Goal: Transaction & Acquisition: Obtain resource

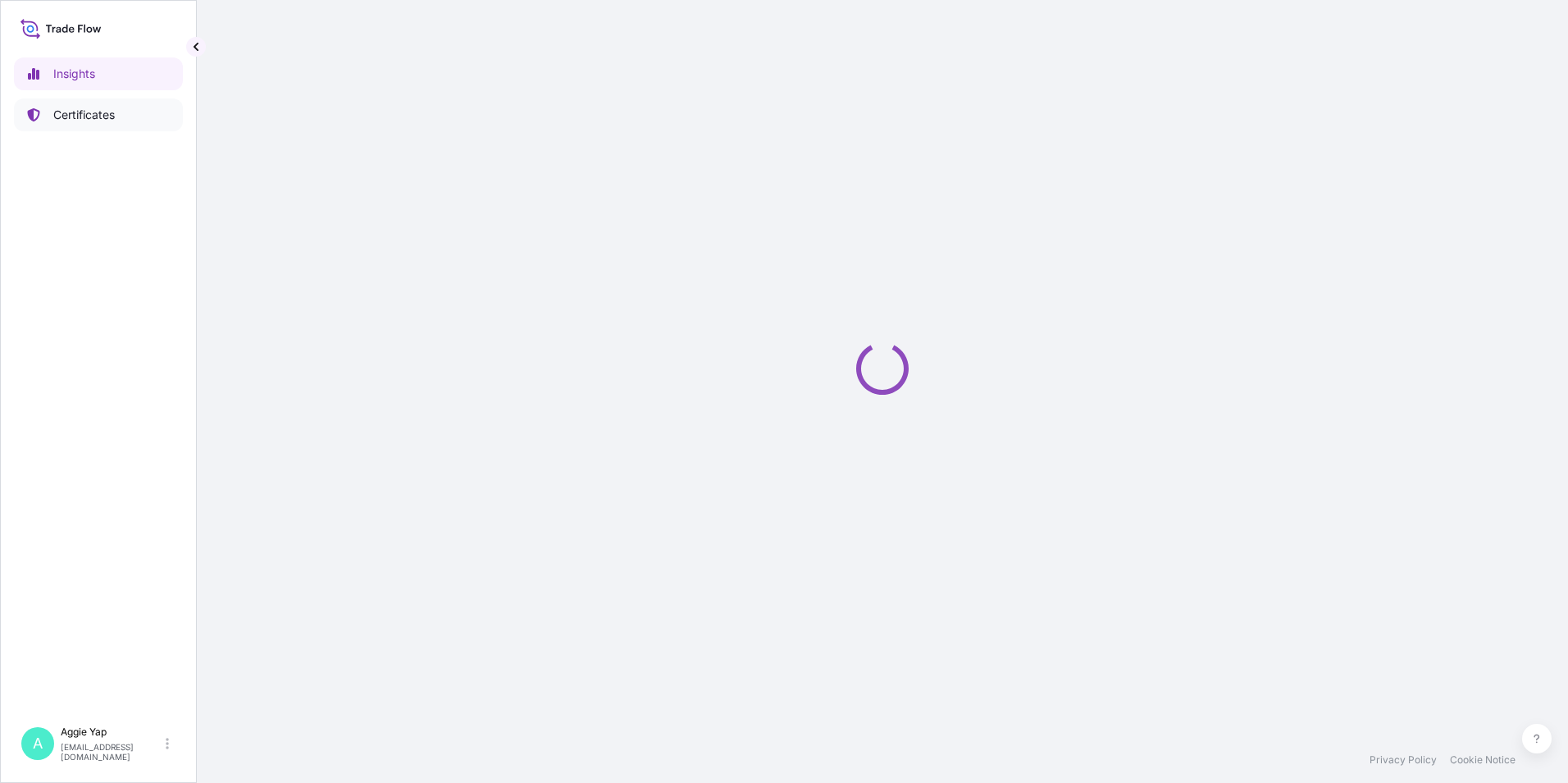
select select "2025"
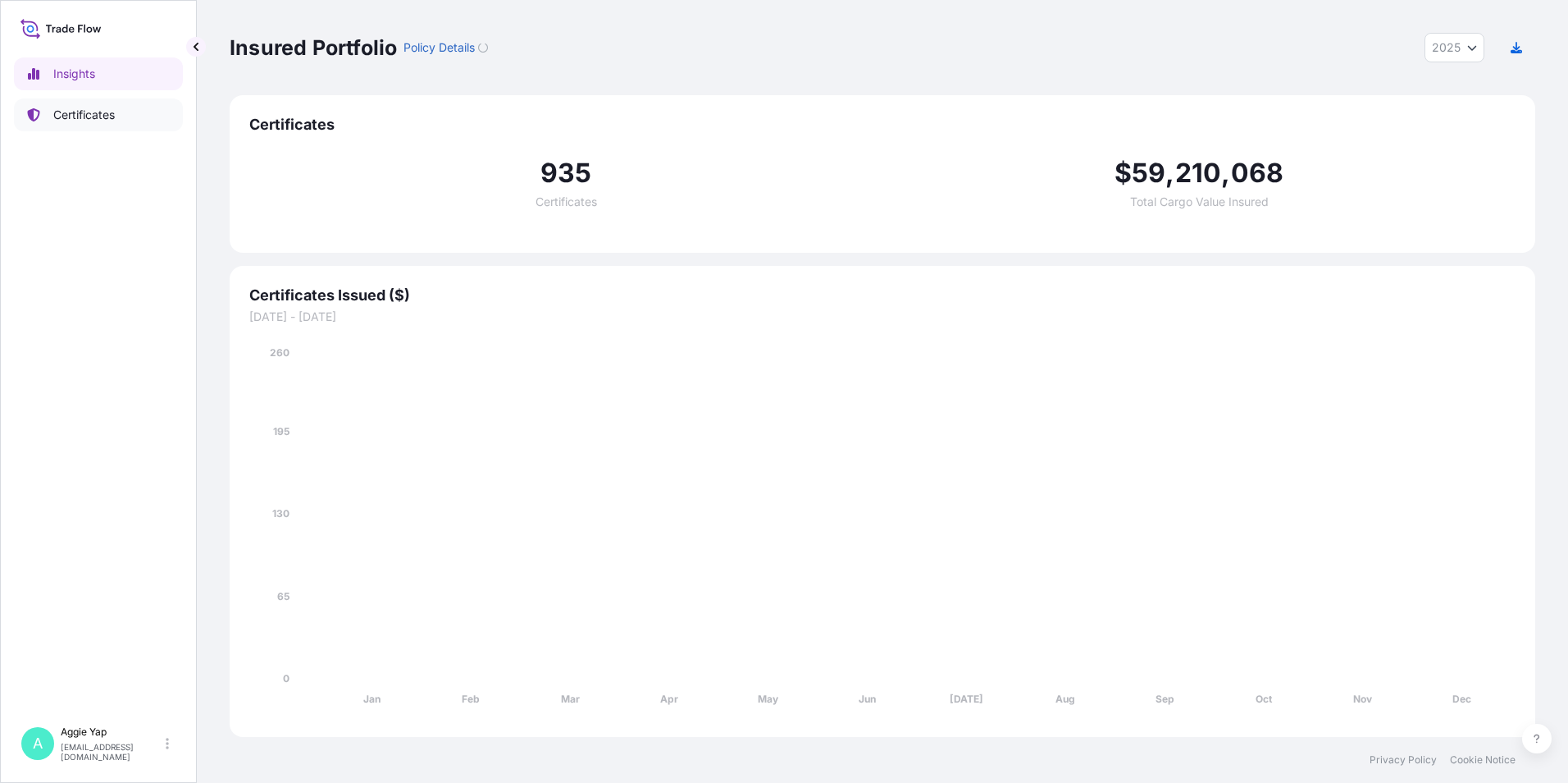
click at [147, 124] on link "Certificates" at bounding box center [98, 115] width 169 height 33
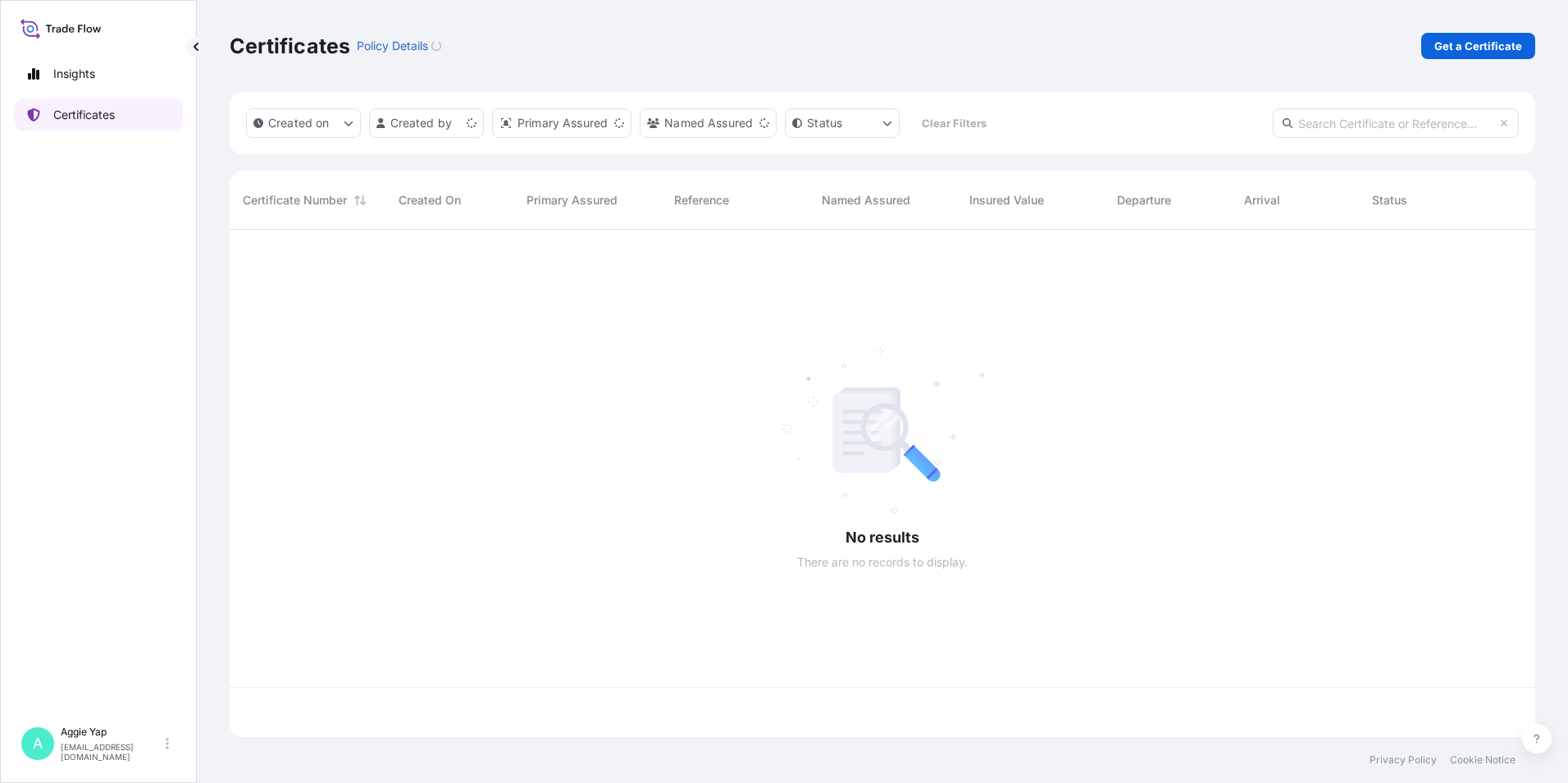
scroll to position [504, 1293]
click at [1449, 35] on link "Get a Certificate" at bounding box center [1478, 45] width 114 height 26
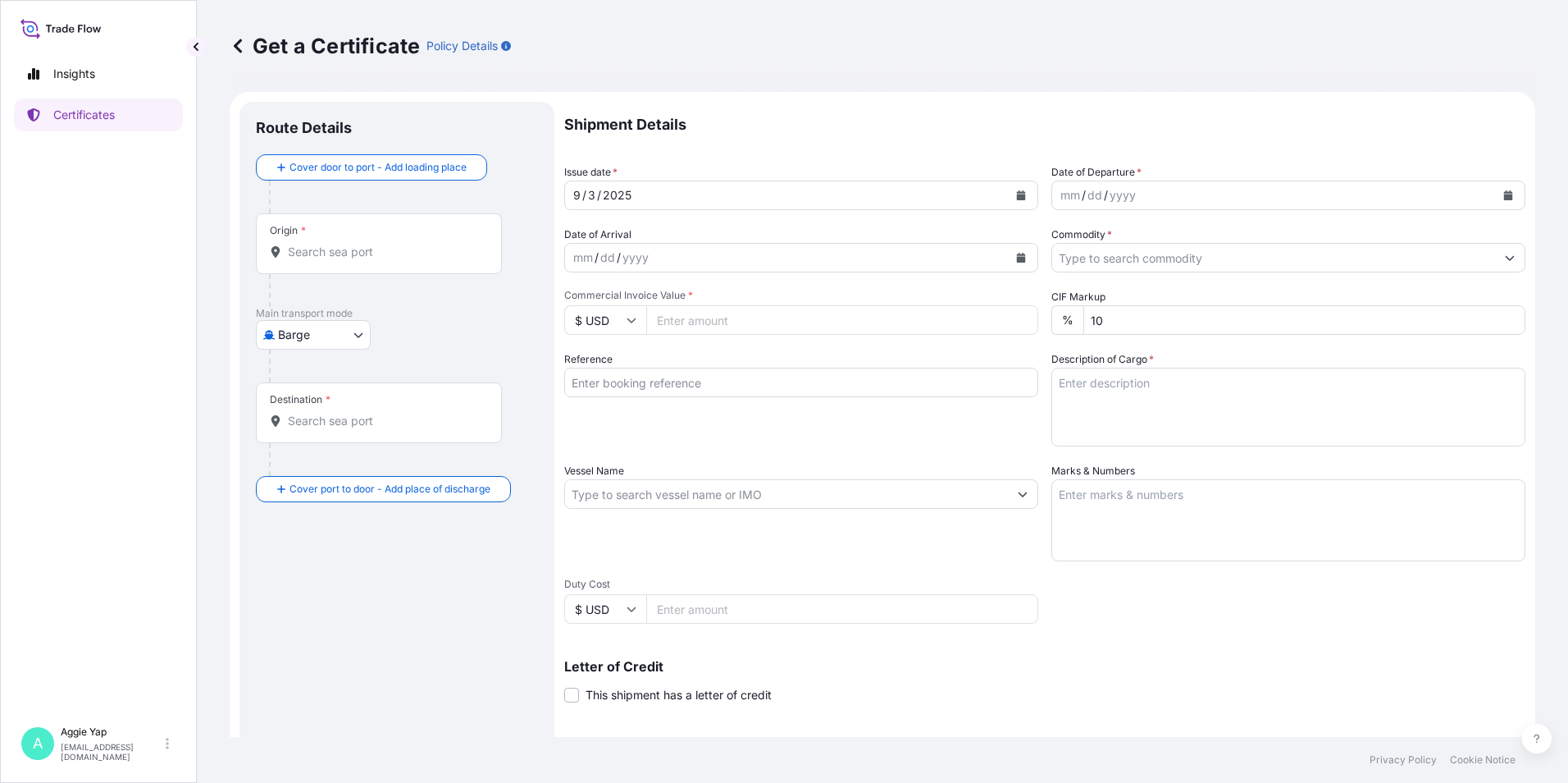
click at [359, 331] on body "Insights Certificates A [PERSON_NAME] [EMAIL_ADDRESS][DOMAIN_NAME] Get a Certif…" at bounding box center [784, 391] width 1568 height 783
click at [324, 461] on span "Ocean Vessel" at bounding box center [324, 466] width 73 height 16
select select "Ocean Vessel"
click at [356, 269] on div "Origin *" at bounding box center [378, 250] width 246 height 61
click at [356, 267] on input "Origin *" at bounding box center [384, 259] width 193 height 16
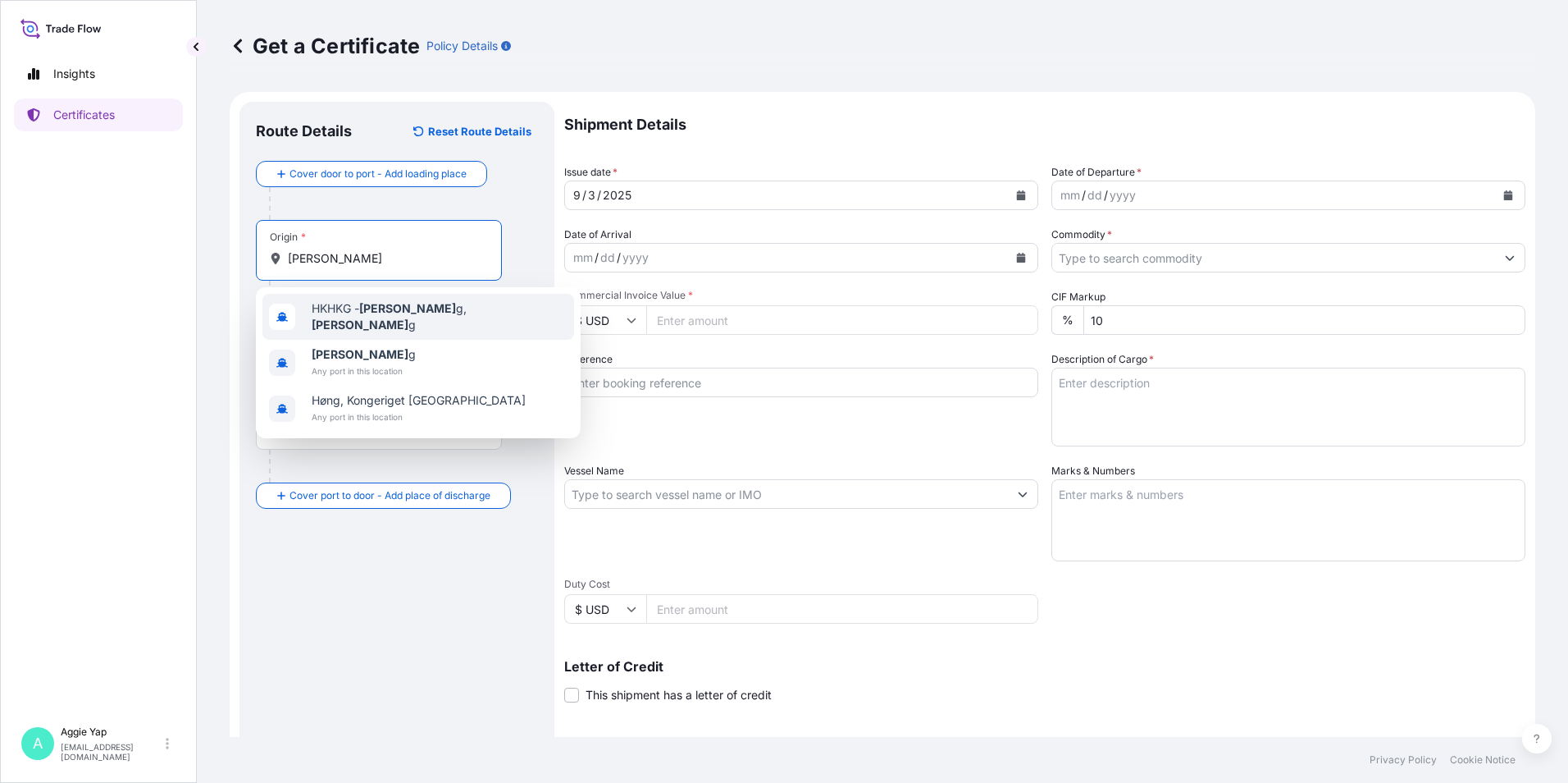
click at [502, 303] on div "HKHKG - Hong Kon g, Hong Kon g" at bounding box center [418, 317] width 312 height 46
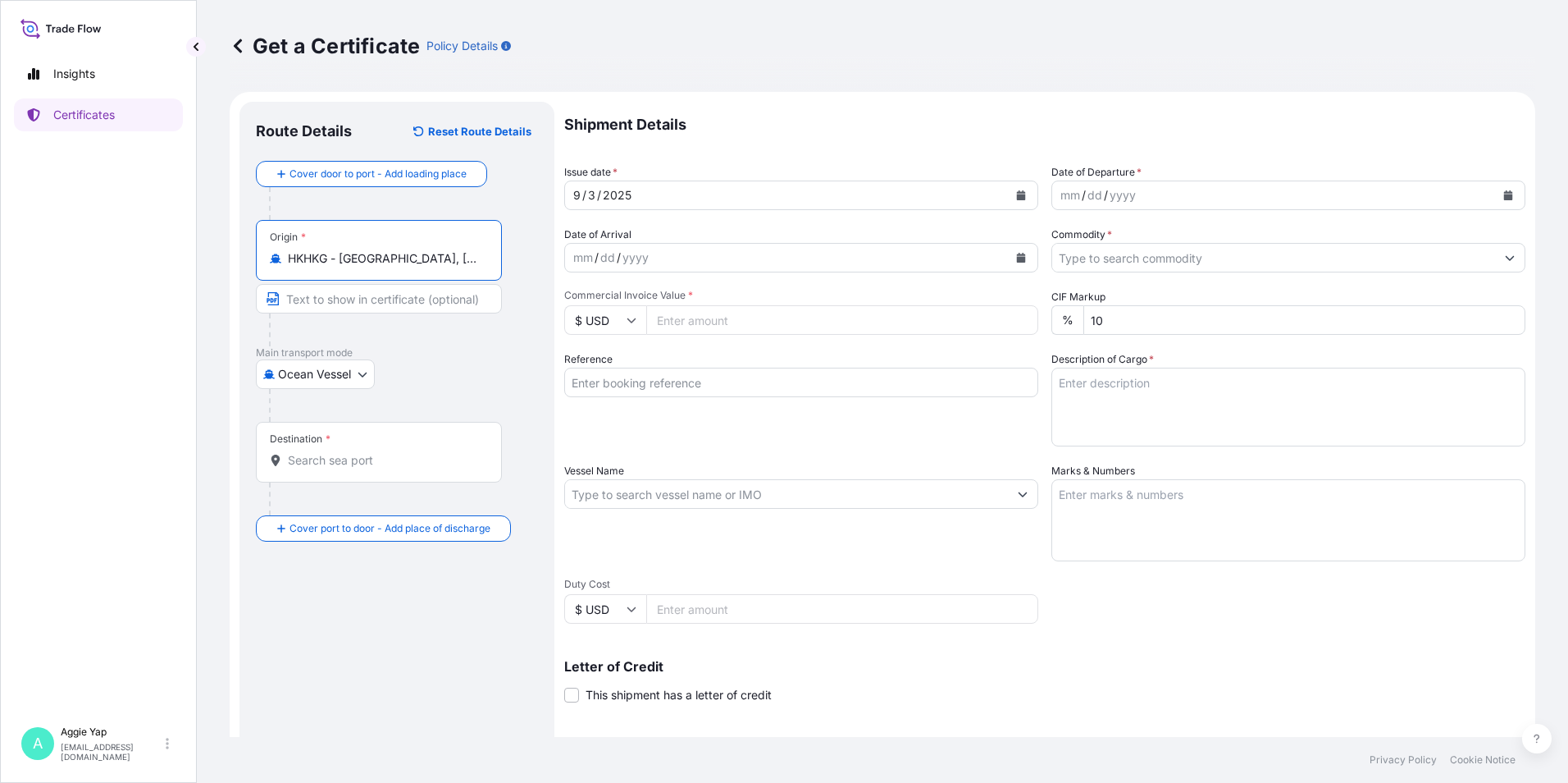
type input "HKHKG - [GEOGRAPHIC_DATA], [GEOGRAPHIC_DATA]"
click at [348, 449] on div "Destination *" at bounding box center [378, 452] width 246 height 61
click at [348, 452] on input "Destination *" at bounding box center [384, 460] width 193 height 16
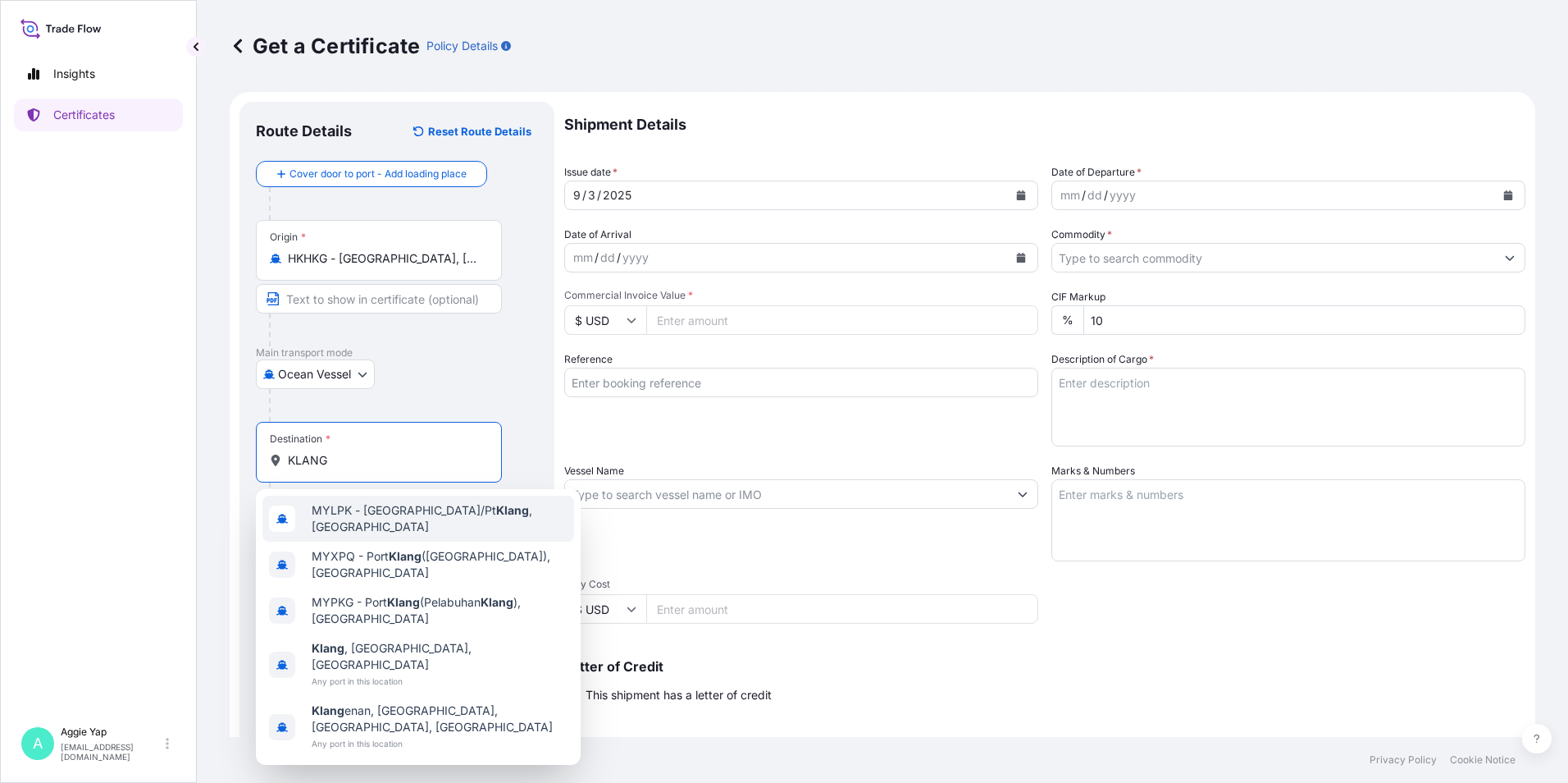
click at [287, 460] on input "KLANG" at bounding box center [384, 460] width 193 height 16
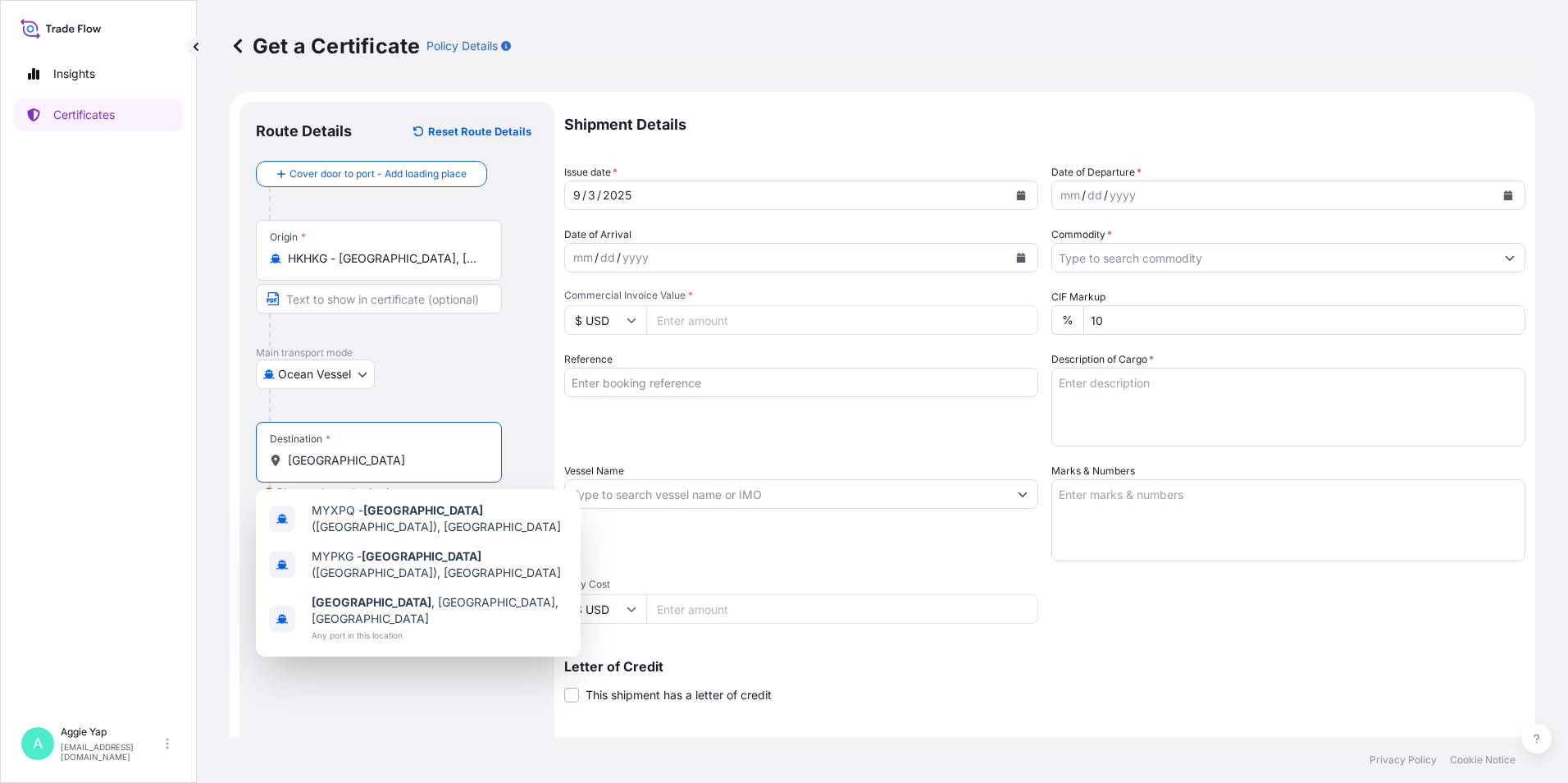
drag, startPoint x: 453, startPoint y: 601, endPoint x: 404, endPoint y: 460, distance: 149.3
click at [404, 460] on input "[GEOGRAPHIC_DATA]" at bounding box center [384, 460] width 193 height 16
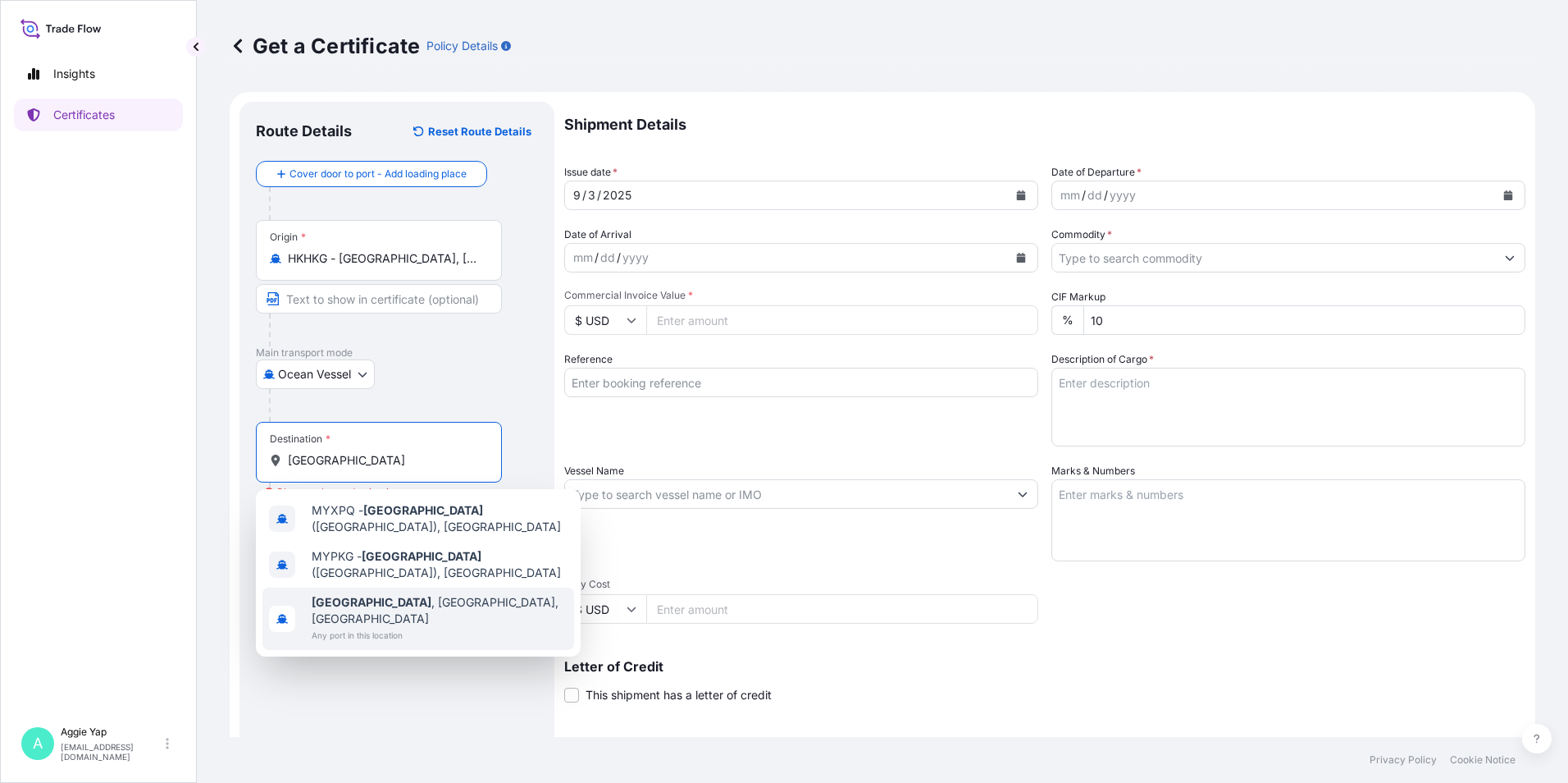
click at [451, 624] on div "[GEOGRAPHIC_DATA] , [GEOGRAPHIC_DATA], [GEOGRAPHIC_DATA] Any port in this locat…" at bounding box center [418, 618] width 312 height 63
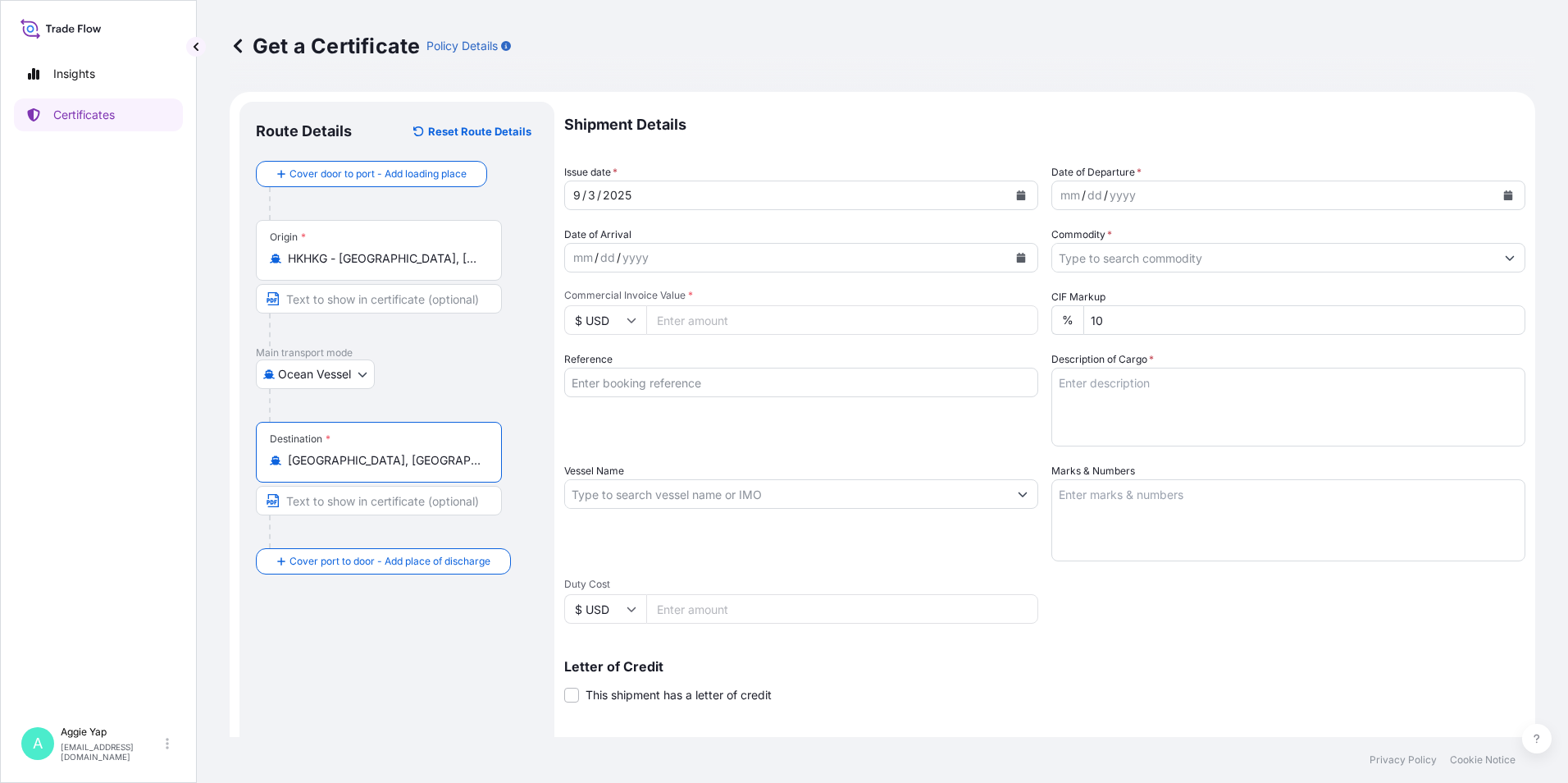
drag, startPoint x: 470, startPoint y: 465, endPoint x: 270, endPoint y: 462, distance: 200.0
click at [270, 462] on div "[GEOGRAPHIC_DATA], [GEOGRAPHIC_DATA], [GEOGRAPHIC_DATA]" at bounding box center [379, 460] width 219 height 16
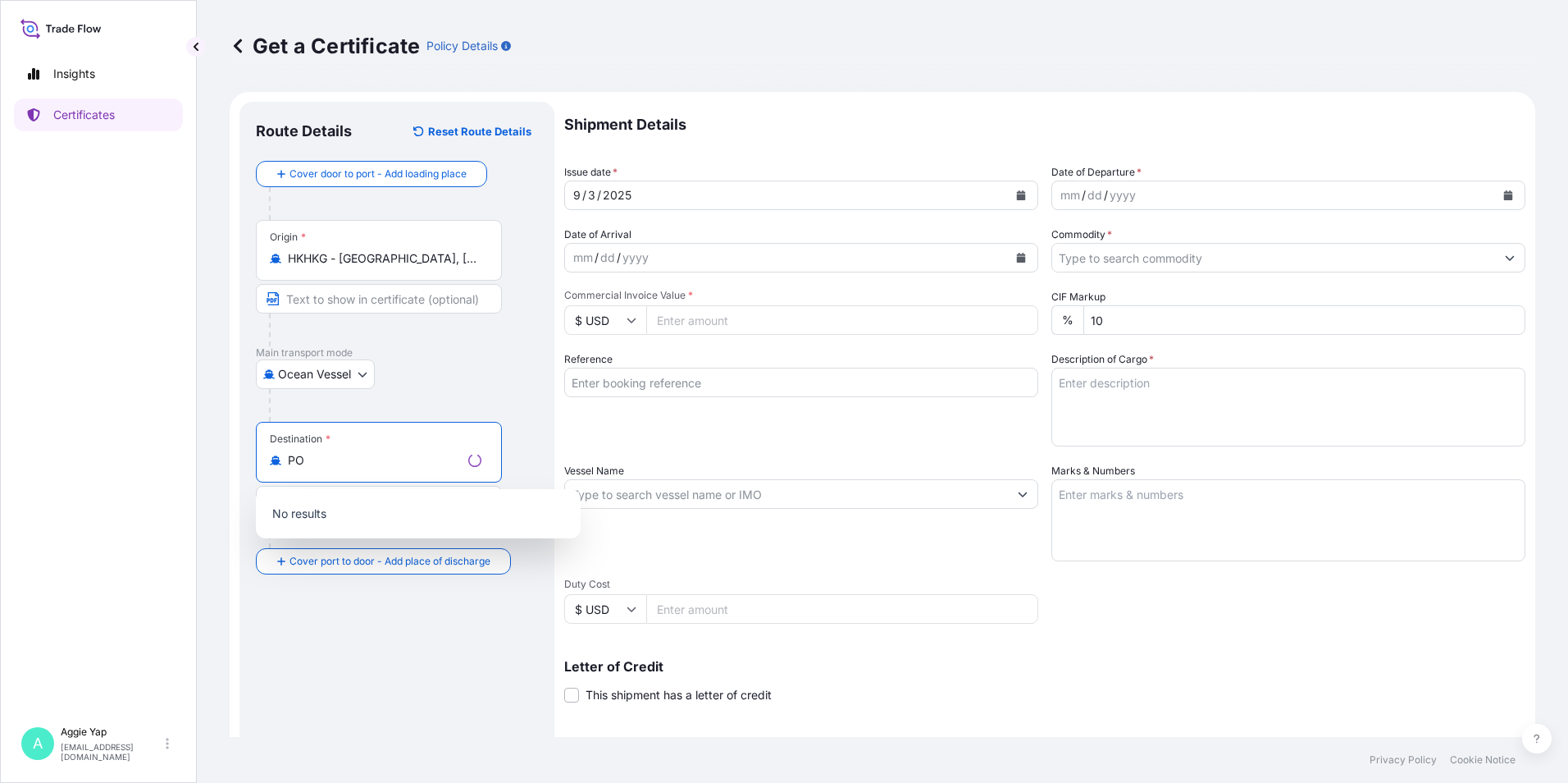
type input "P"
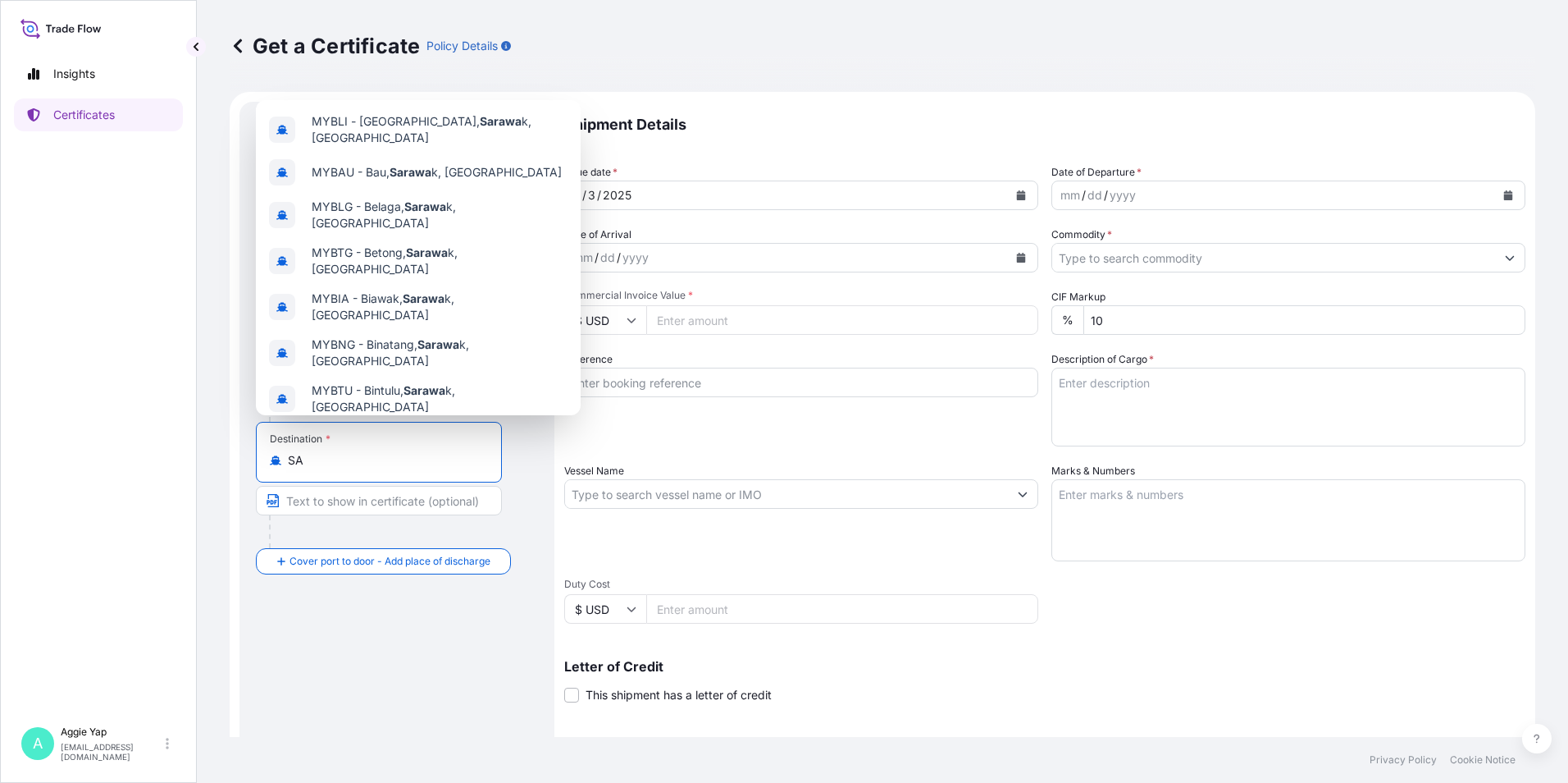
type input "S"
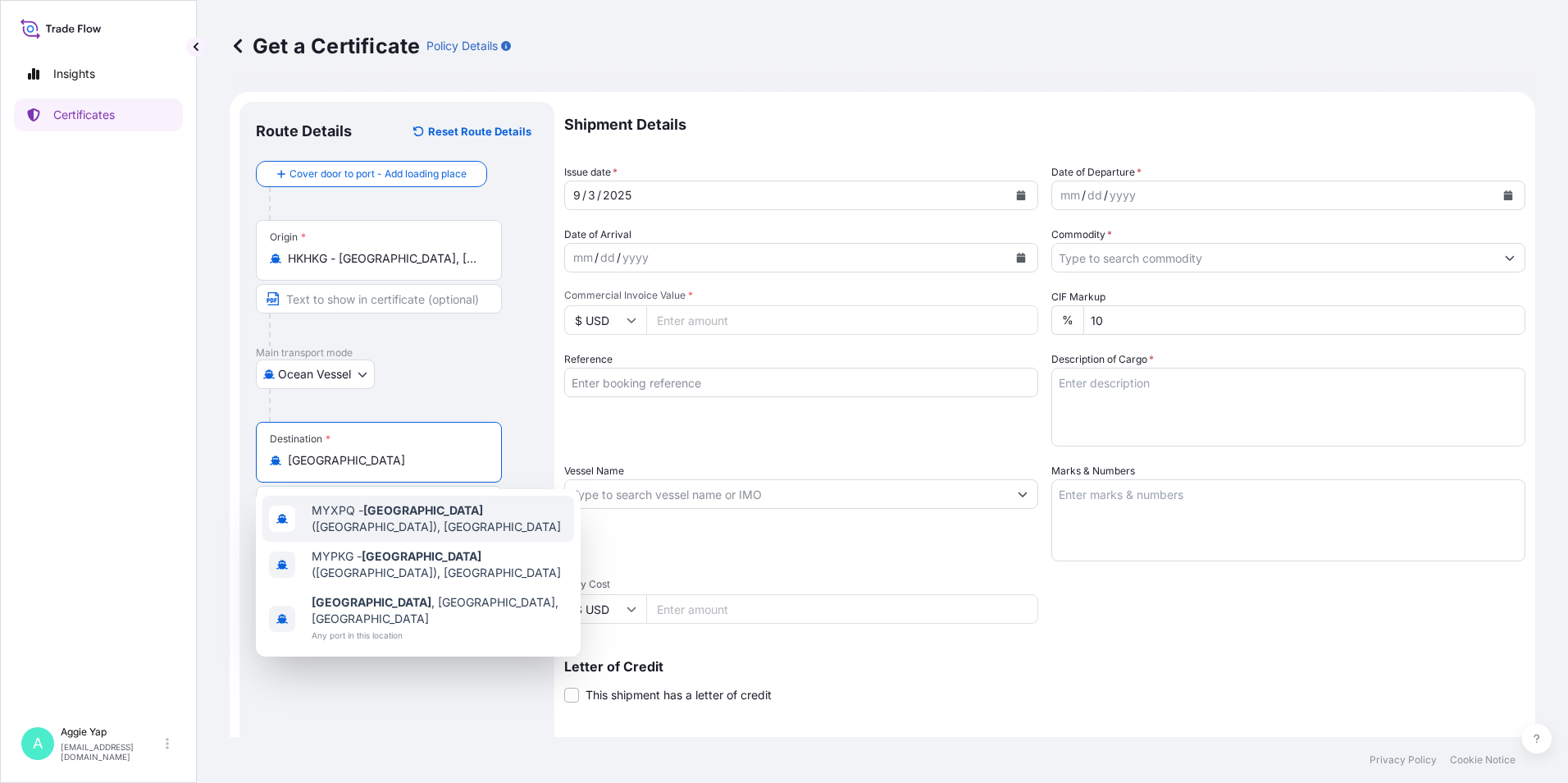
click at [304, 506] on div "MYXPQ - [GEOGRAPHIC_DATA] ([GEOGRAPHIC_DATA]), [GEOGRAPHIC_DATA]" at bounding box center [418, 518] width 312 height 46
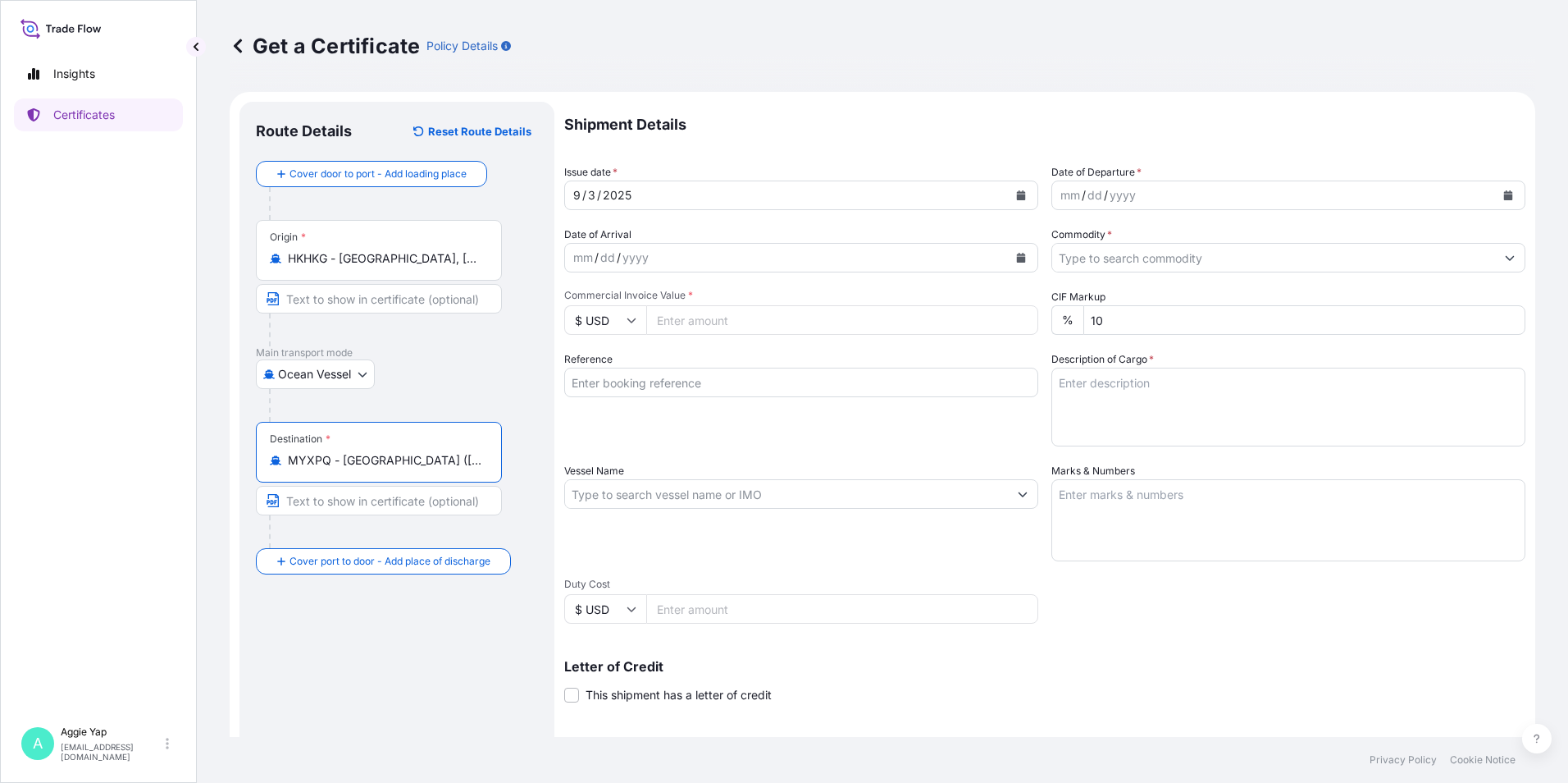
type input "MYXPQ - [GEOGRAPHIC_DATA] ([GEOGRAPHIC_DATA]), [GEOGRAPHIC_DATA]"
click at [1504, 197] on icon "Calendar" at bounding box center [1508, 195] width 9 height 10
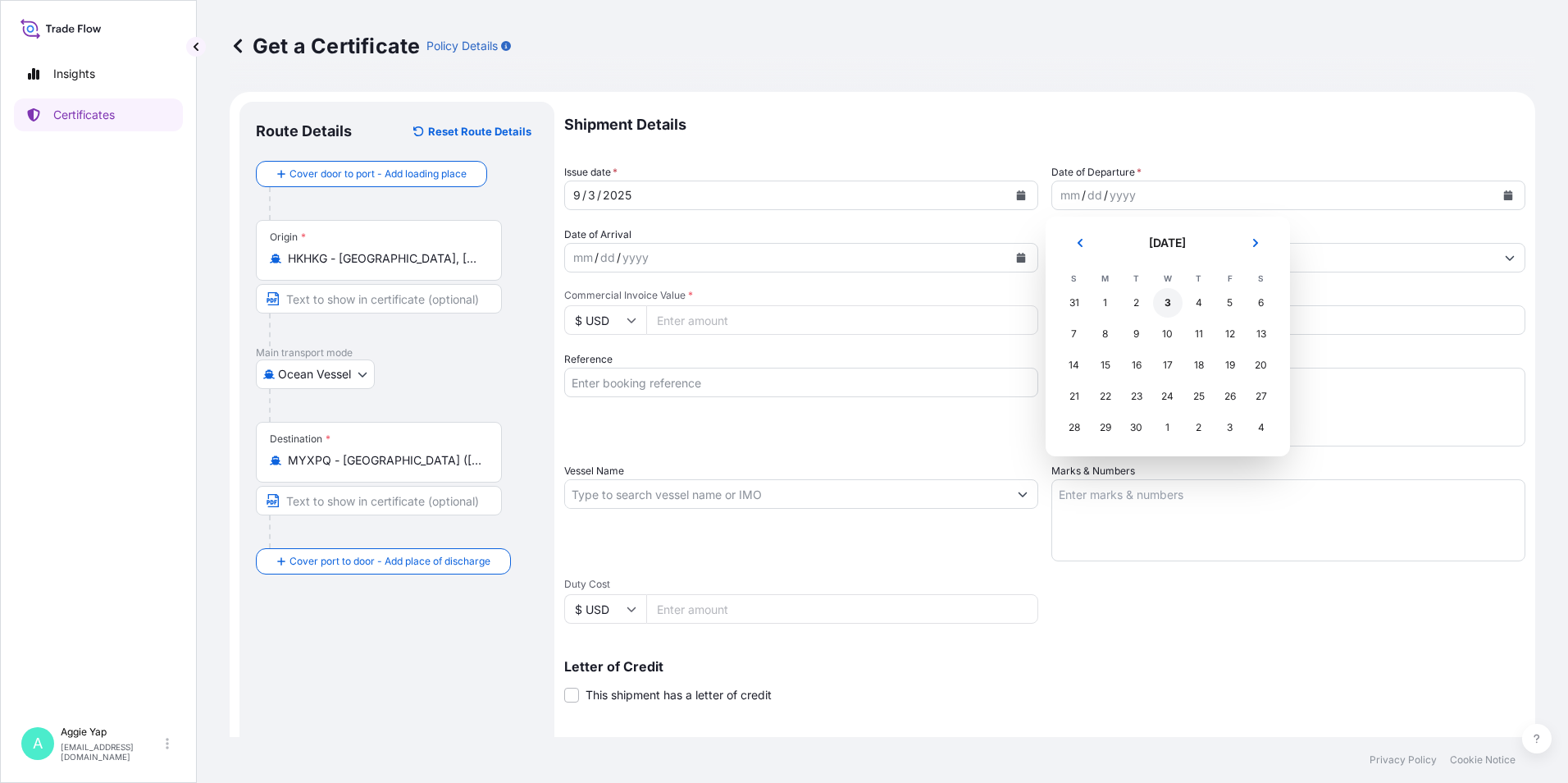
click at [1173, 303] on div "3" at bounding box center [1167, 302] width 30 height 30
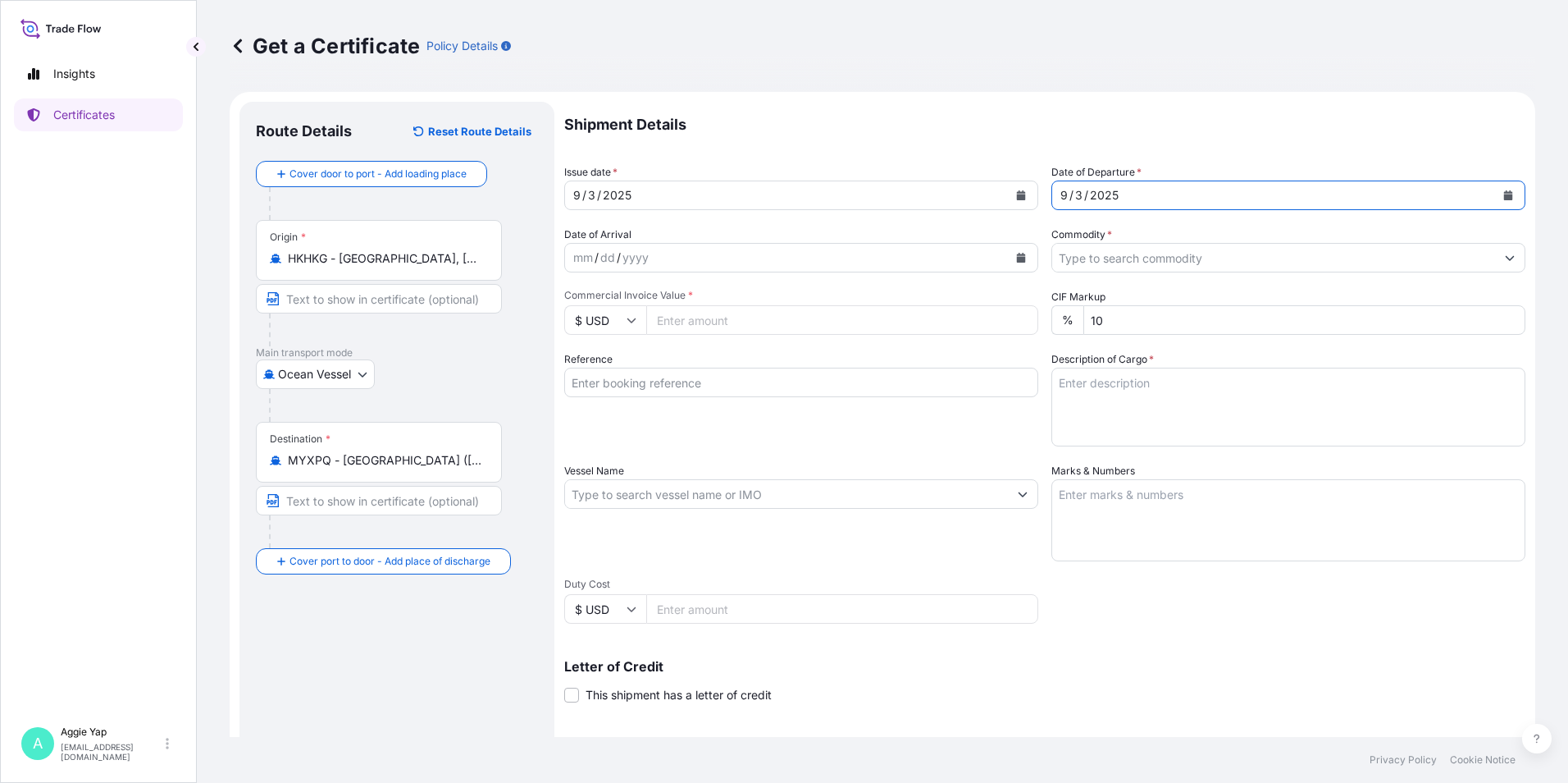
click at [1110, 261] on input "Commodity *" at bounding box center [1273, 258] width 443 height 30
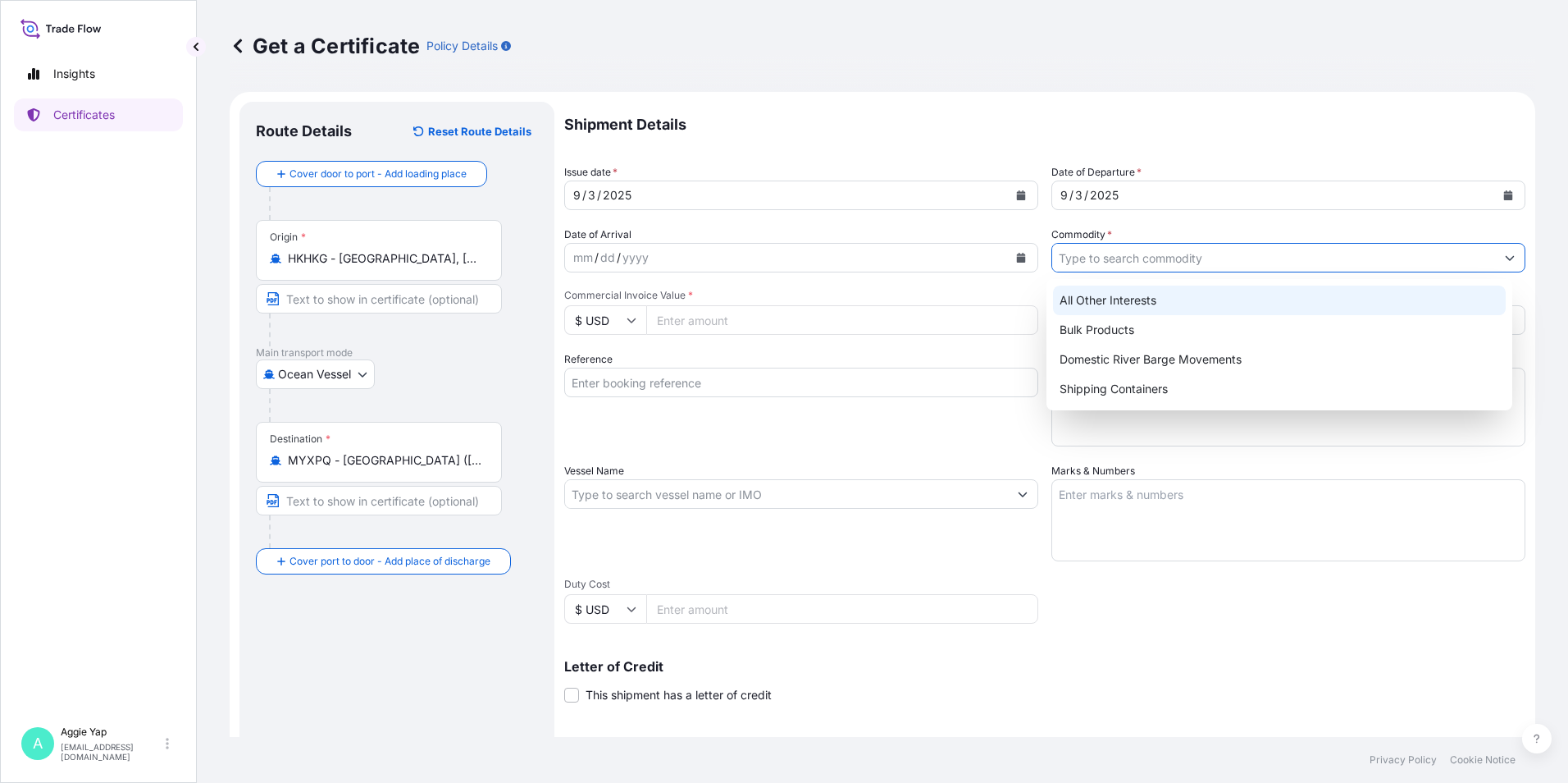
click at [1135, 299] on div "All Other Interests" at bounding box center [1280, 300] width 453 height 30
type input "All Other Interests"
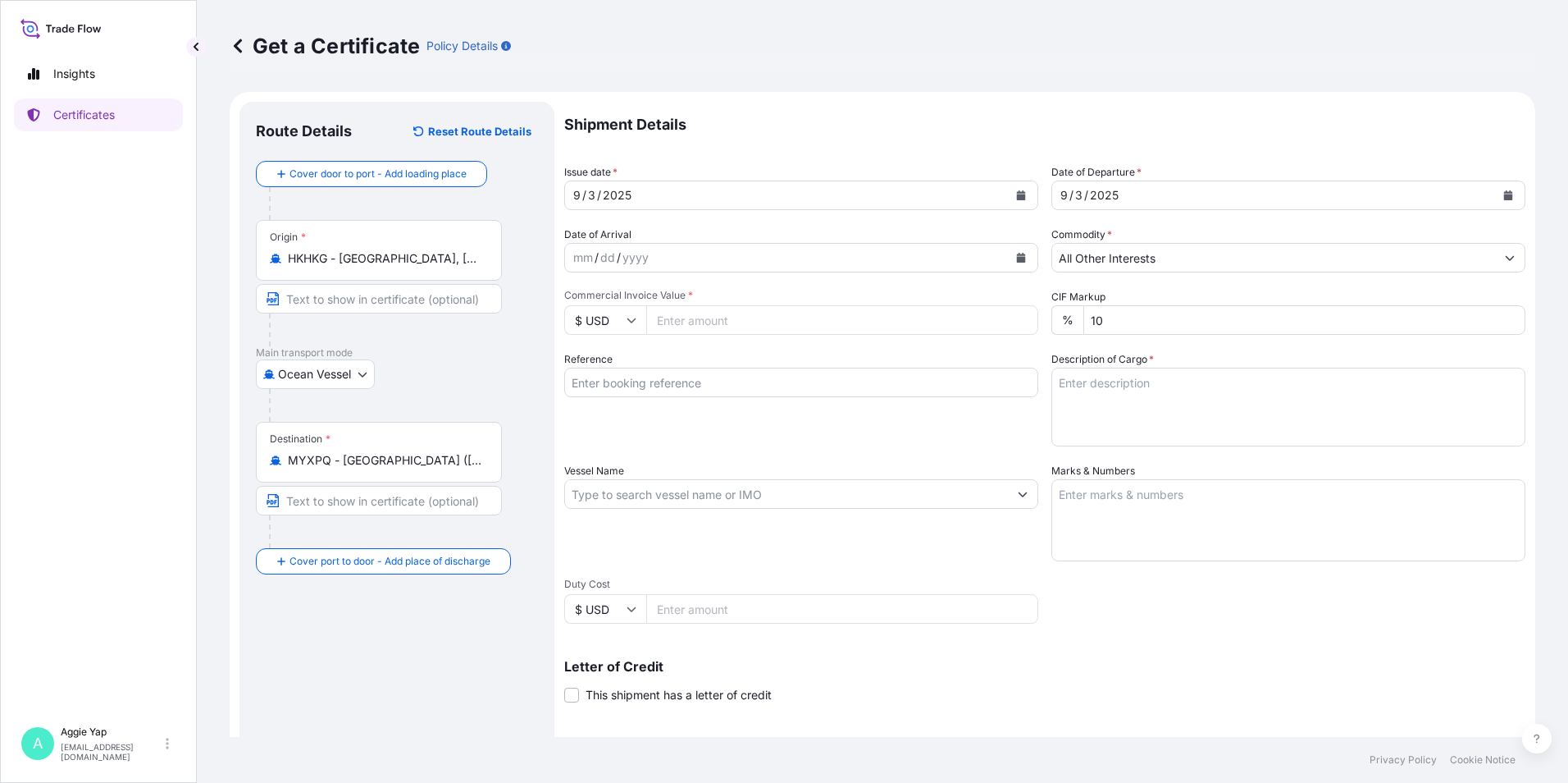
drag, startPoint x: 857, startPoint y: 326, endPoint x: 892, endPoint y: 313, distance: 37.3
click at [856, 326] on input "Commercial Invoice Value *" at bounding box center [842, 319] width 392 height 30
type input "58170"
click at [714, 372] on input "Reference" at bounding box center [801, 382] width 474 height 30
type input "[PERSON_NAME] RESOURCES (S) PTE LTD"
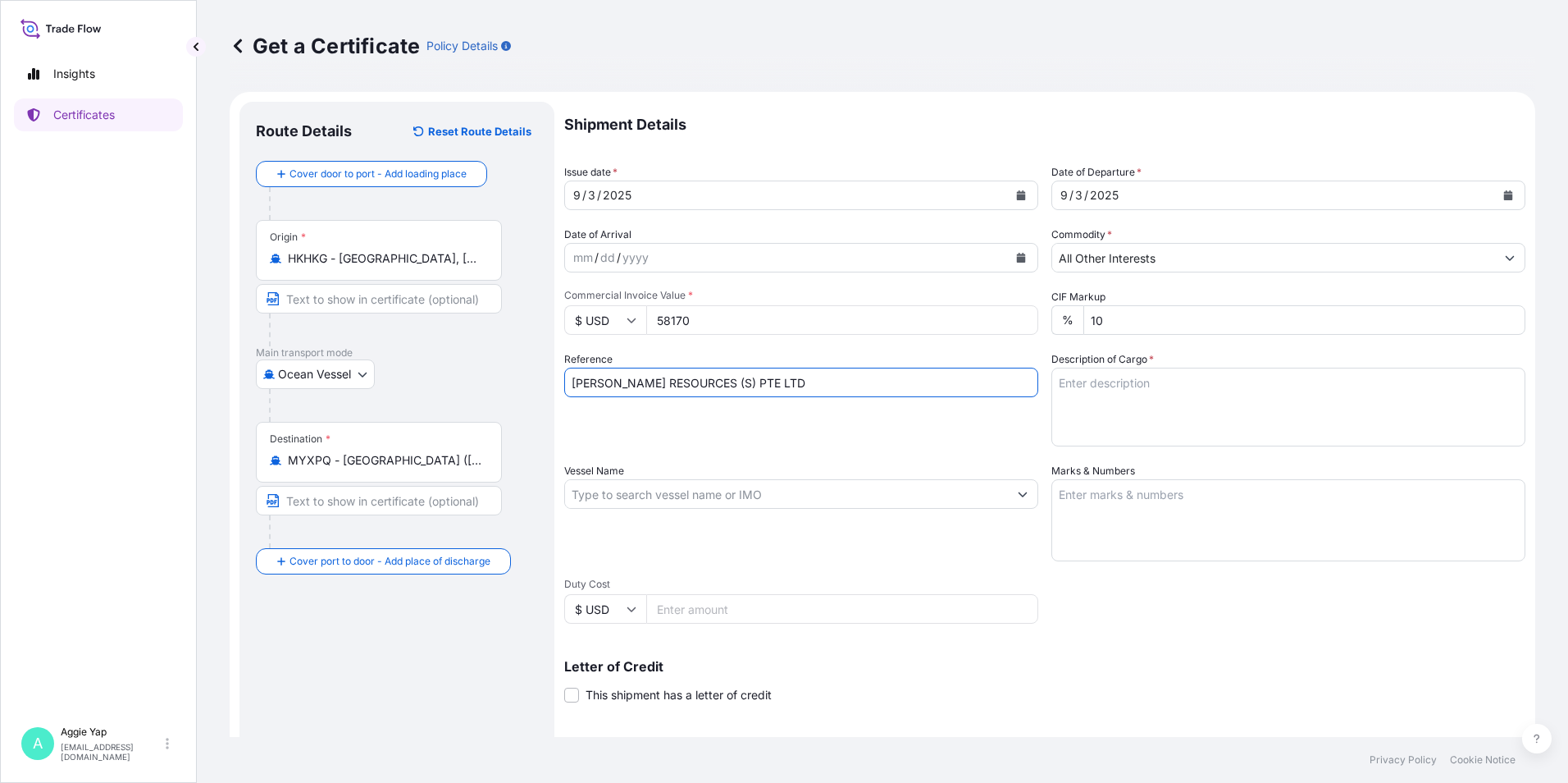
click at [725, 471] on div "Vessel Name" at bounding box center [801, 512] width 474 height 99
click at [727, 498] on input "Vessel Name" at bounding box center [786, 494] width 443 height 30
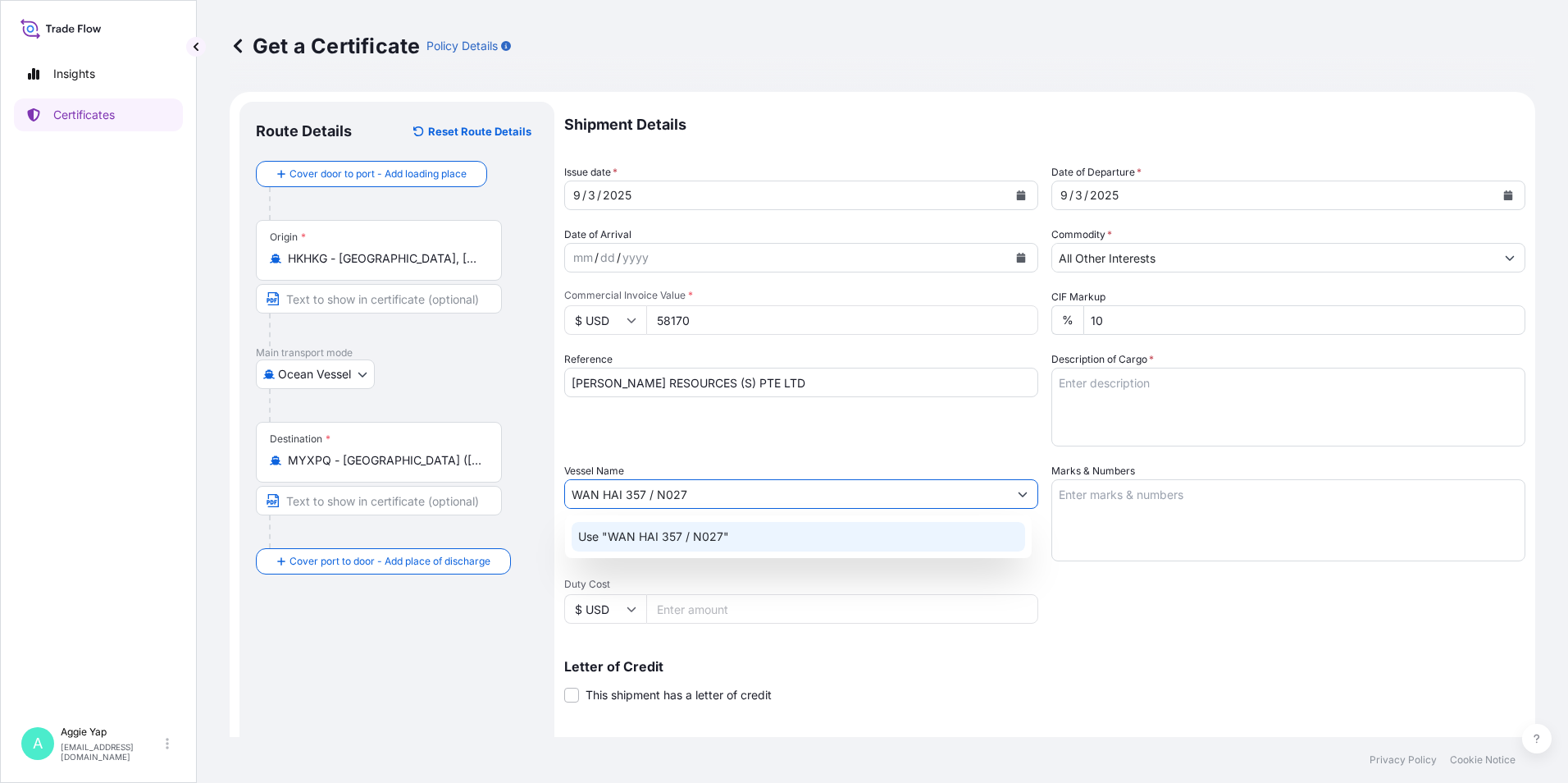
click at [817, 540] on div "Use "WAN HAI 357 / N027"" at bounding box center [798, 536] width 453 height 30
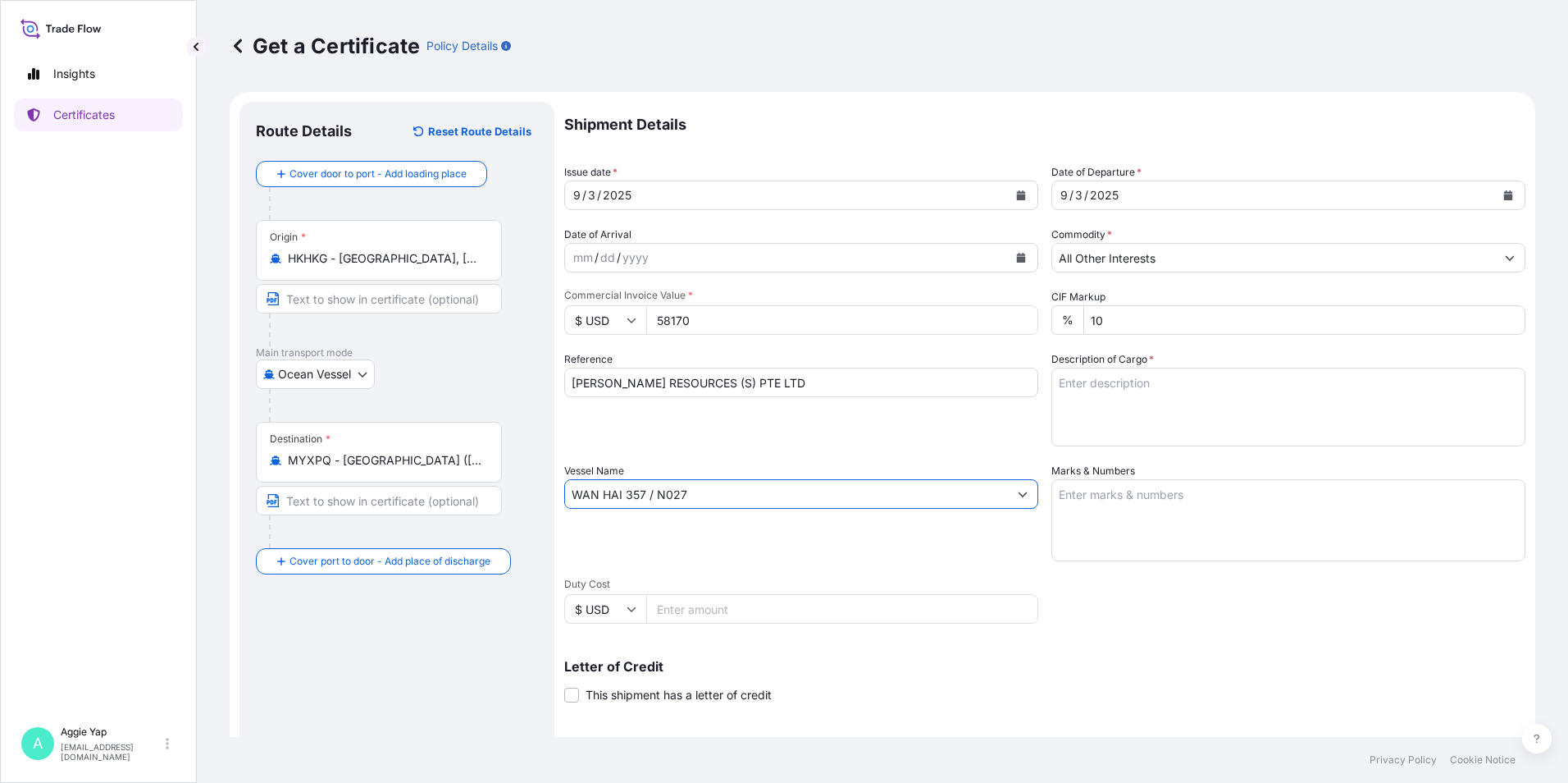
type input "WAN HAI 357 / N027"
click at [1257, 494] on textarea "Marks & Numbers" at bounding box center [1288, 520] width 474 height 82
type textarea "AS PER BILL OF LADING"
click at [1167, 406] on textarea "Description of Cargo *" at bounding box center [1288, 406] width 474 height 79
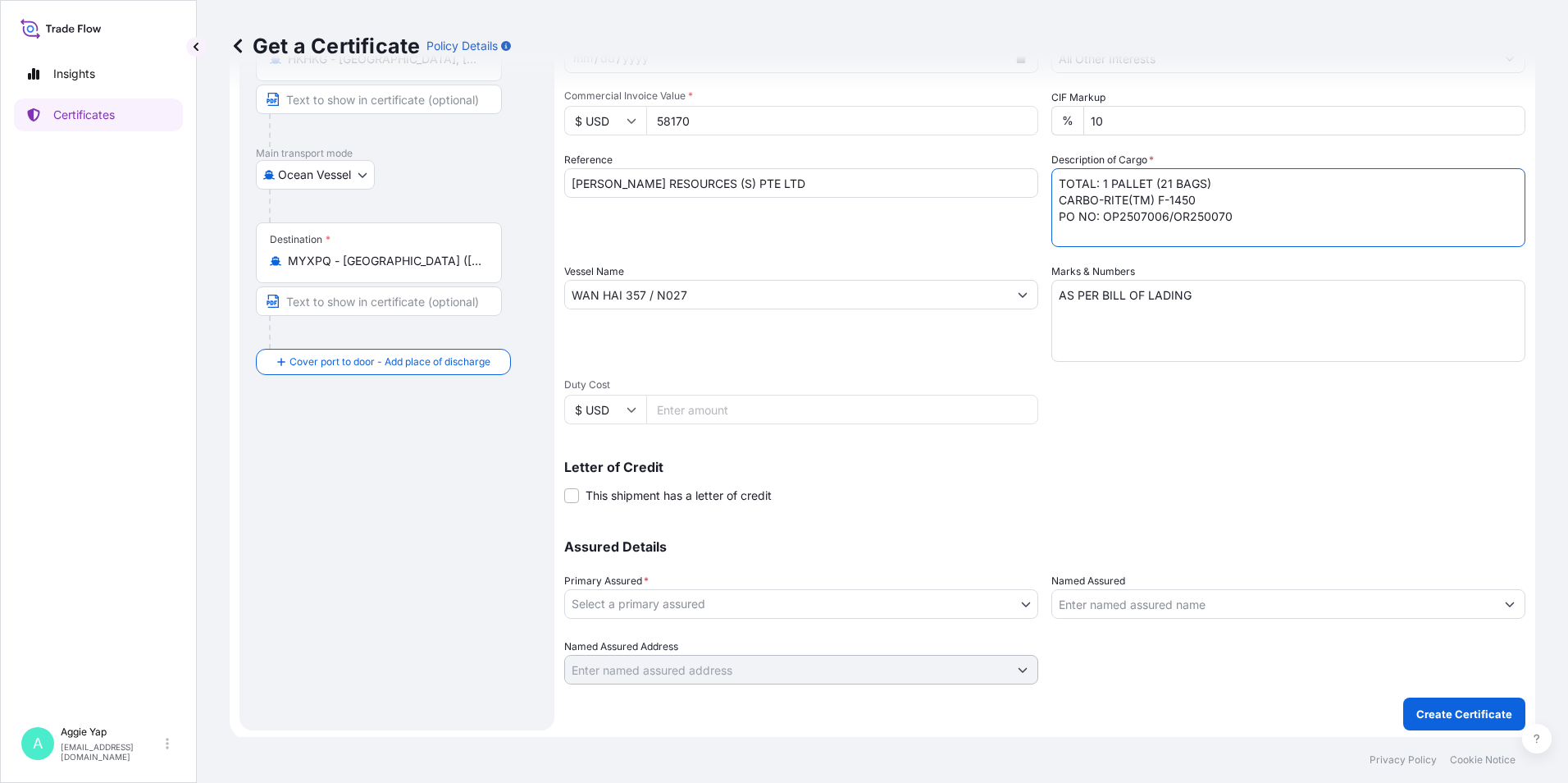
scroll to position [202, 0]
type textarea "TOTAL: 1 PALLET (21 BAGS) CARBO-RITE(TM) F-1450 PO NO: OP2507006/OR250070"
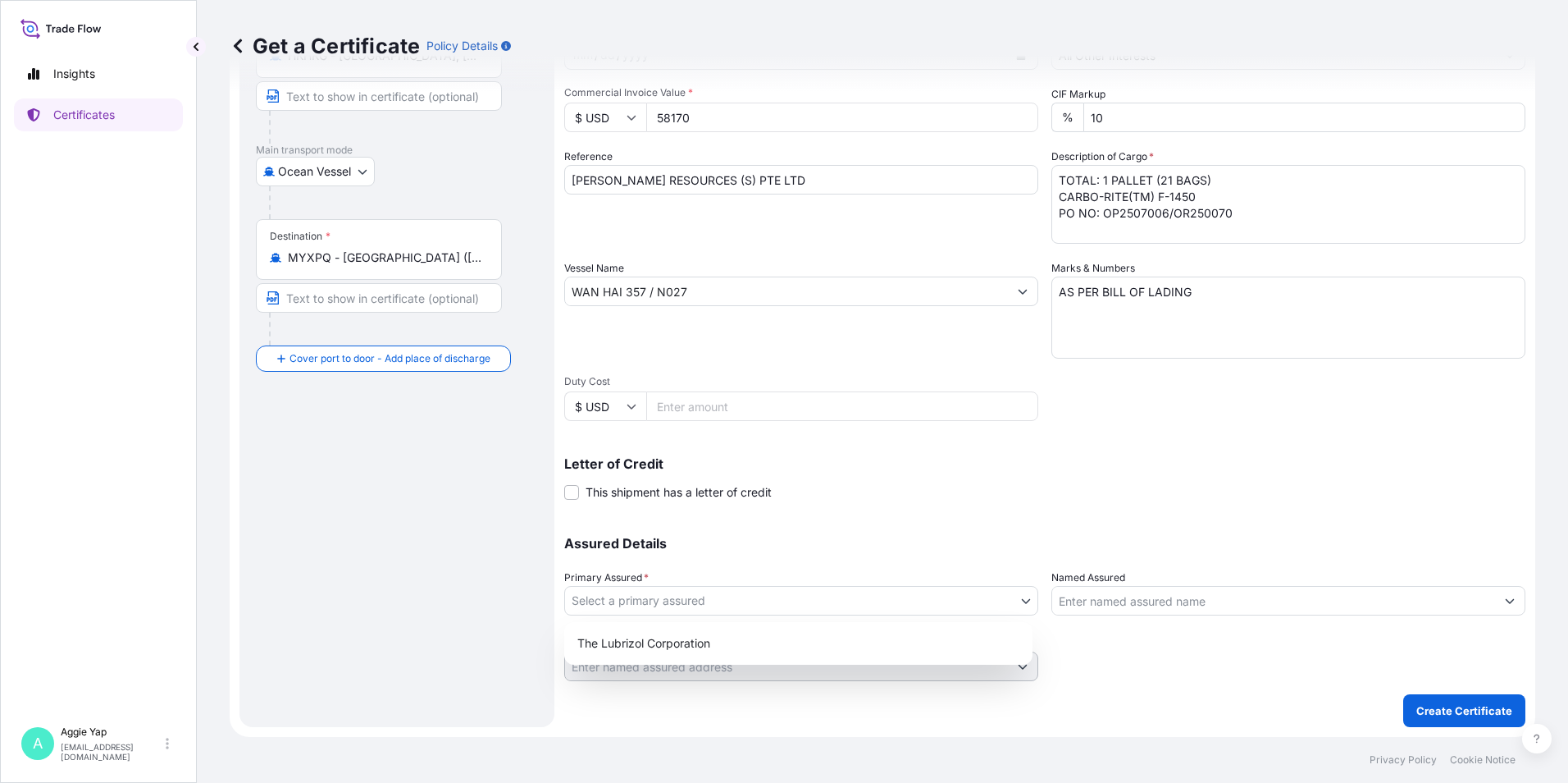
click at [746, 608] on body "Insights Certificates A [PERSON_NAME] [EMAIL_ADDRESS][DOMAIN_NAME] Get a Certif…" at bounding box center [784, 391] width 1568 height 783
click at [775, 651] on div "The Lubrizol Corporation" at bounding box center [798, 643] width 455 height 30
select select "31566"
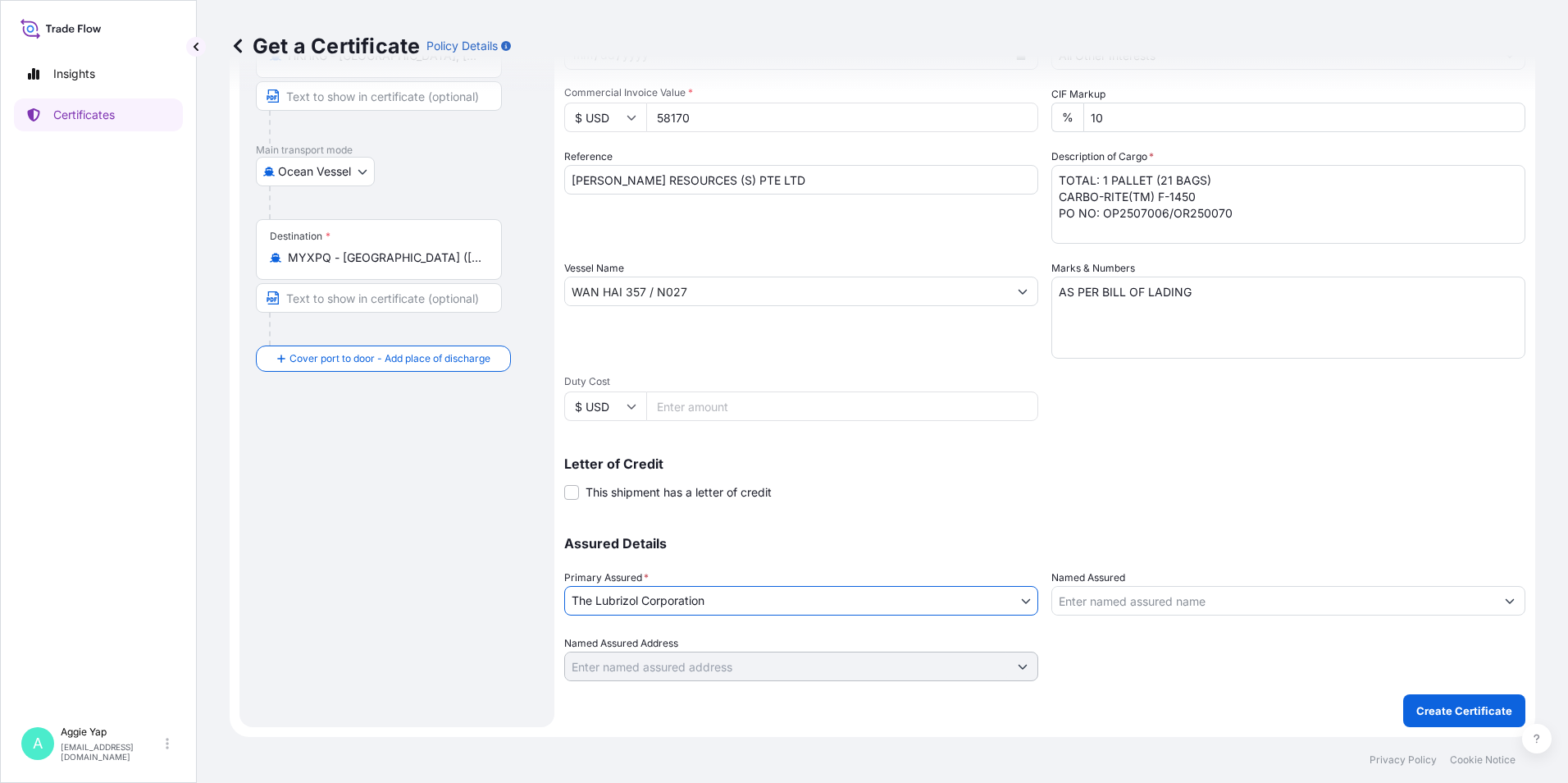
click at [1146, 610] on input "Named Assured" at bounding box center [1273, 601] width 443 height 30
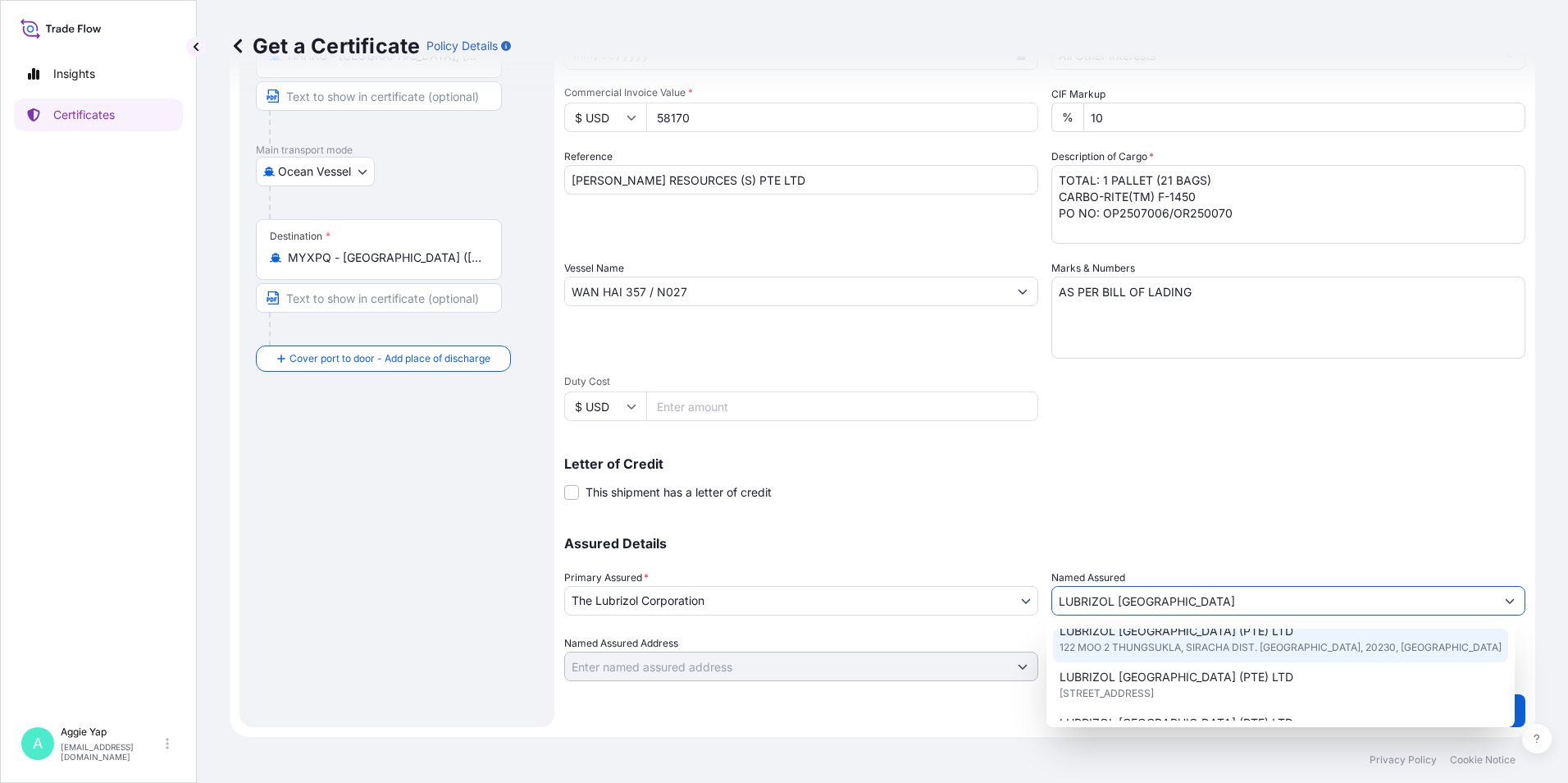
scroll to position [82, 0]
click at [1154, 659] on span "[STREET_ADDRESS]" at bounding box center [1106, 653] width 94 height 16
type input "LUBRIZOL [GEOGRAPHIC_DATA] (PTE) LTD"
type input "[STREET_ADDRESS]"
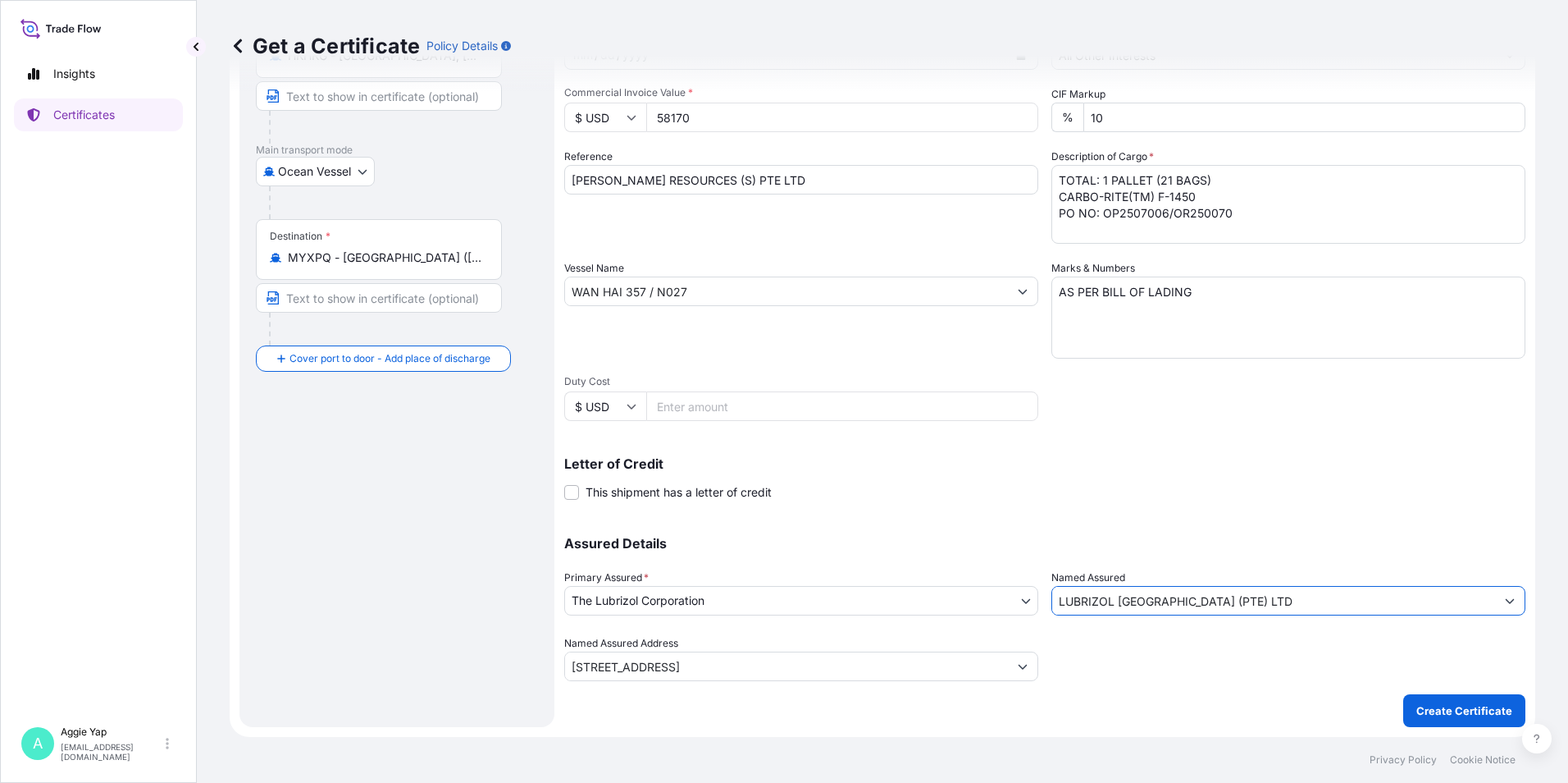
type input "LUBRIZOL [GEOGRAPHIC_DATA] (PTE) LTD"
click at [1175, 532] on div "Assured Details Primary Assured * The Lubrizol Corporation The Lubrizol Corpora…" at bounding box center [1045, 599] width 961 height 164
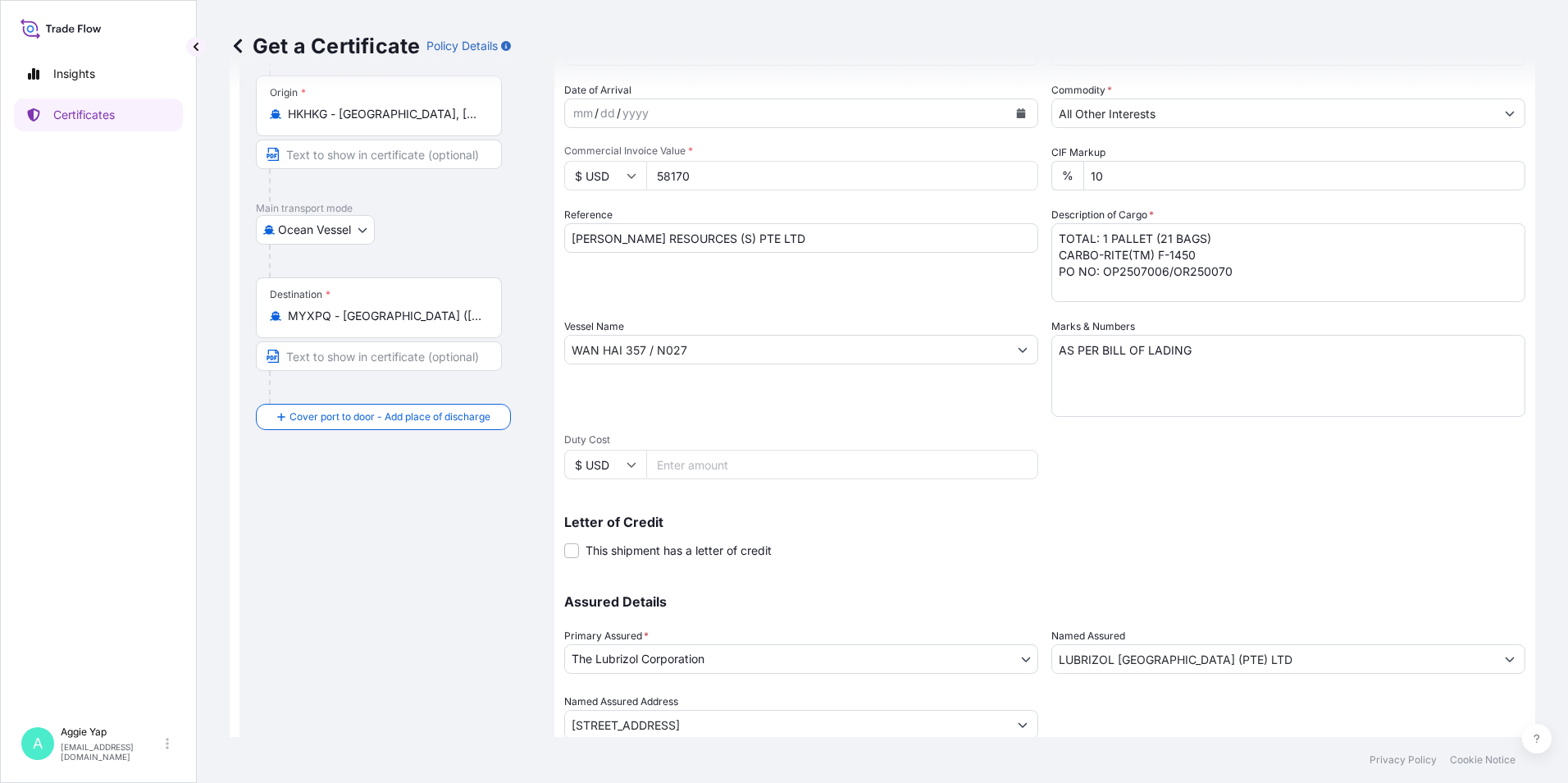
scroll to position [202, 0]
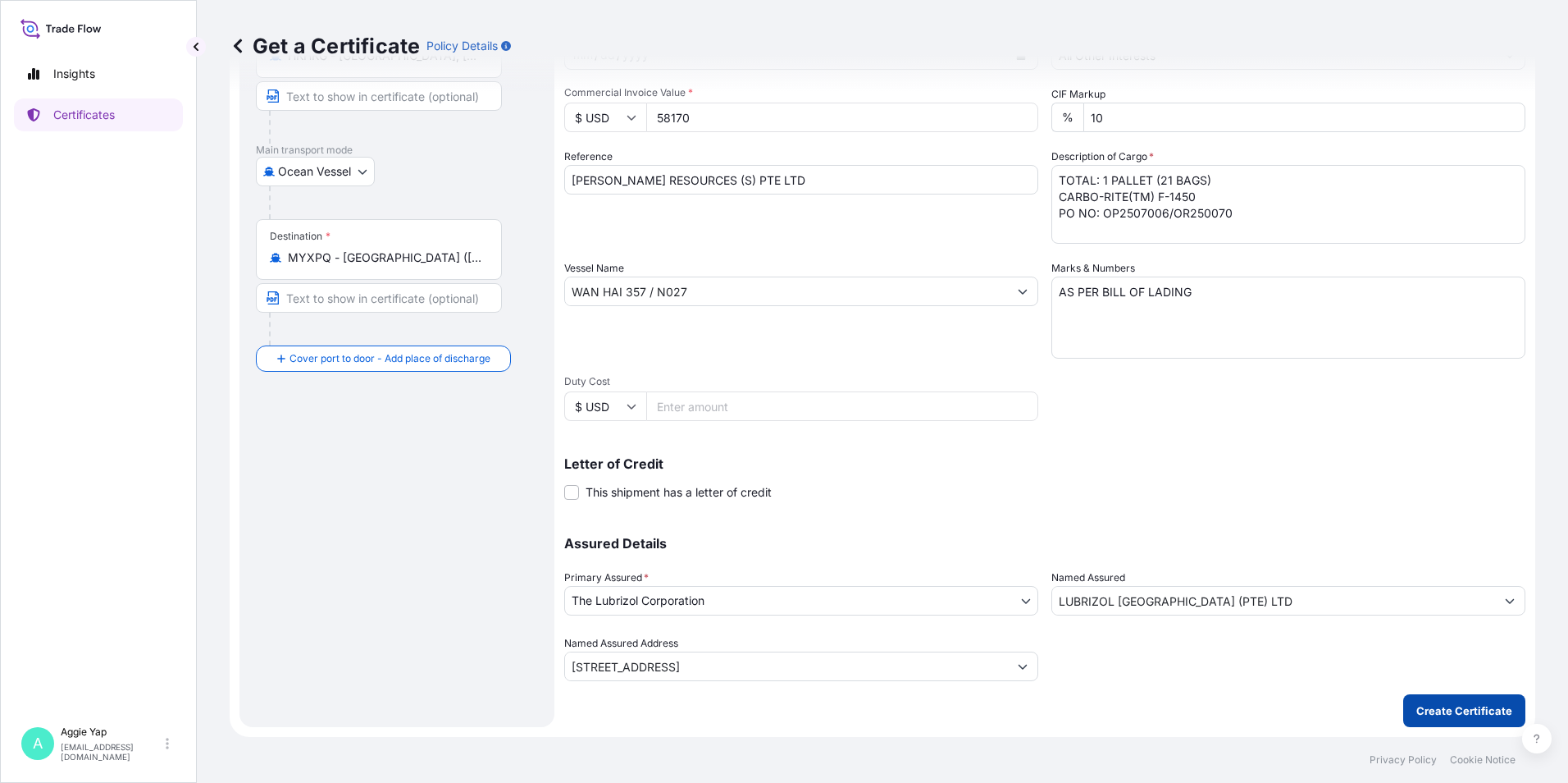
click at [1432, 708] on p "Create Certificate" at bounding box center [1465, 710] width 96 height 16
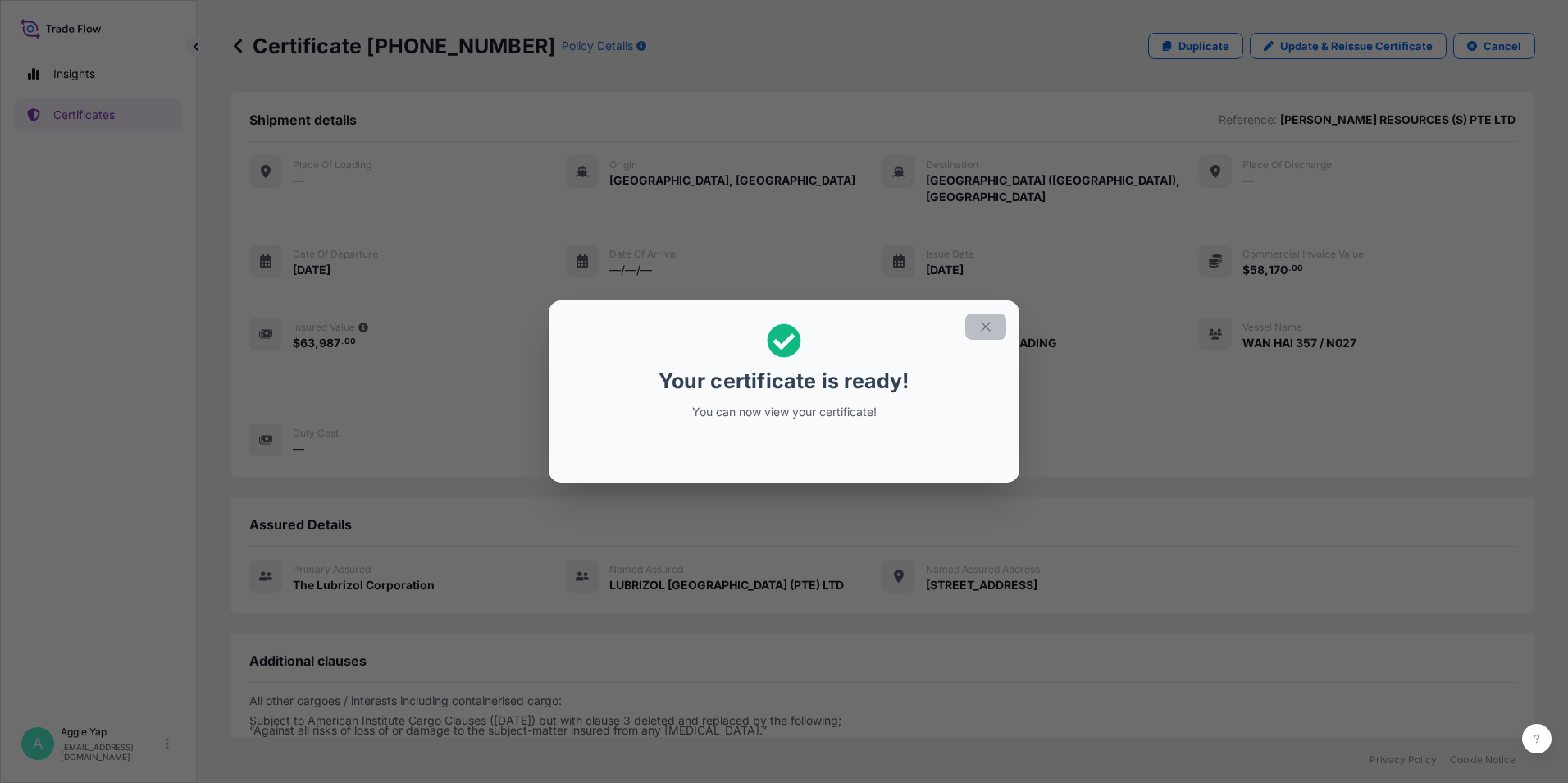
click at [986, 333] on button "button" at bounding box center [985, 326] width 41 height 26
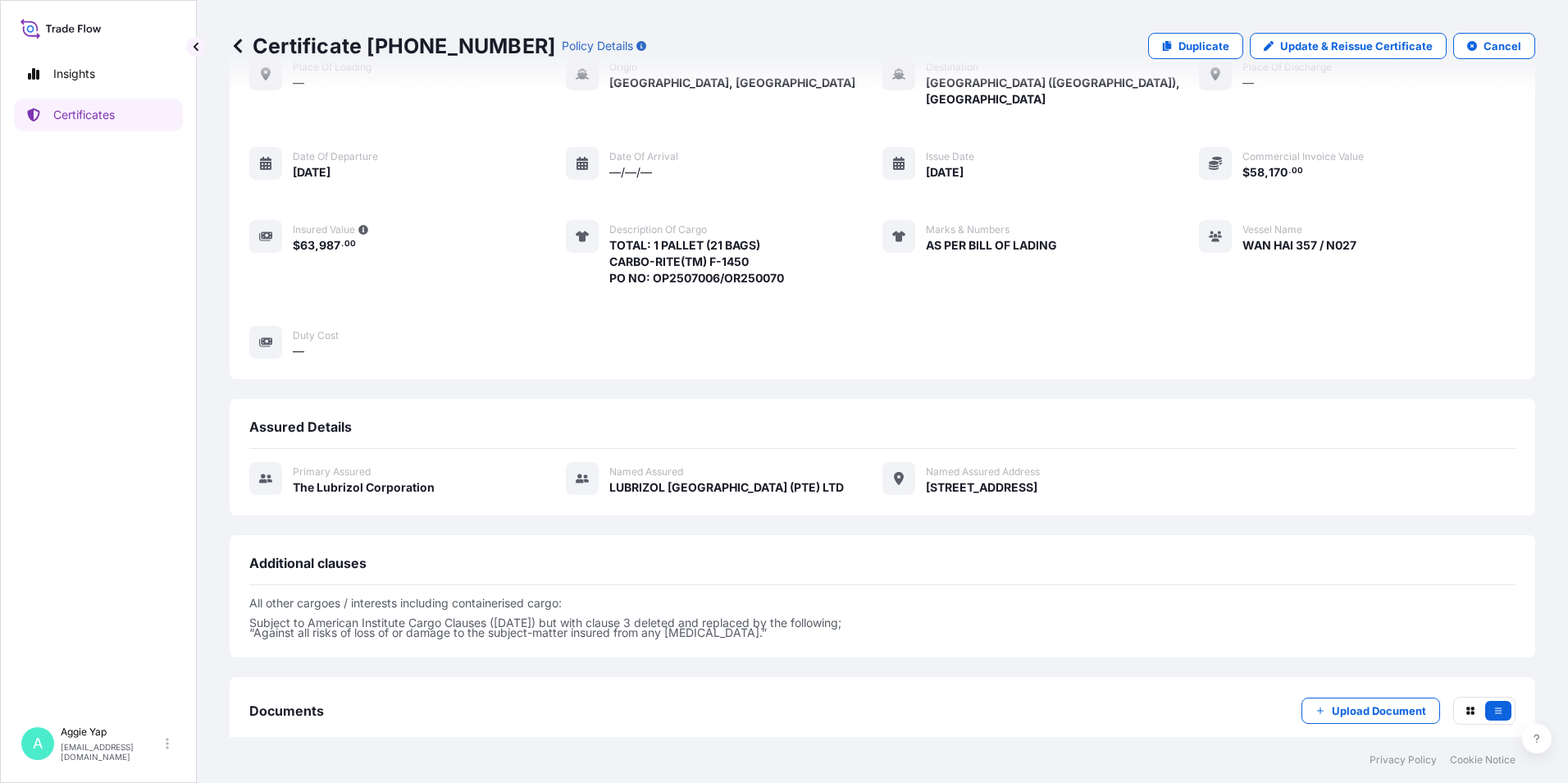
scroll to position [175, 0]
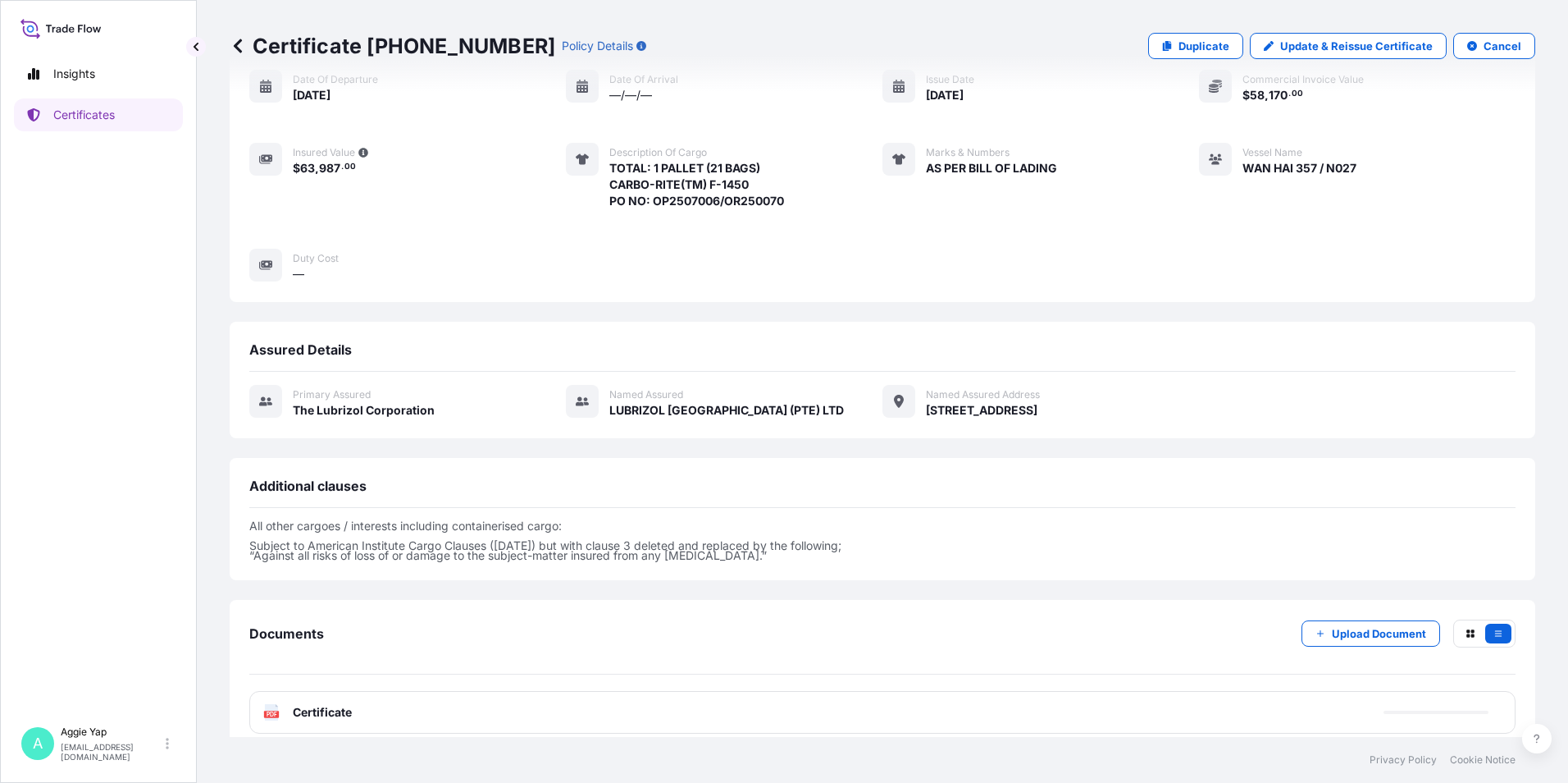
click at [338, 704] on span "Certificate" at bounding box center [322, 712] width 59 height 16
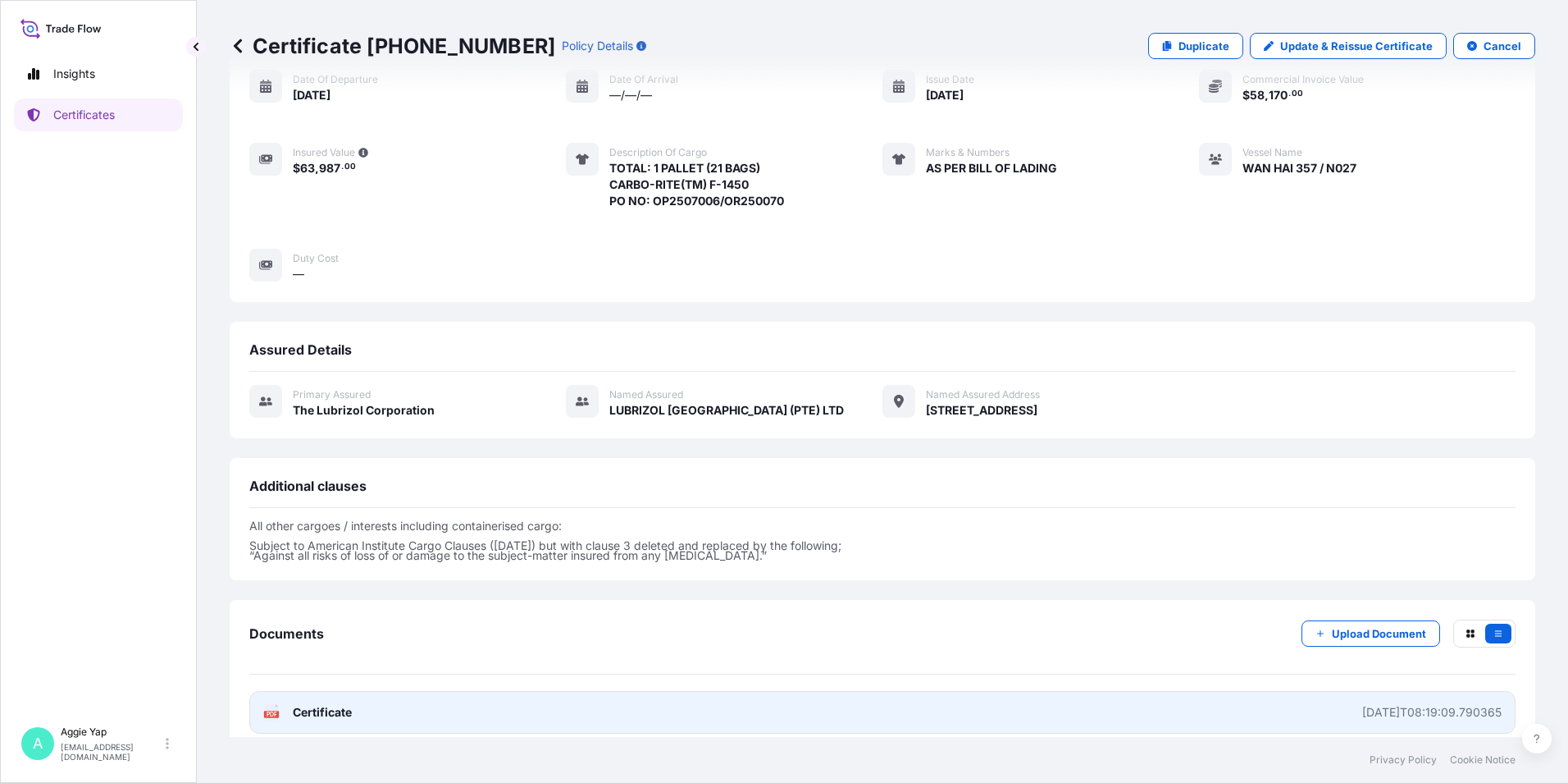
click at [459, 698] on link "PDF Certificate [DATE]T08:19:09.790365" at bounding box center [882, 711] width 1266 height 43
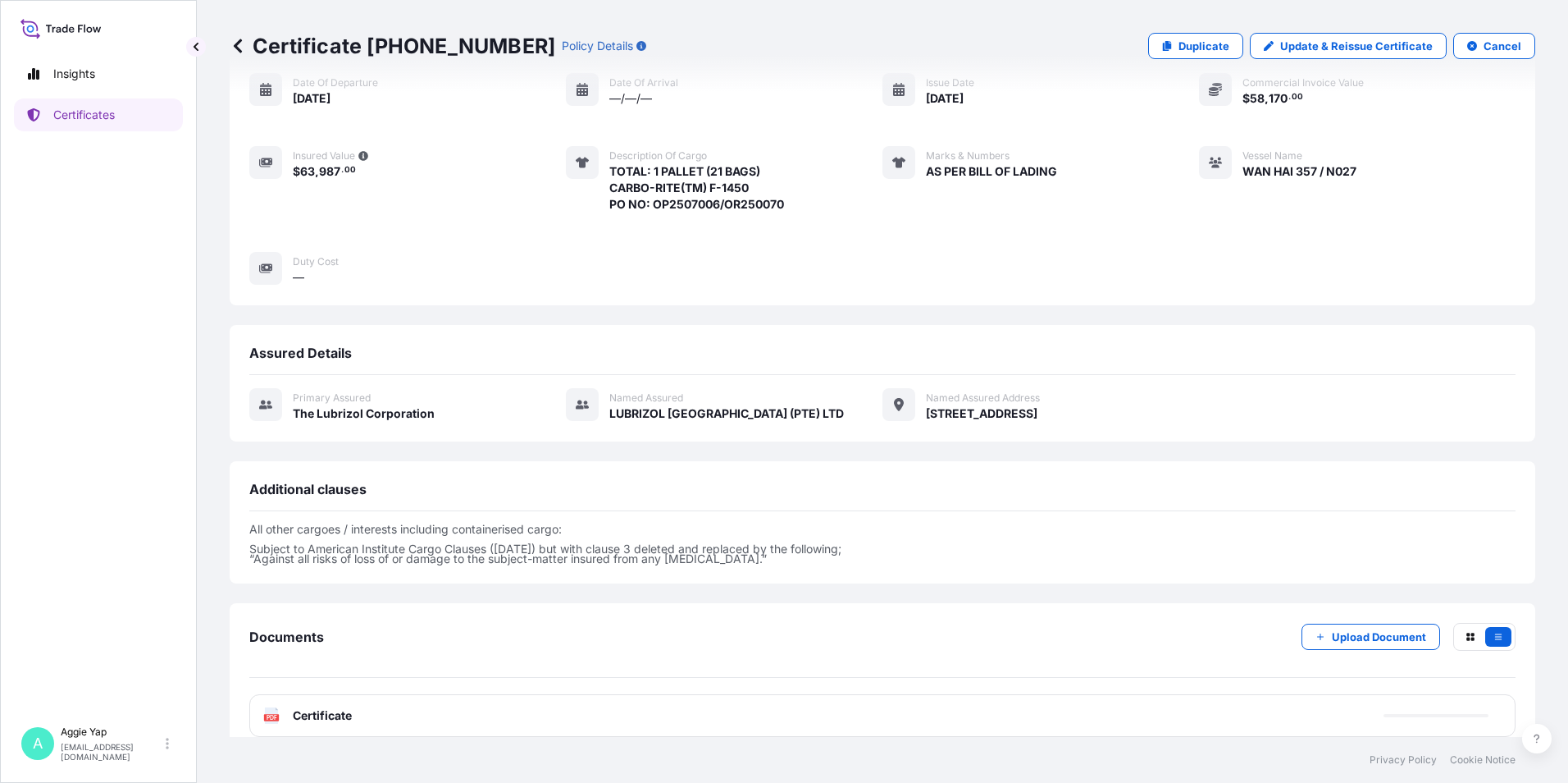
scroll to position [171, 0]
click at [73, 113] on p "Certificates" at bounding box center [84, 115] width 62 height 16
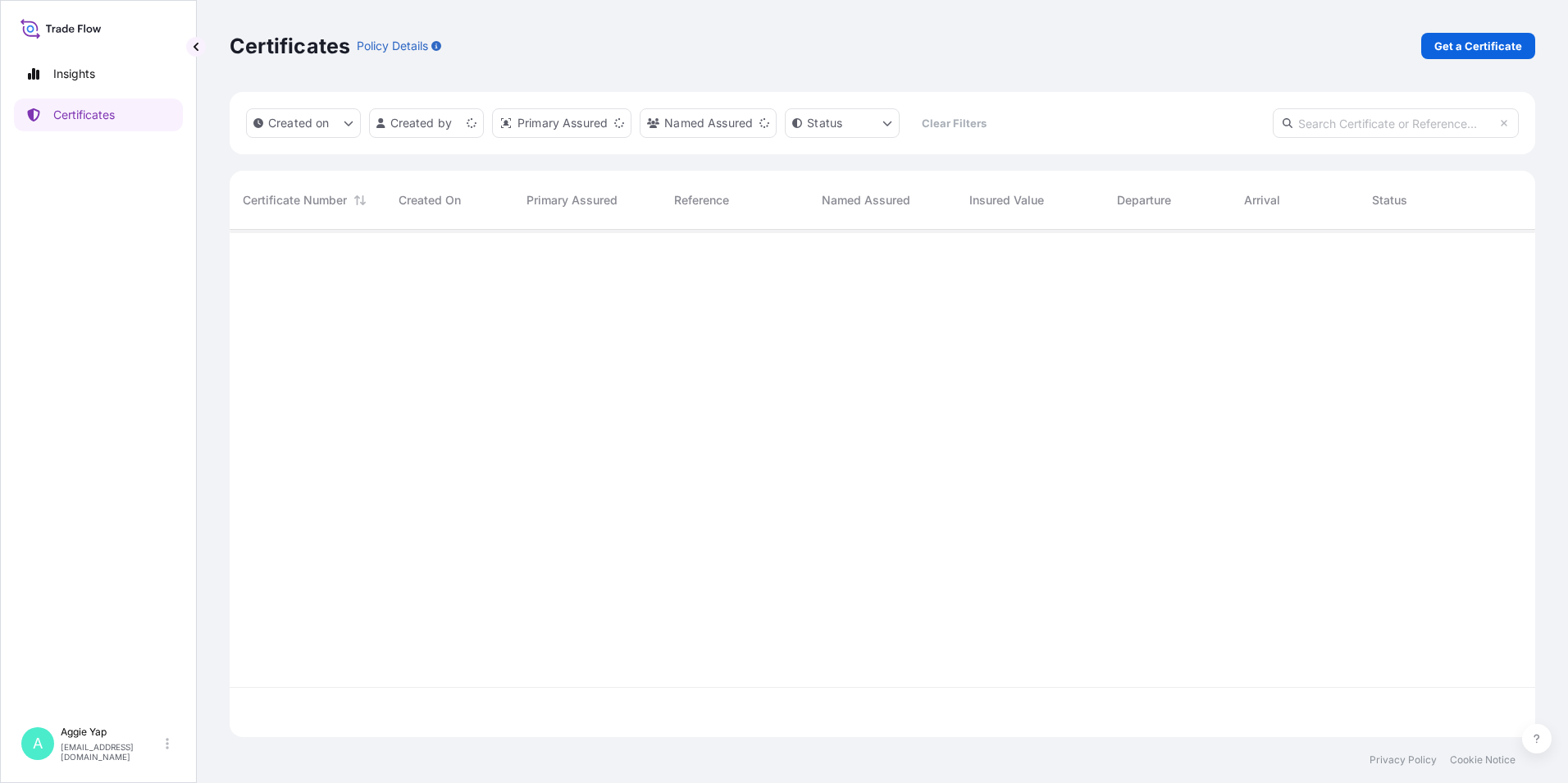
scroll to position [504, 1293]
click at [1454, 51] on p "Get a Certificate" at bounding box center [1478, 46] width 88 height 16
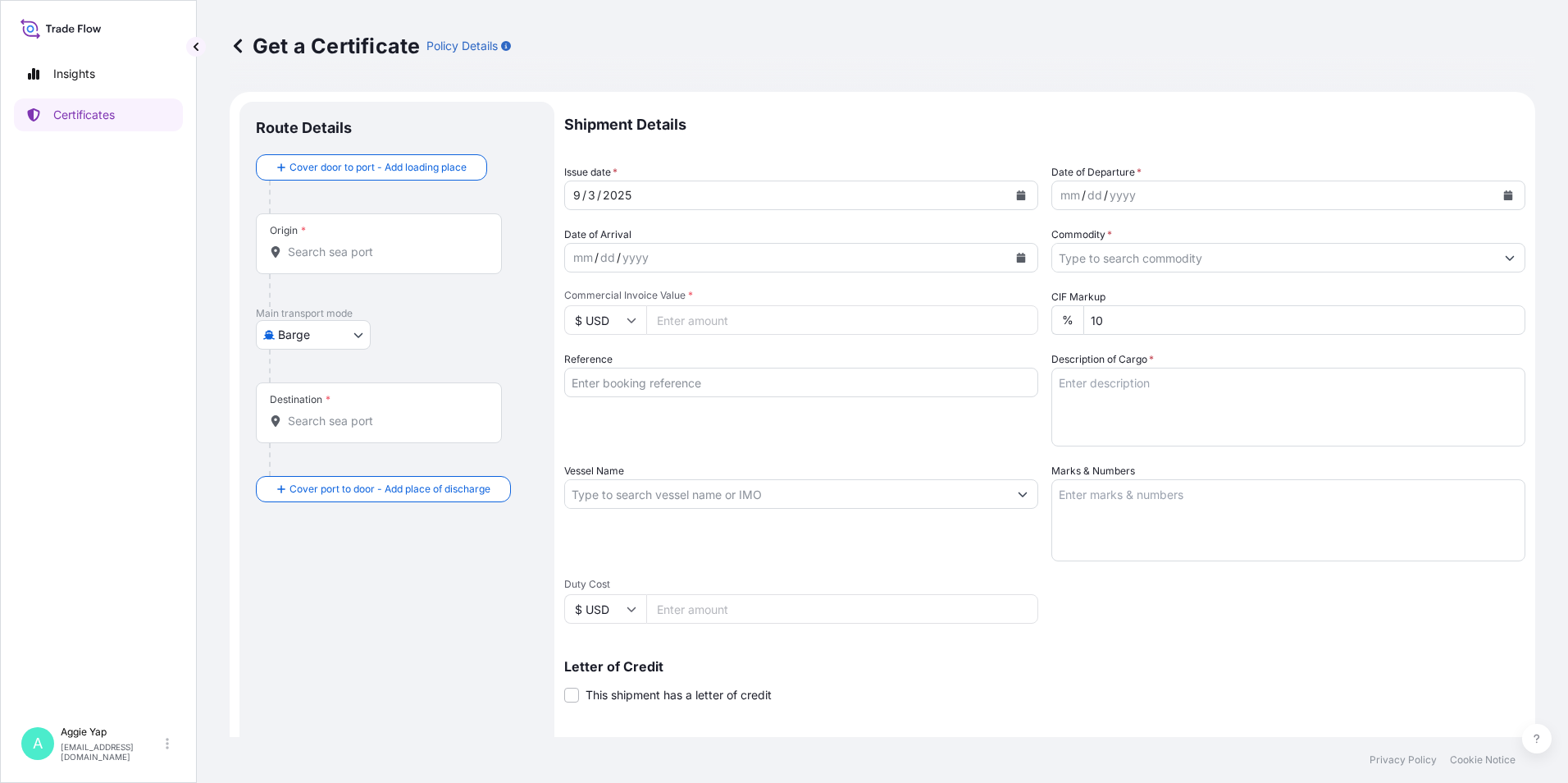
click at [330, 325] on body "Insights Certificates A [PERSON_NAME] [EMAIL_ADDRESS][DOMAIN_NAME] Get a Certif…" at bounding box center [784, 391] width 1568 height 783
click at [317, 465] on span "Ocean Vessel" at bounding box center [324, 466] width 73 height 16
select select "Ocean Vessel"
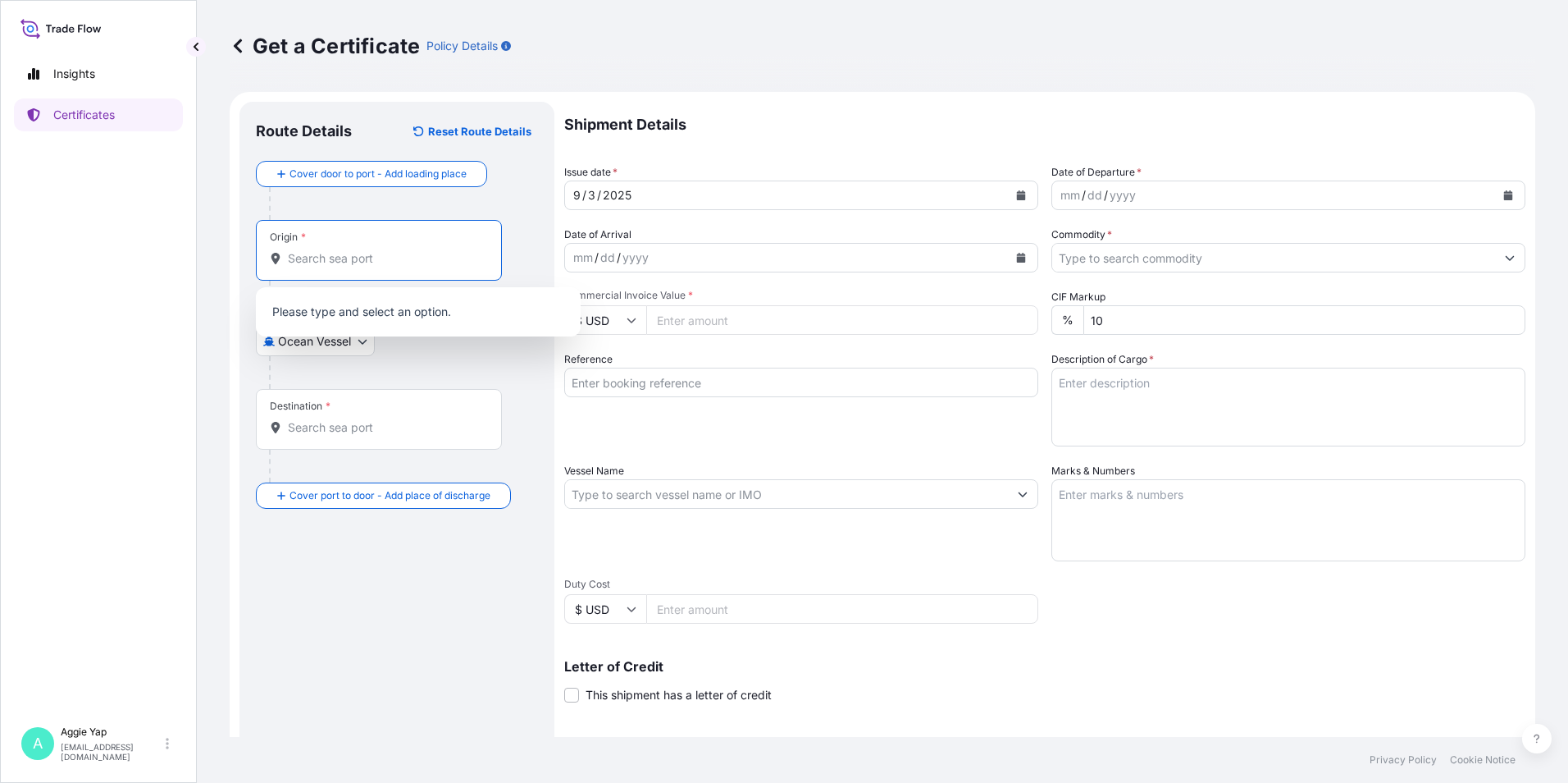
click at [394, 260] on input "Origin *" at bounding box center [384, 259] width 193 height 16
type input "[GEOGRAPHIC_DATA]"
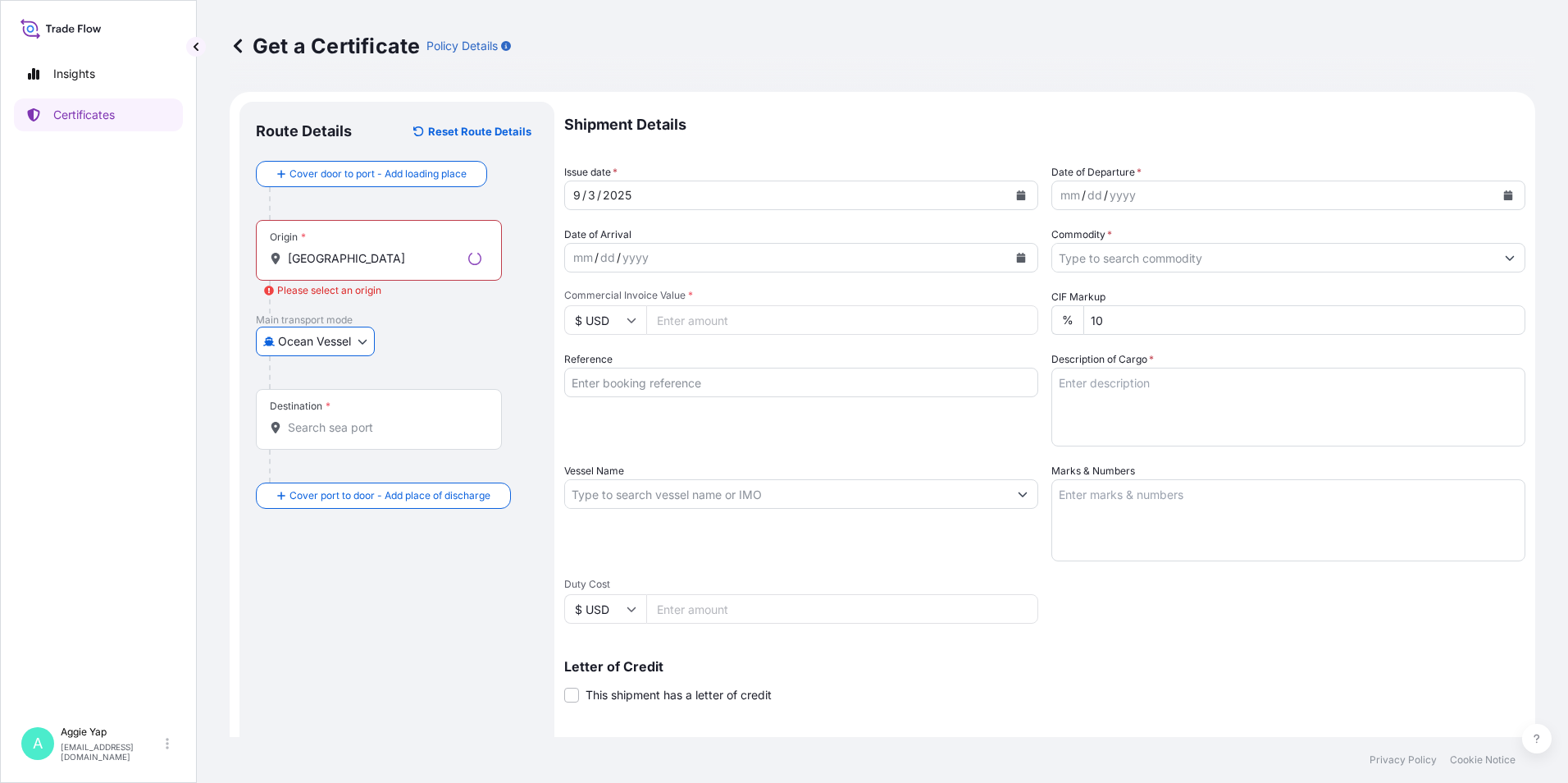
drag, startPoint x: 382, startPoint y: 262, endPoint x: 374, endPoint y: 282, distance: 21.5
click at [381, 262] on input "[GEOGRAPHIC_DATA]" at bounding box center [375, 259] width 174 height 16
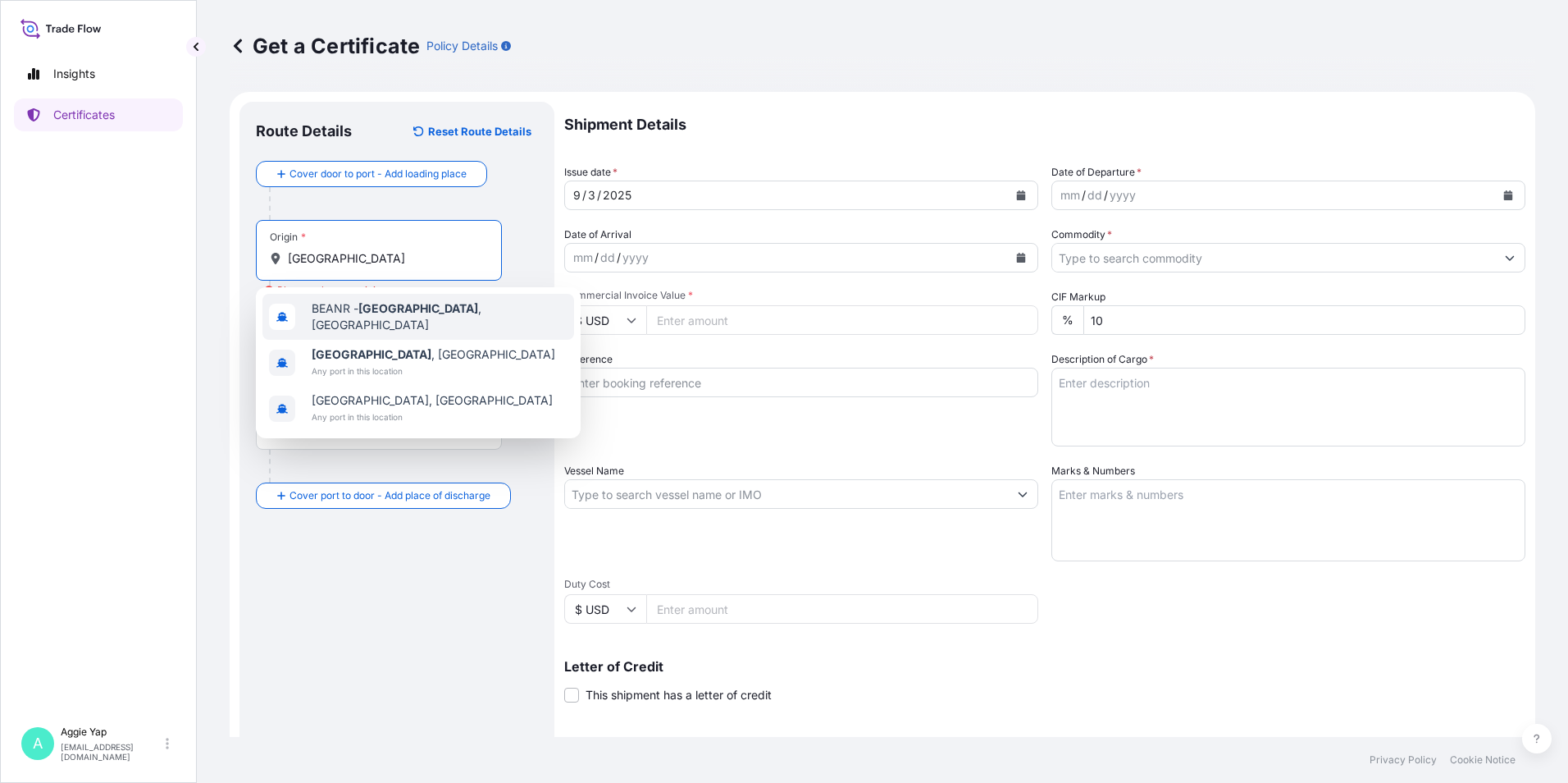
click at [375, 321] on div "BEANR - [GEOGRAPHIC_DATA] , [GEOGRAPHIC_DATA]" at bounding box center [418, 317] width 312 height 46
type input "BEANR - [GEOGRAPHIC_DATA], [GEOGRAPHIC_DATA]"
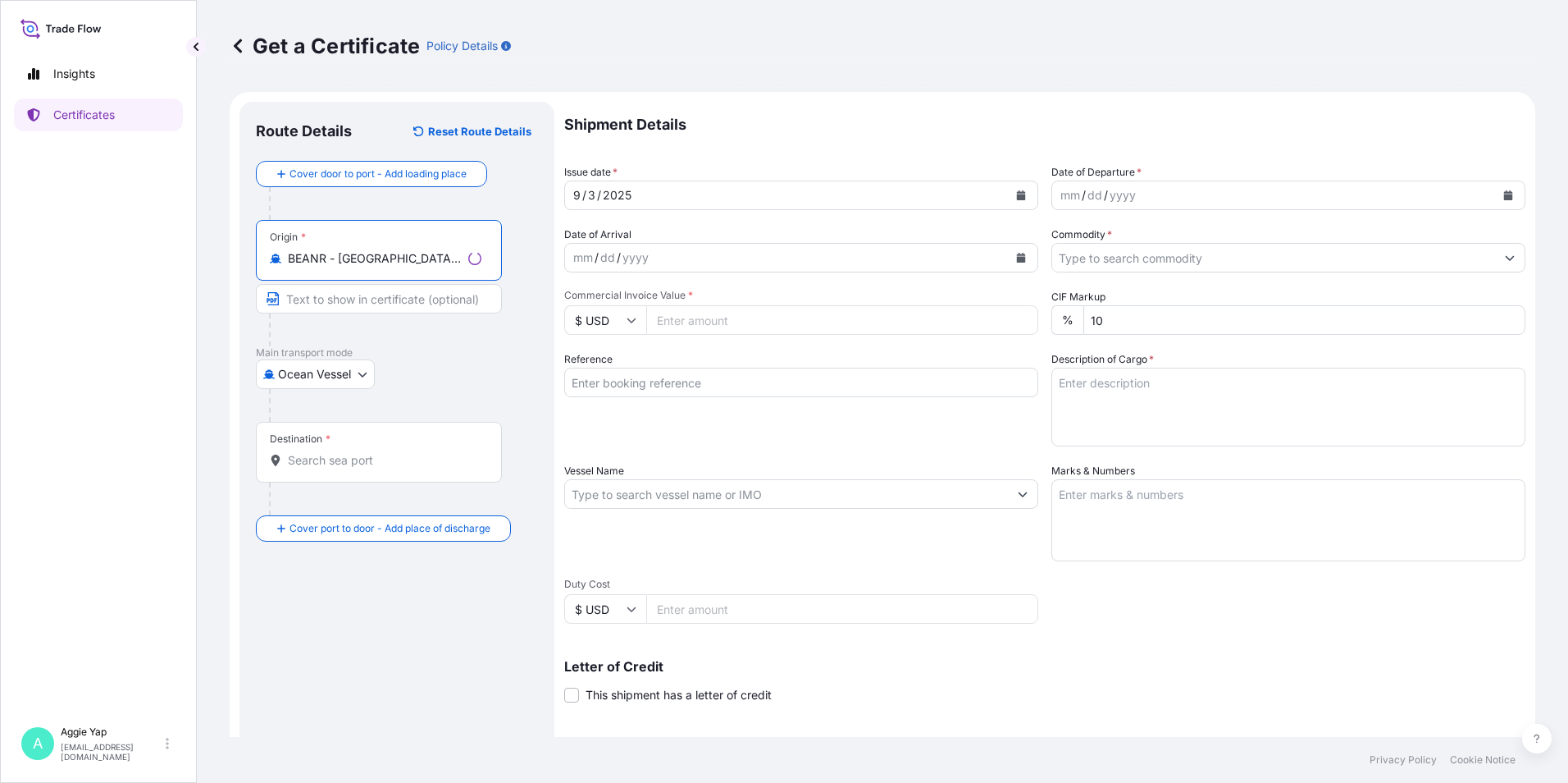
click at [339, 465] on input "Destination *" at bounding box center [384, 460] width 193 height 16
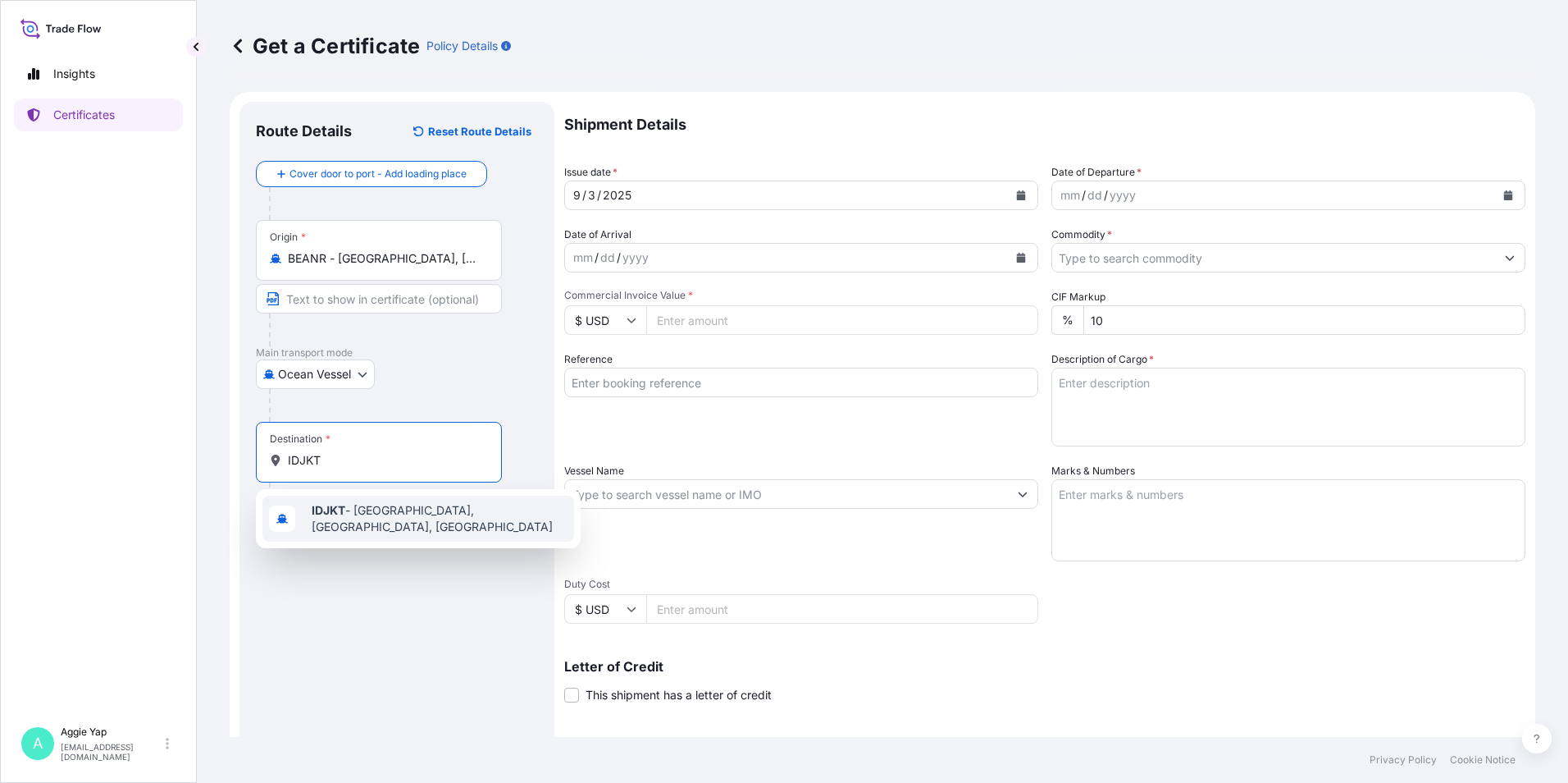
click at [358, 527] on div "IDJKT - [GEOGRAPHIC_DATA], [GEOGRAPHIC_DATA], [GEOGRAPHIC_DATA]" at bounding box center [418, 518] width 312 height 46
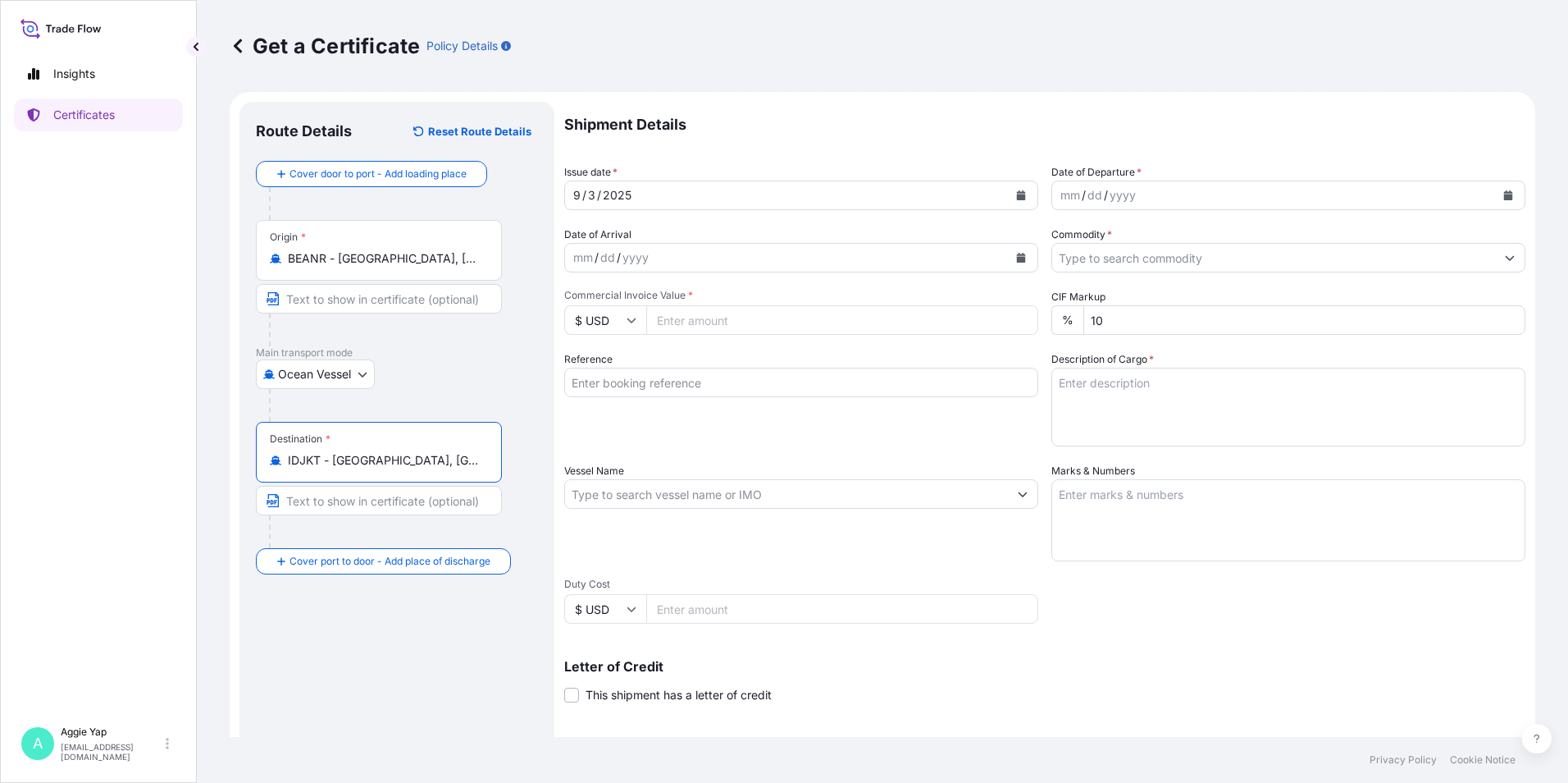
type input "IDJKT - [GEOGRAPHIC_DATA], [GEOGRAPHIC_DATA], [GEOGRAPHIC_DATA]"
click at [1017, 199] on icon "Calendar" at bounding box center [1021, 195] width 9 height 10
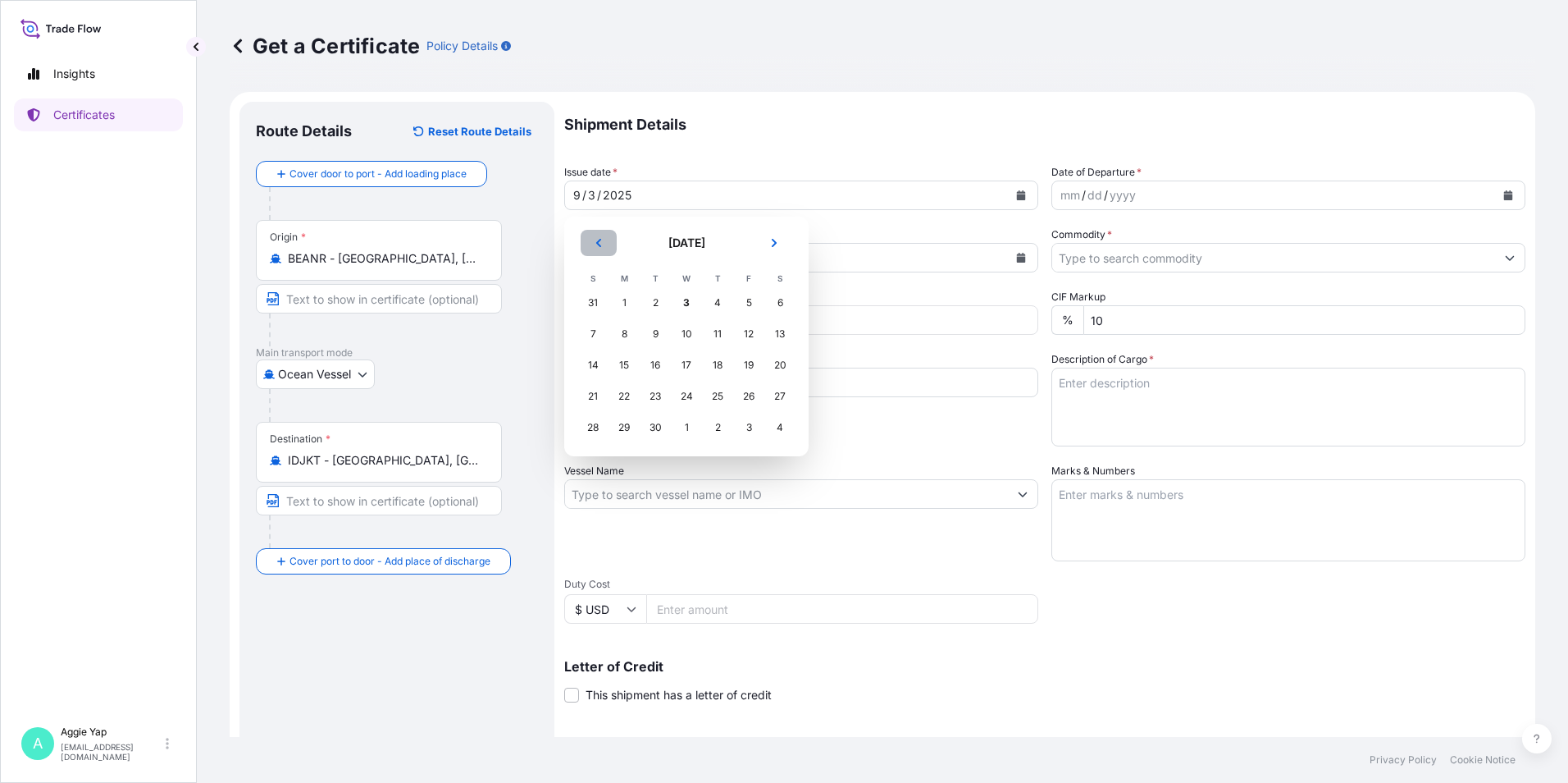
click at [601, 238] on icon "Previous" at bounding box center [599, 242] width 10 height 10
click at [715, 429] on div "28" at bounding box center [717, 427] width 30 height 30
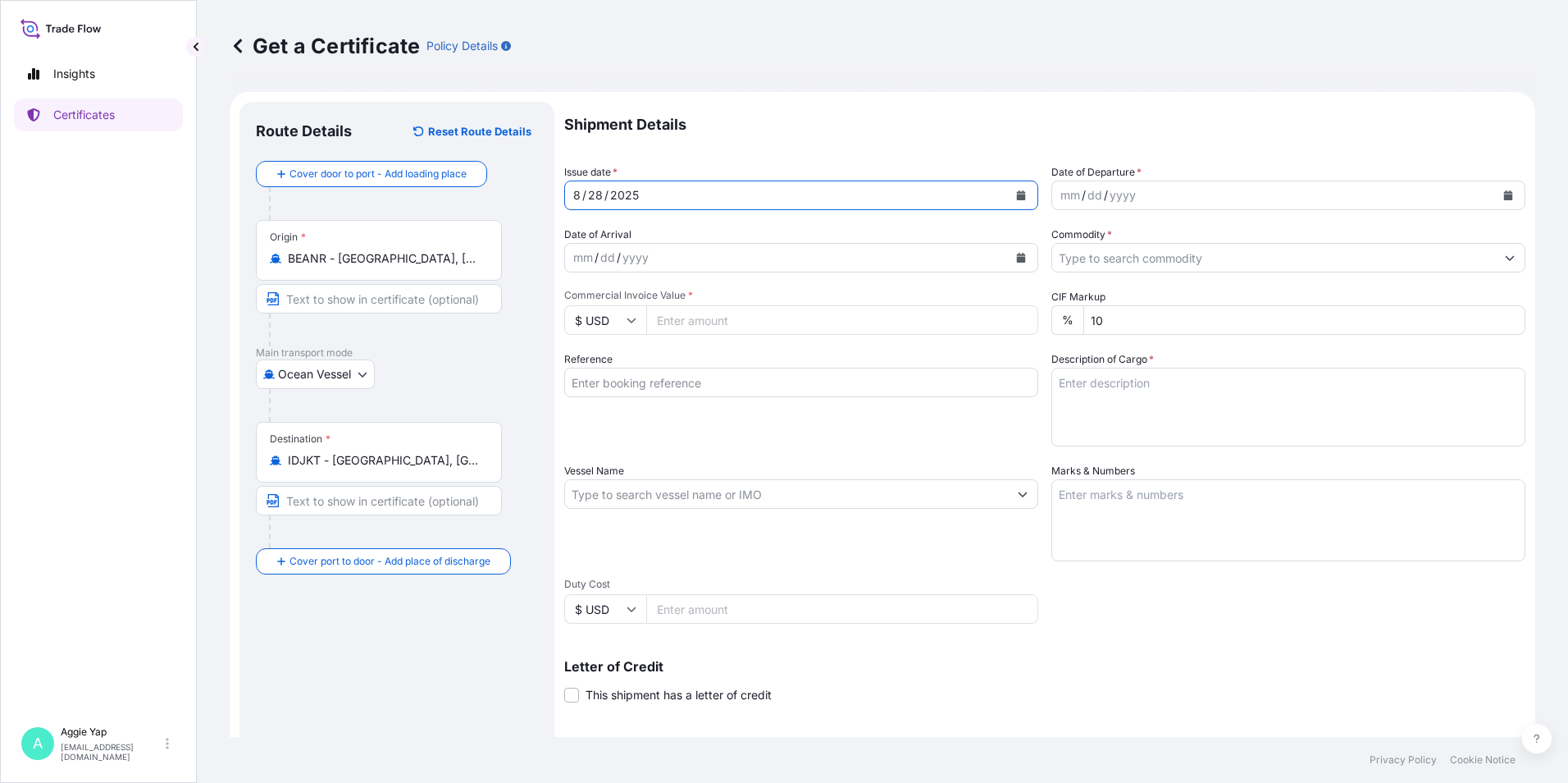
click at [1481, 191] on div "mm / dd / yyyy" at bounding box center [1273, 195] width 443 height 30
click at [1504, 191] on icon "Calendar" at bounding box center [1508, 195] width 10 height 10
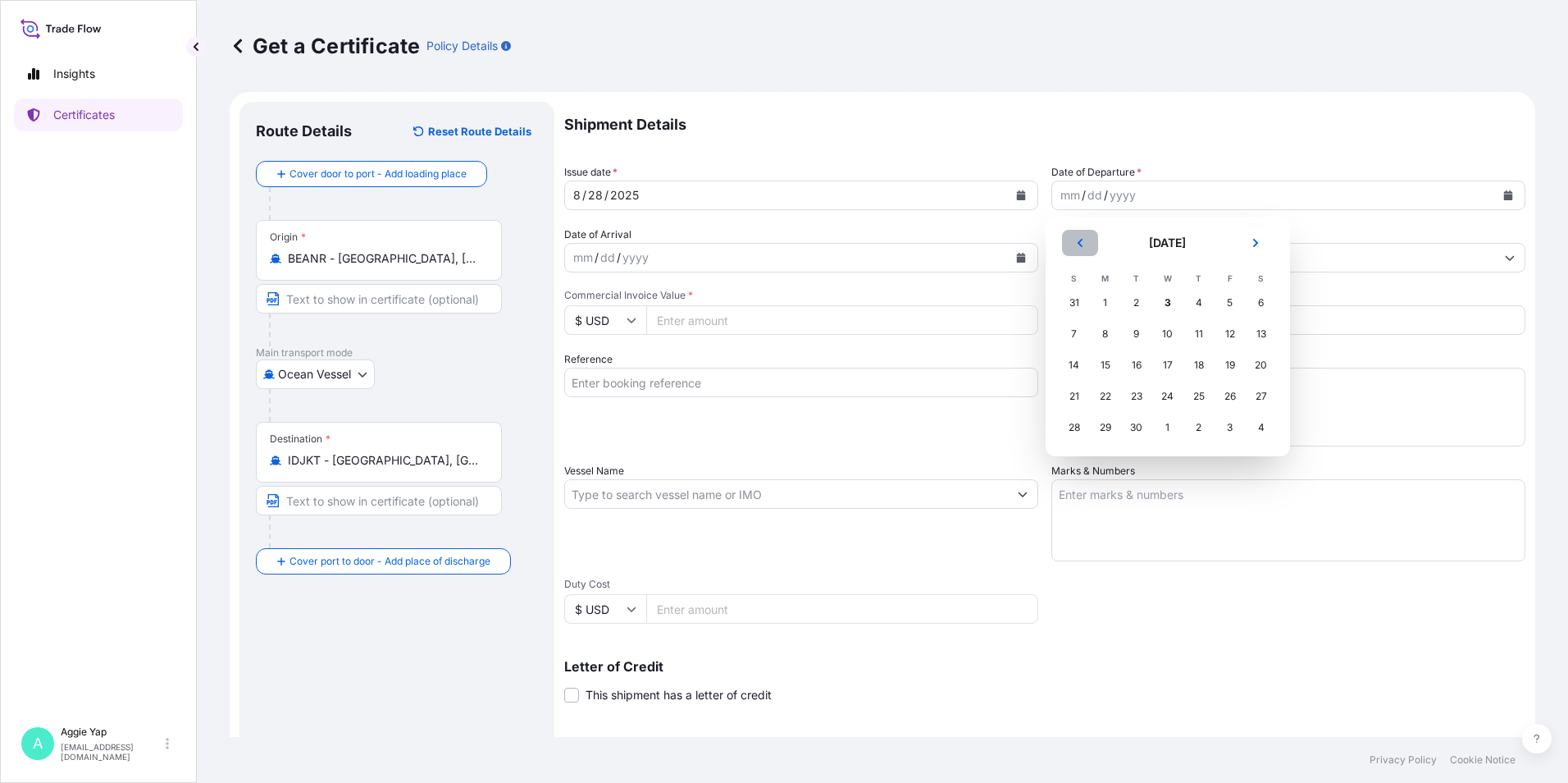
click at [1082, 249] on button "Previous" at bounding box center [1080, 242] width 36 height 26
click at [1199, 426] on div "28" at bounding box center [1199, 427] width 30 height 30
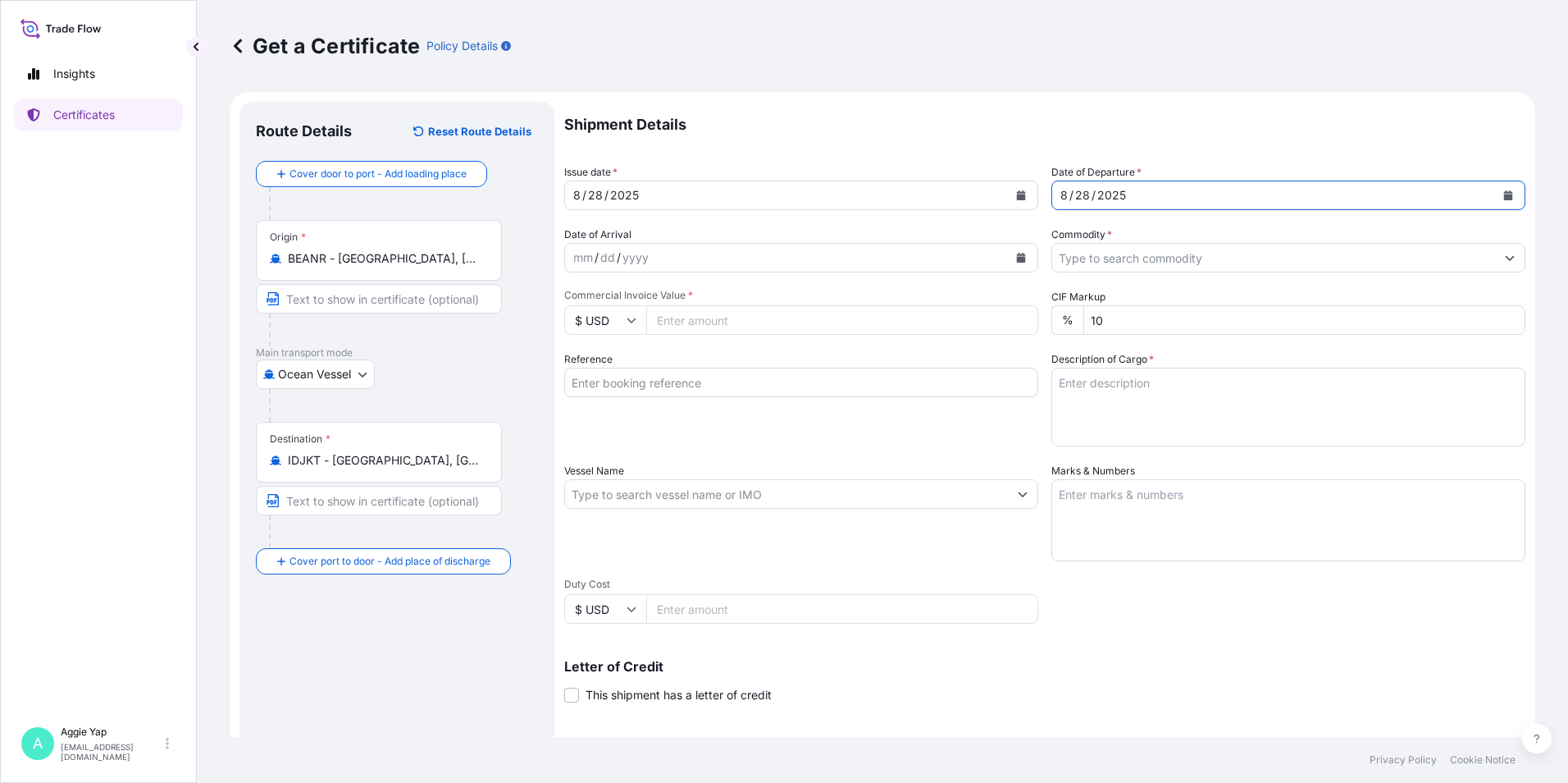
click at [1158, 261] on input "Commodity *" at bounding box center [1273, 258] width 443 height 30
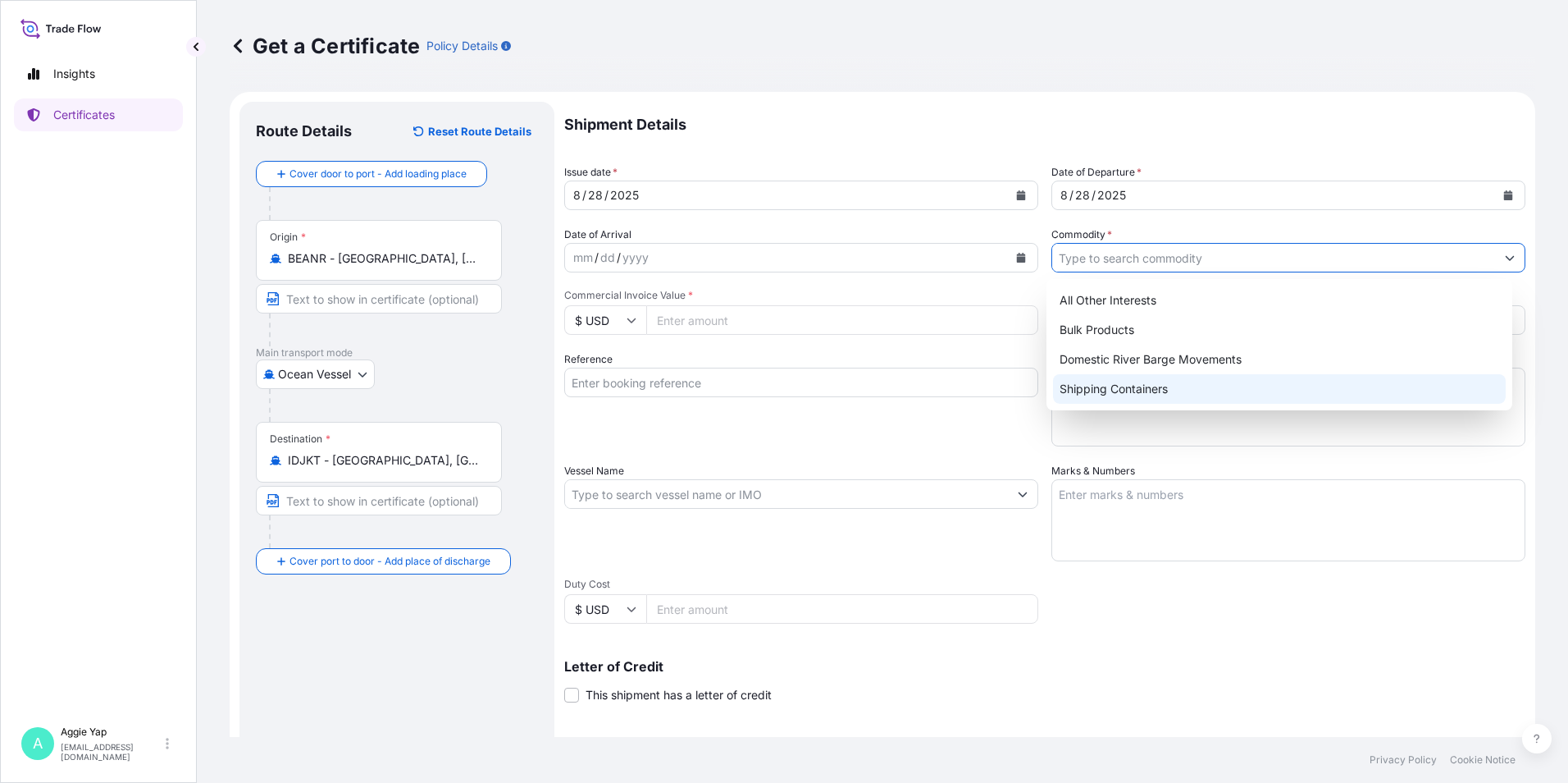
click at [1111, 387] on div "Shipping Containers" at bounding box center [1280, 388] width 453 height 30
type input "Shipping Containers"
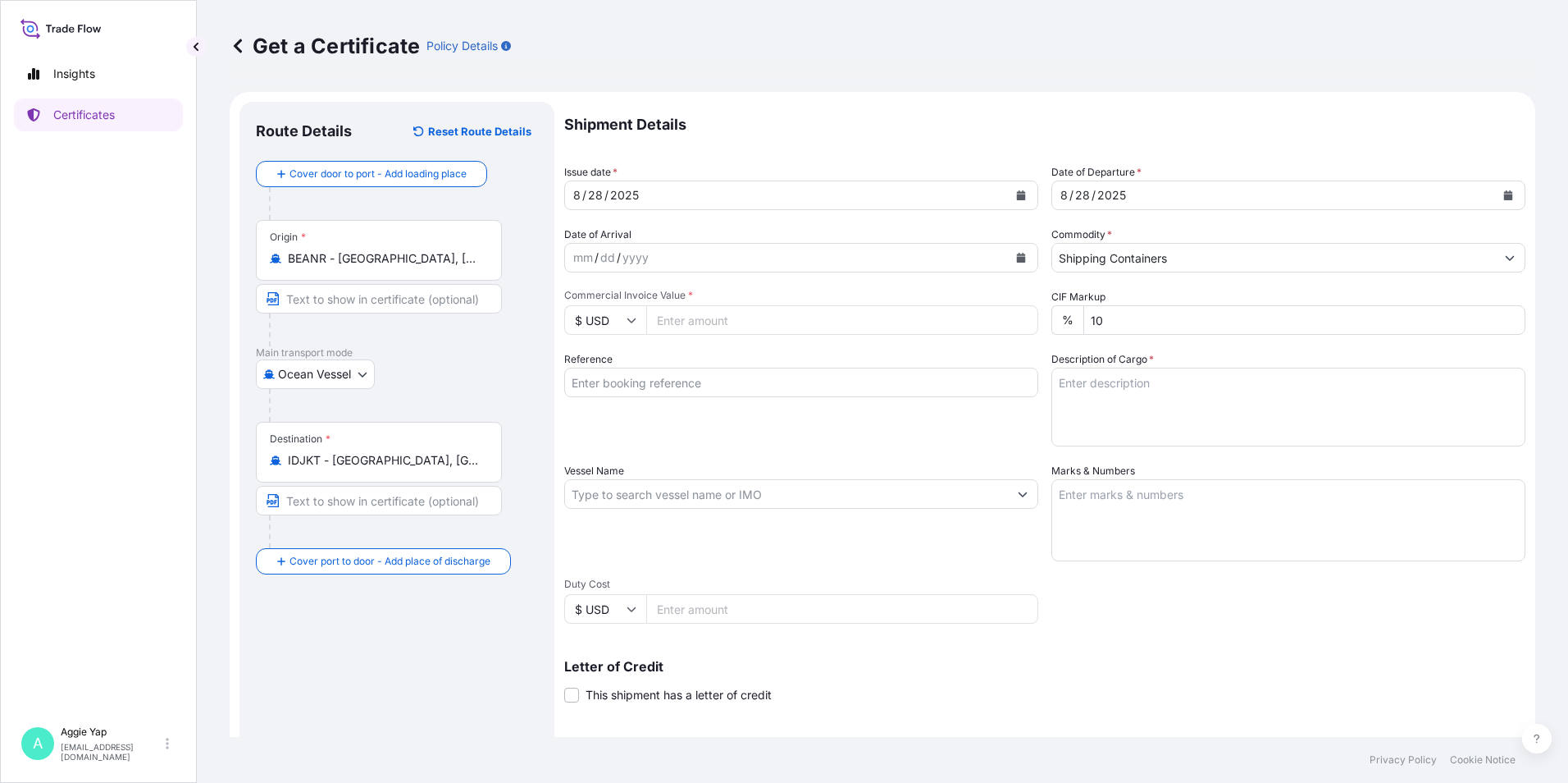
click at [889, 318] on input "Commercial Invoice Value *" at bounding box center [842, 319] width 392 height 30
type input "156486.40"
click at [762, 384] on input "Reference" at bounding box center [801, 382] width 474 height 30
type input "PT CLARIANT INDONESIA"
click at [692, 491] on input "Vessel Name" at bounding box center [786, 494] width 443 height 30
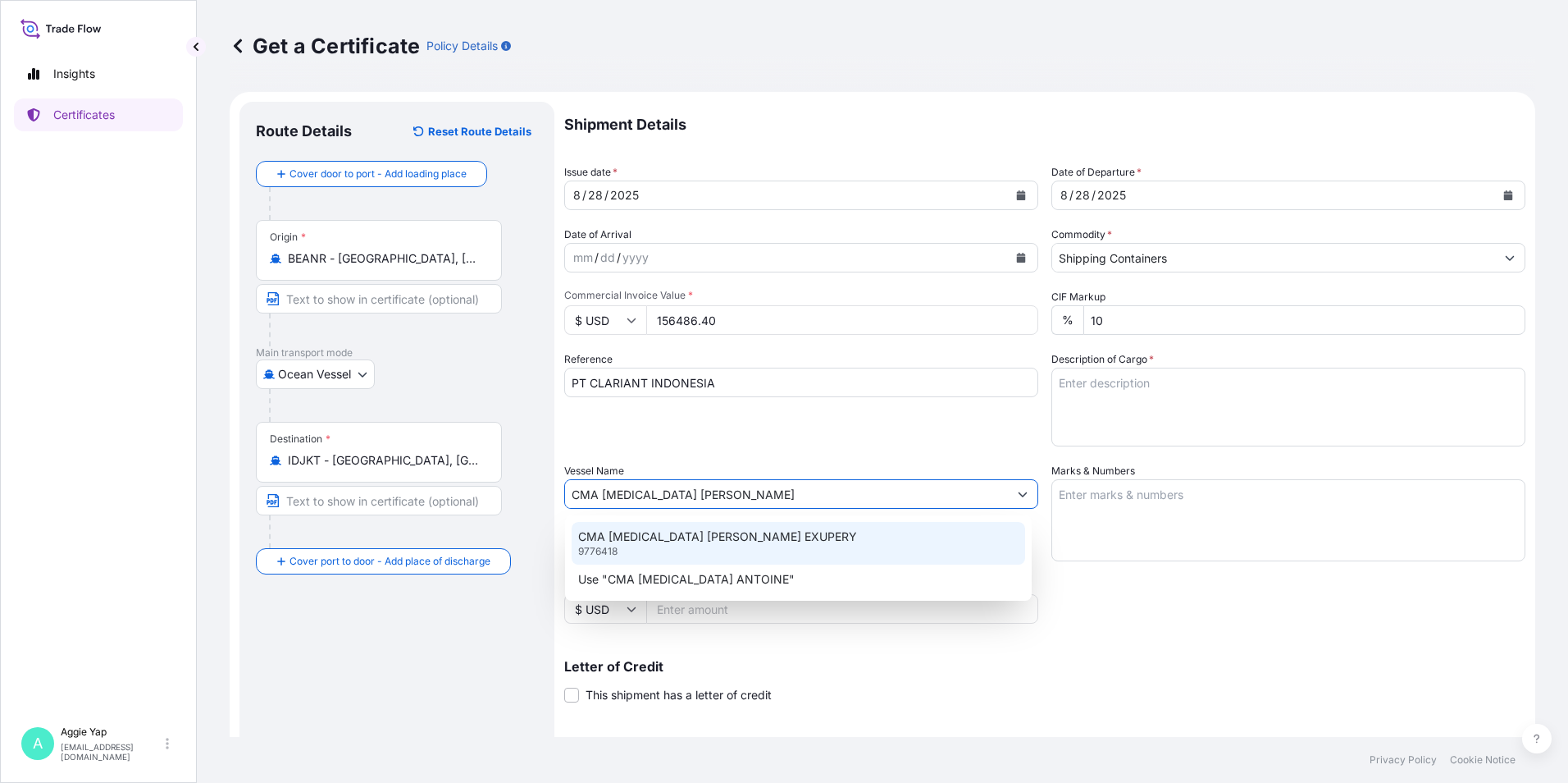
click at [794, 540] on p "CMA [MEDICAL_DATA] [PERSON_NAME] EXUPERY" at bounding box center [717, 536] width 278 height 16
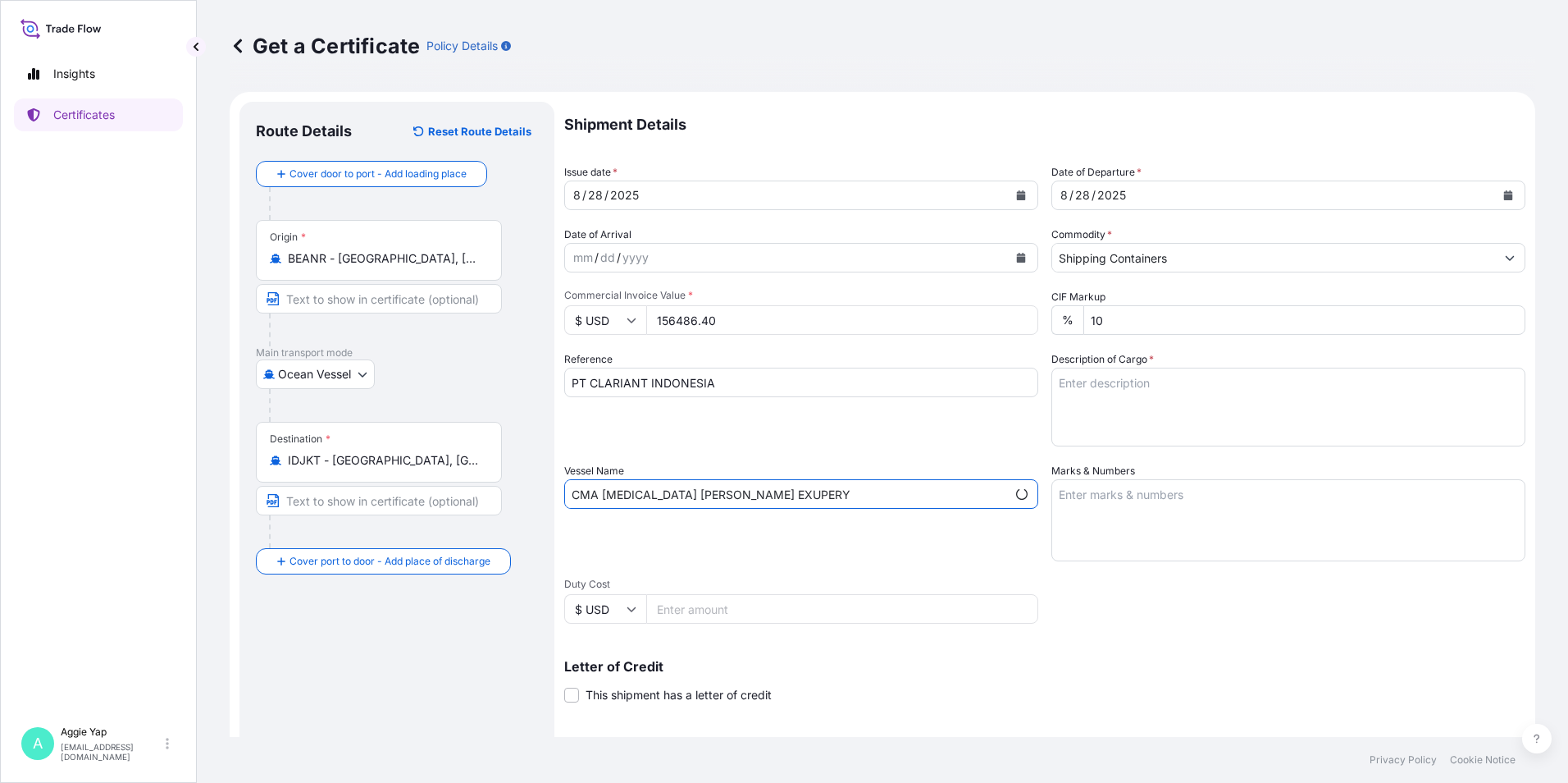
click at [813, 491] on input "CMA [MEDICAL_DATA] [PERSON_NAME] EXUPERY" at bounding box center [785, 494] width 442 height 30
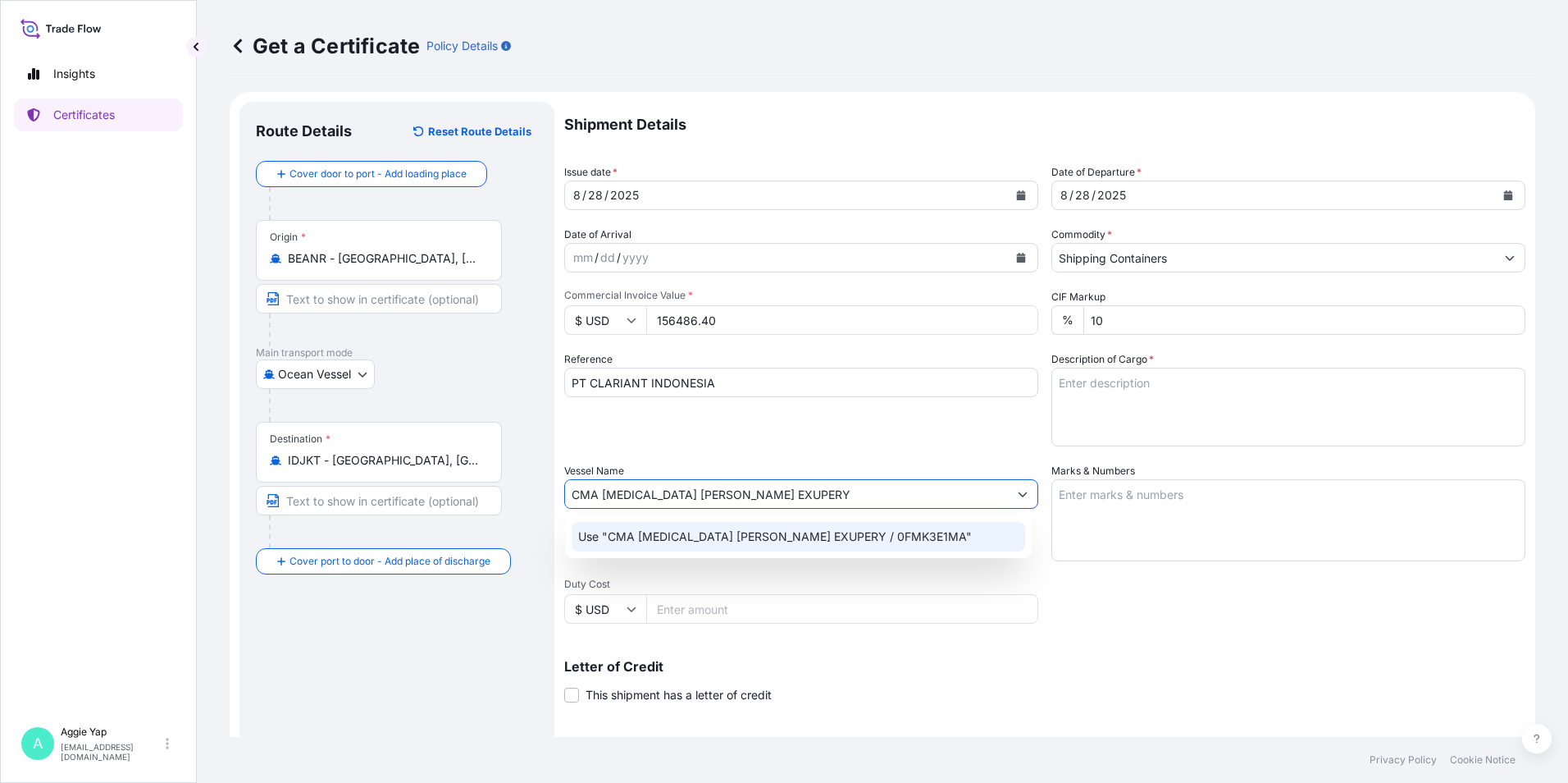
click at [771, 551] on div "Use "CMA [MEDICAL_DATA] [PERSON_NAME] EXUPERY / 0FMK3E1MA"" at bounding box center [798, 536] width 467 height 43
type input "CMA [MEDICAL_DATA] [PERSON_NAME] EXUPERY / 0FMK3E1MA"
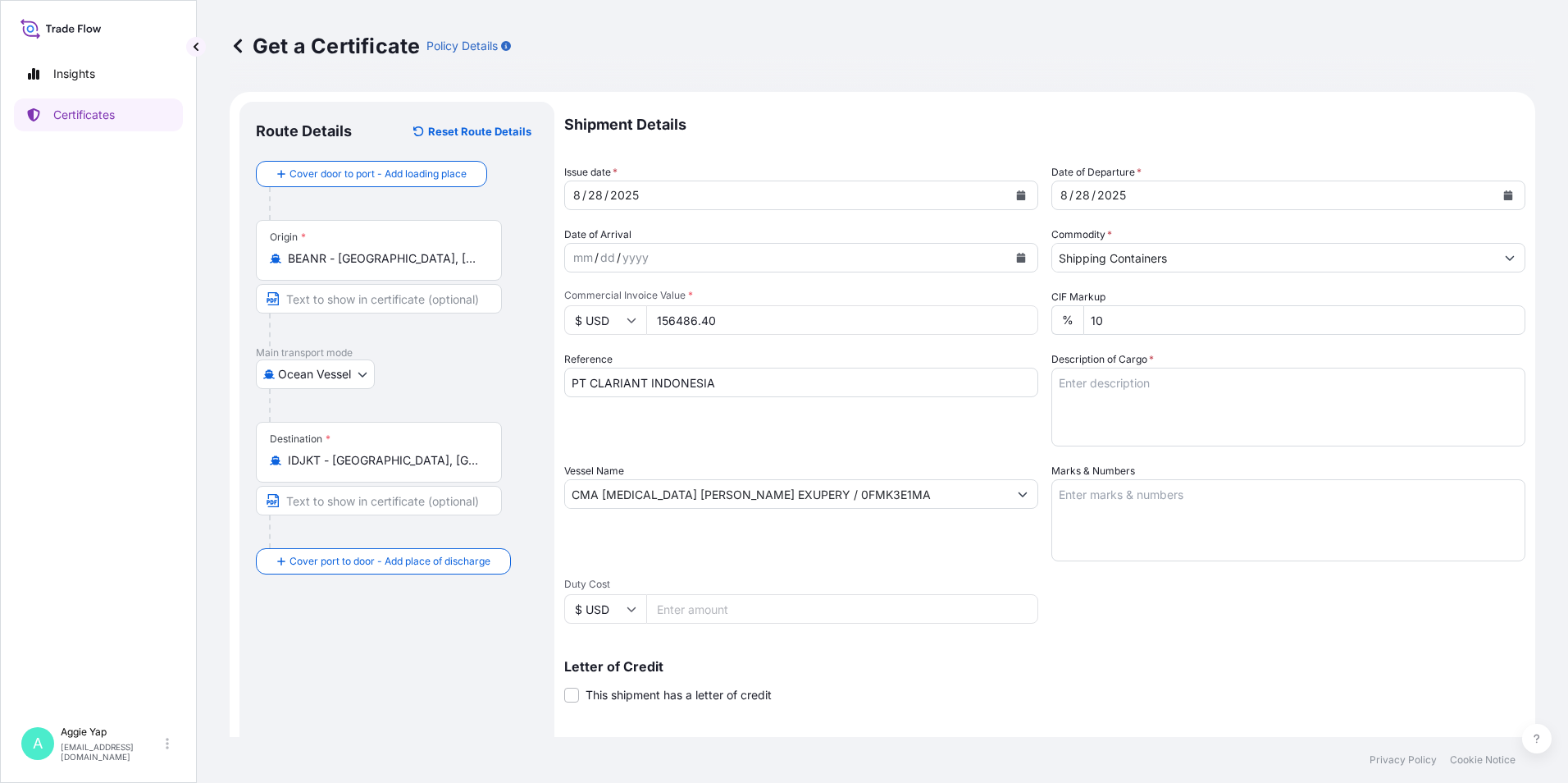
click at [1175, 506] on textarea "Marks & Numbers" at bounding box center [1288, 520] width 474 height 82
type textarea "AS PER BILL OF LADING"
click at [1237, 399] on textarea "Description of Cargo *" at bounding box center [1288, 406] width 474 height 79
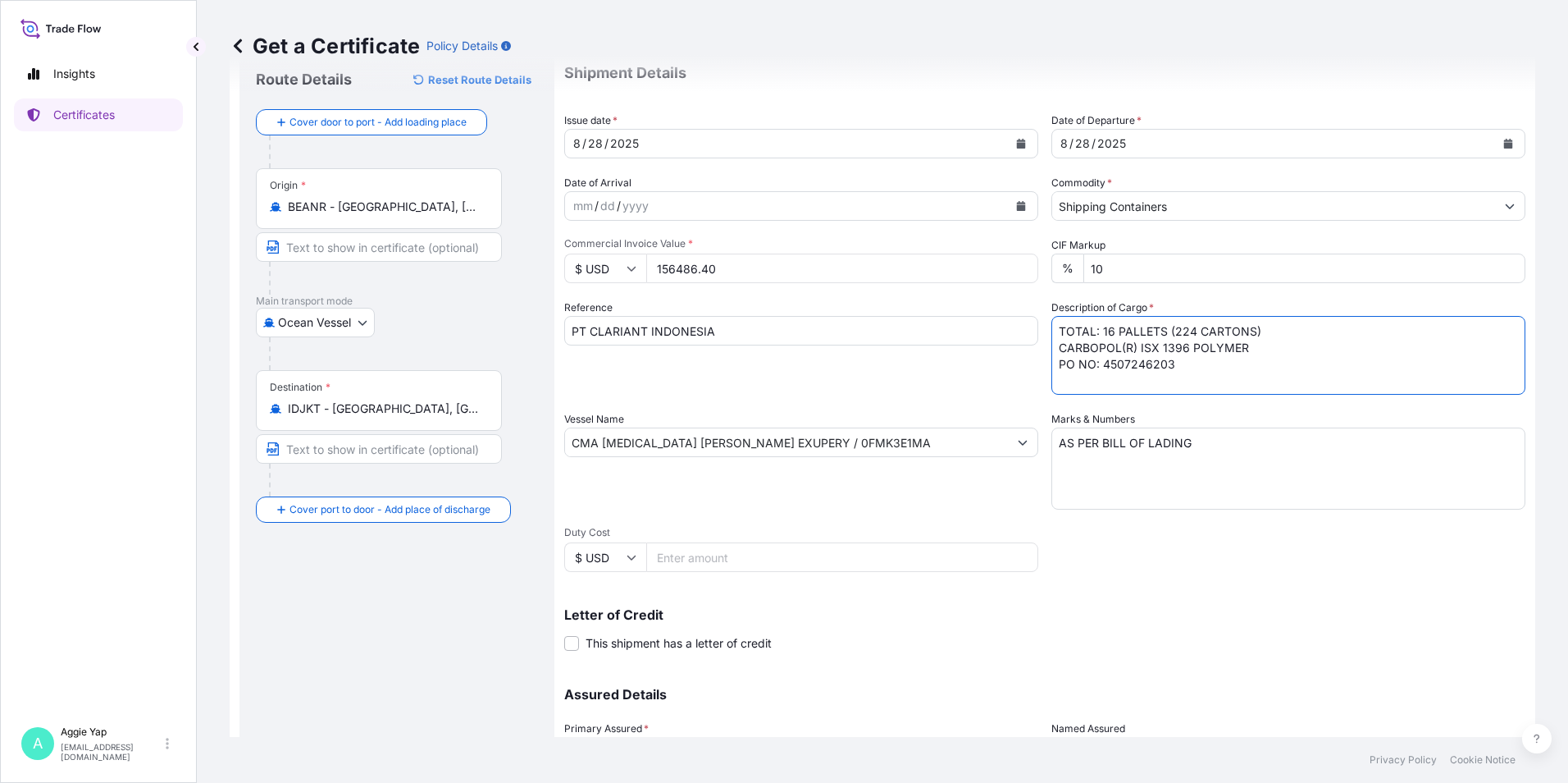
scroll to position [202, 0]
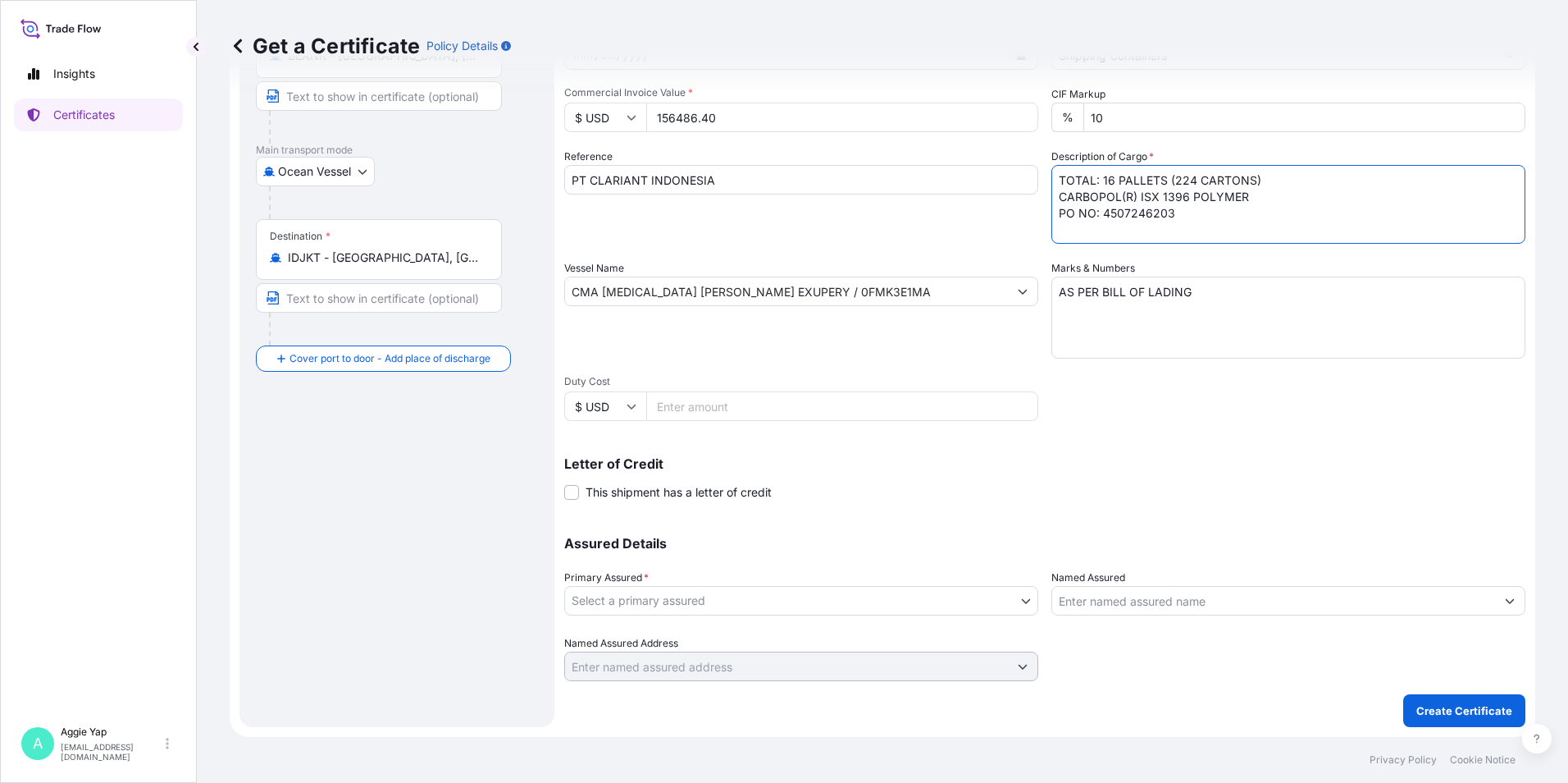
type textarea "TOTAL: 16 PALLETS (224 CARTONS) CARBOPOL(R) ISX 1396 POLYMER PO NO: 4507246203"
click at [749, 595] on body "Insights Certificates A [PERSON_NAME] [EMAIL_ADDRESS][DOMAIN_NAME] Get a Certif…" at bounding box center [784, 391] width 1568 height 783
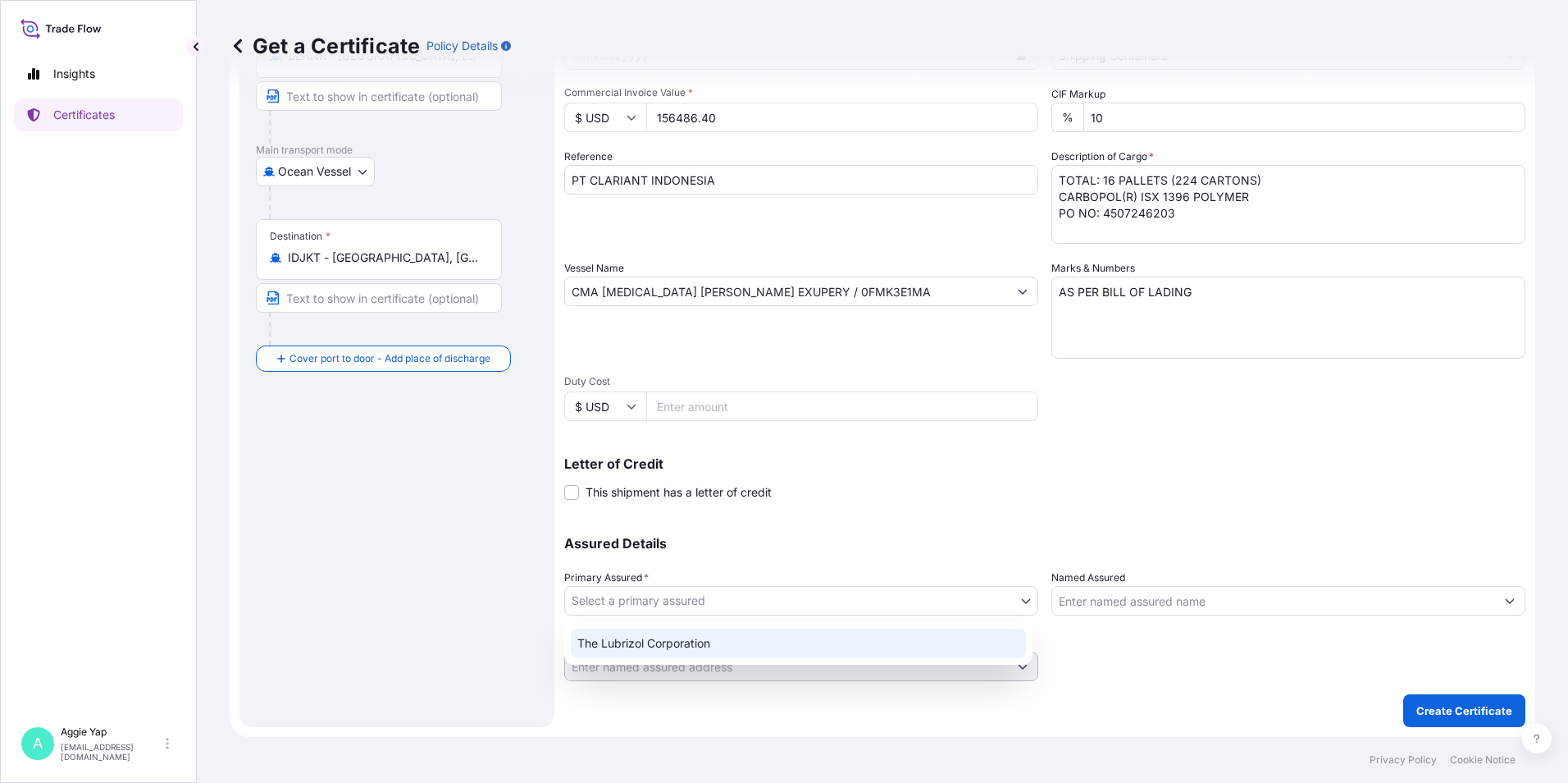
click at [701, 637] on div "The Lubrizol Corporation" at bounding box center [798, 643] width 455 height 30
select select "31566"
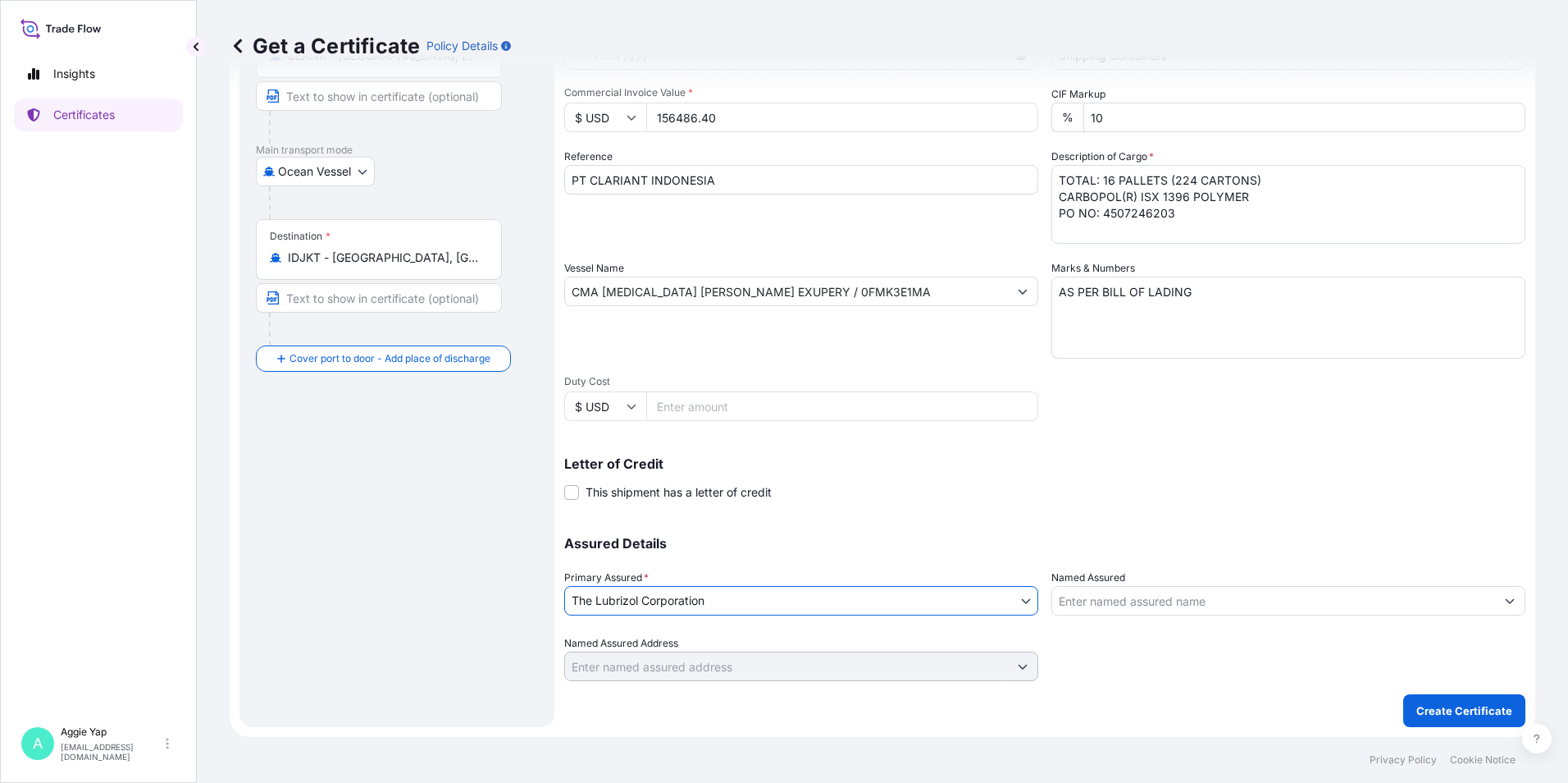
click at [1084, 606] on input "Named Assured" at bounding box center [1273, 601] width 443 height 30
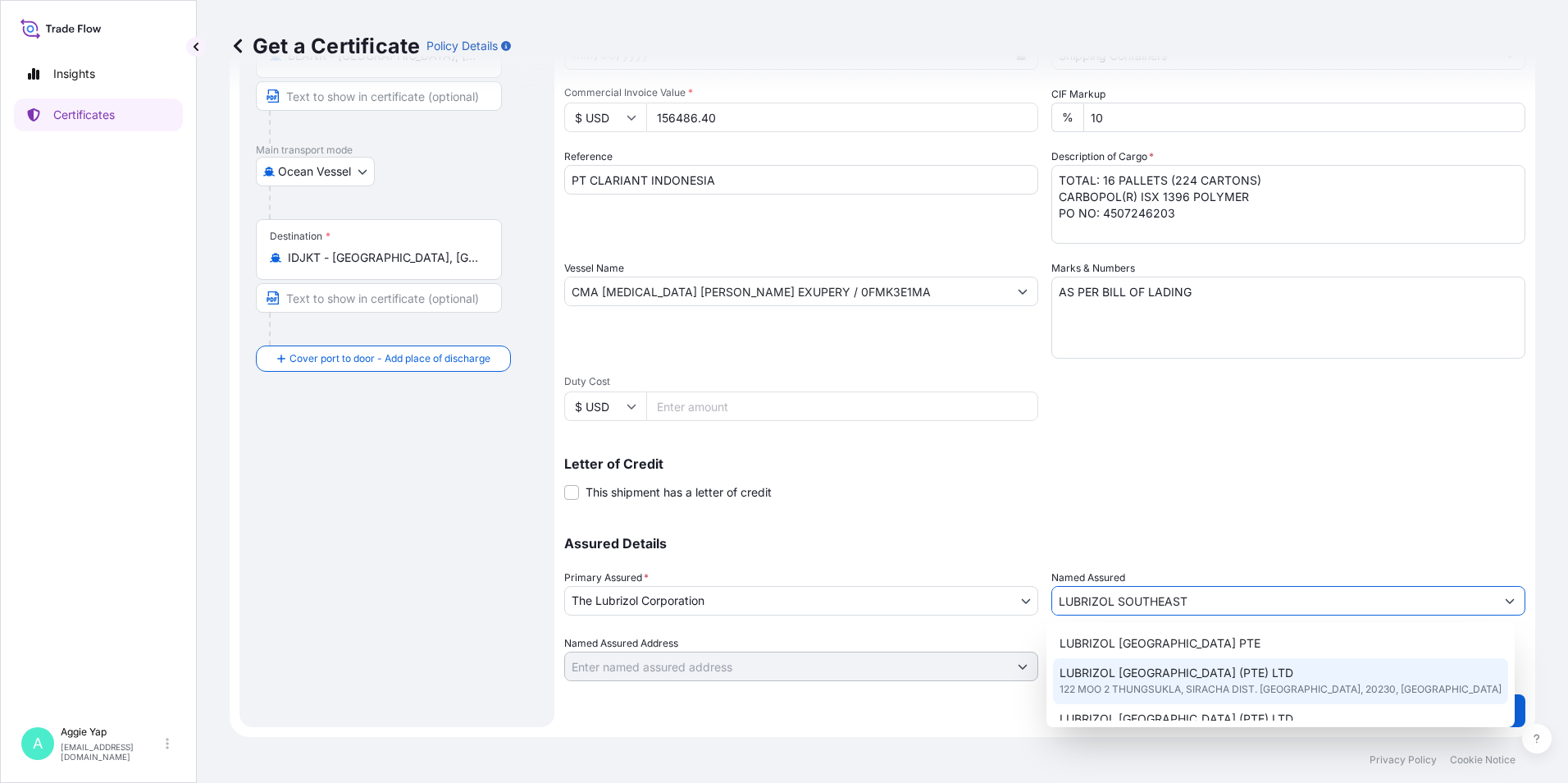
scroll to position [82, 0]
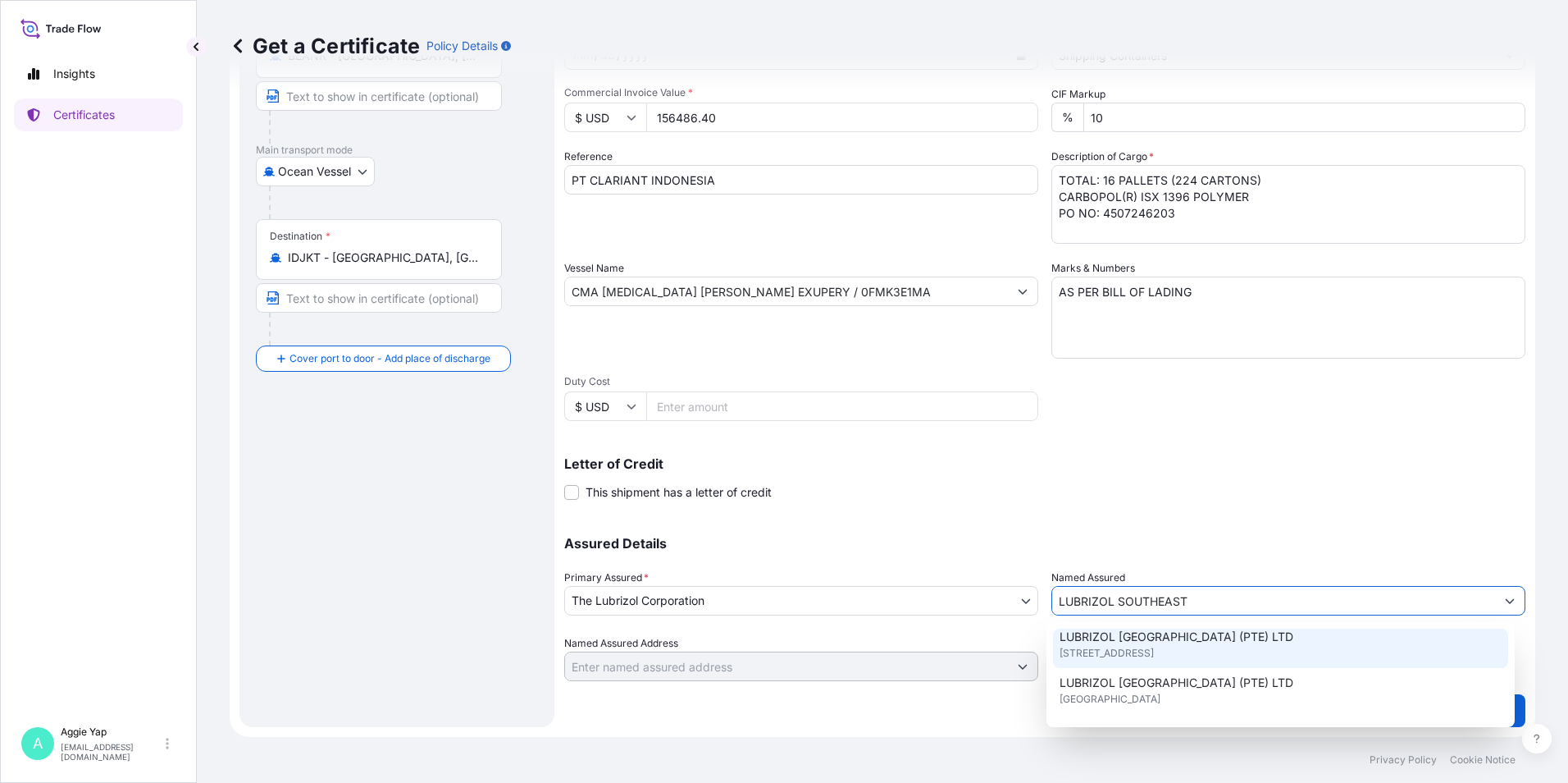
click at [1154, 651] on span "[STREET_ADDRESS]" at bounding box center [1106, 653] width 94 height 16
type input "LUBRIZOL [GEOGRAPHIC_DATA] (PTE) LTD"
type input "[STREET_ADDRESS]"
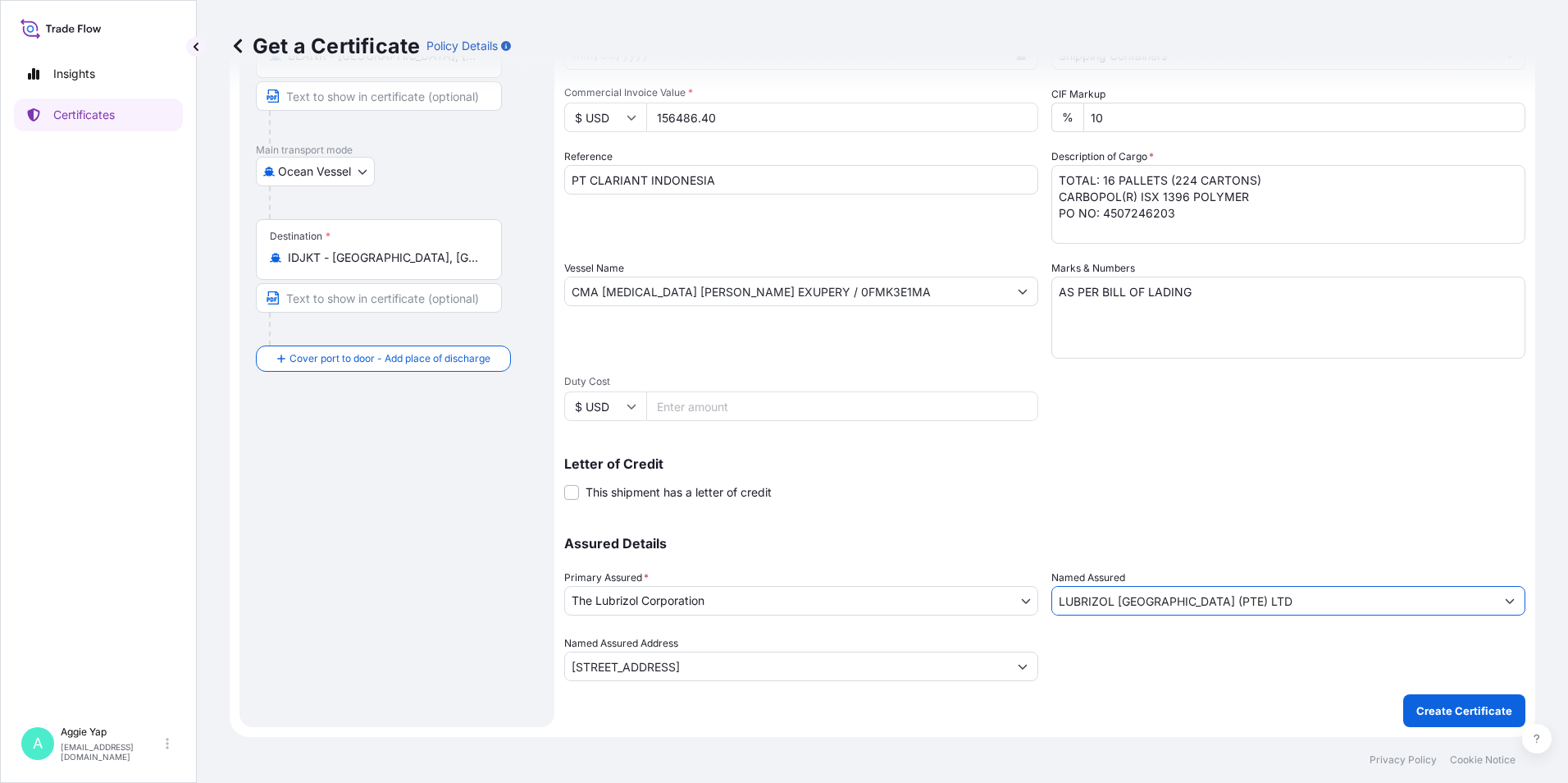
type input "LUBRIZOL [GEOGRAPHIC_DATA] (PTE) LTD"
click at [1179, 531] on div "Assured Details Primary Assured * The Lubrizol Corporation The Lubrizol Corpora…" at bounding box center [1045, 599] width 961 height 164
click at [1425, 715] on p "Create Certificate" at bounding box center [1465, 710] width 96 height 16
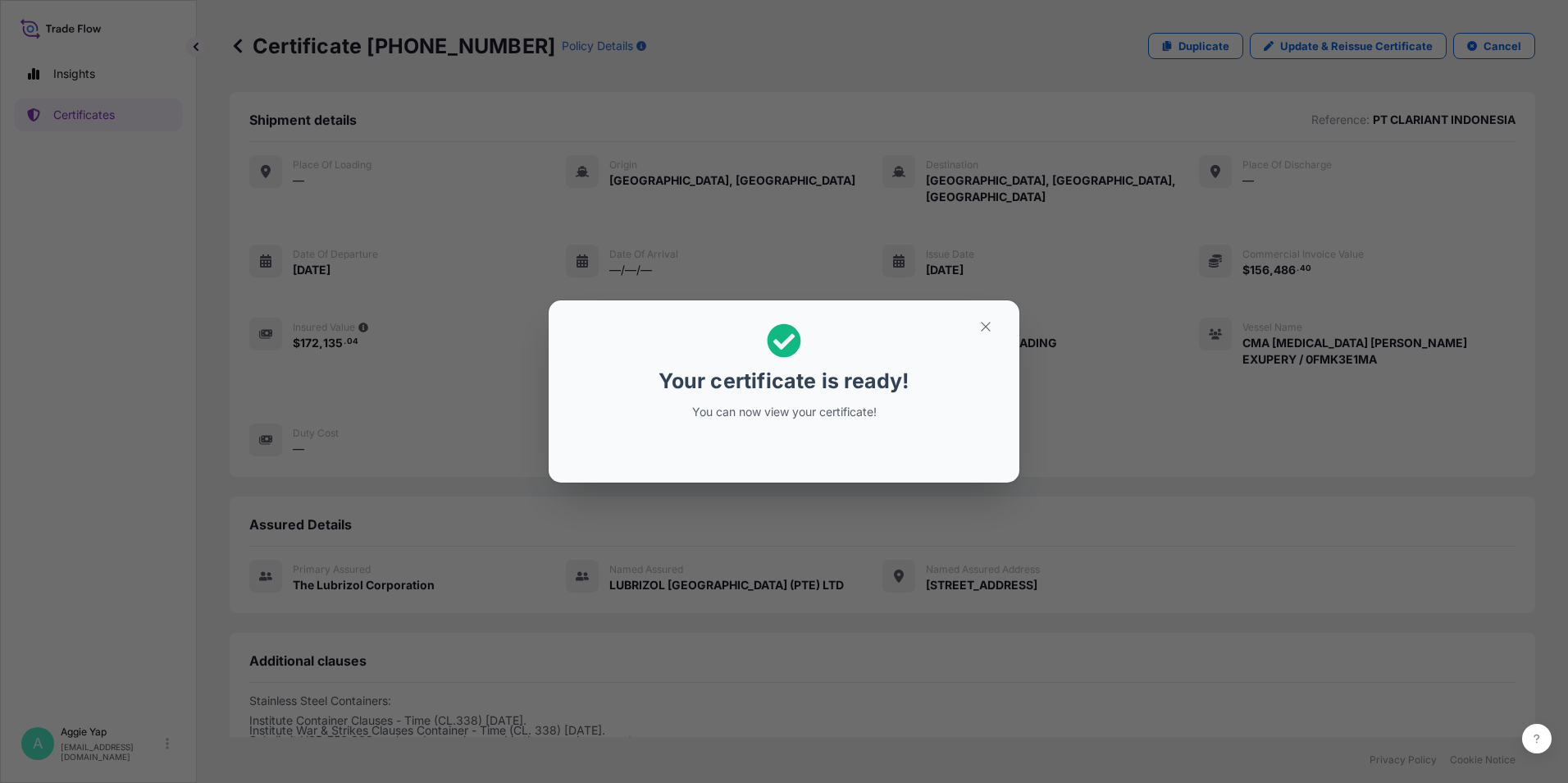
click at [979, 330] on icon "button" at bounding box center [986, 327] width 15 height 15
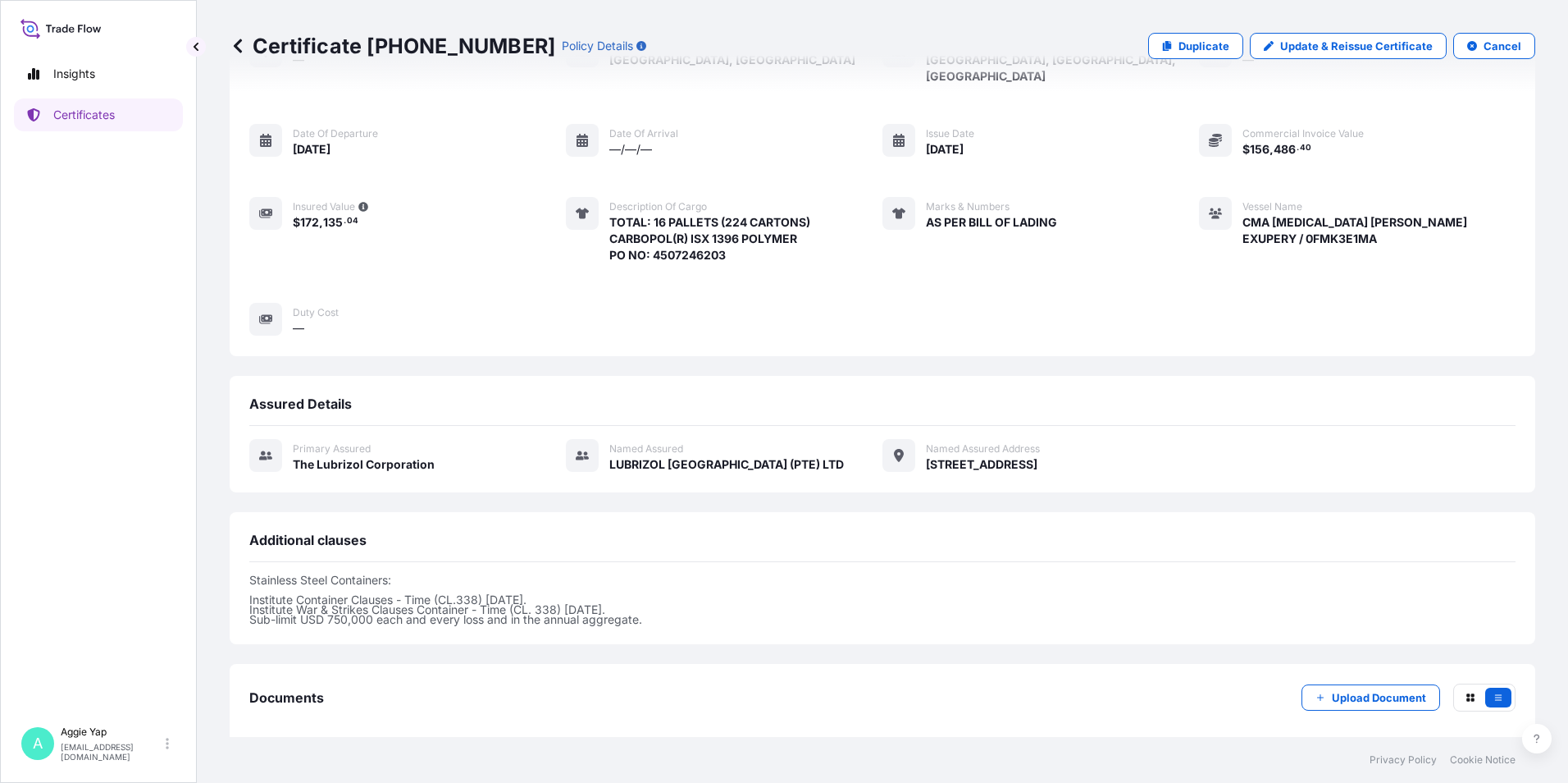
scroll to position [184, 0]
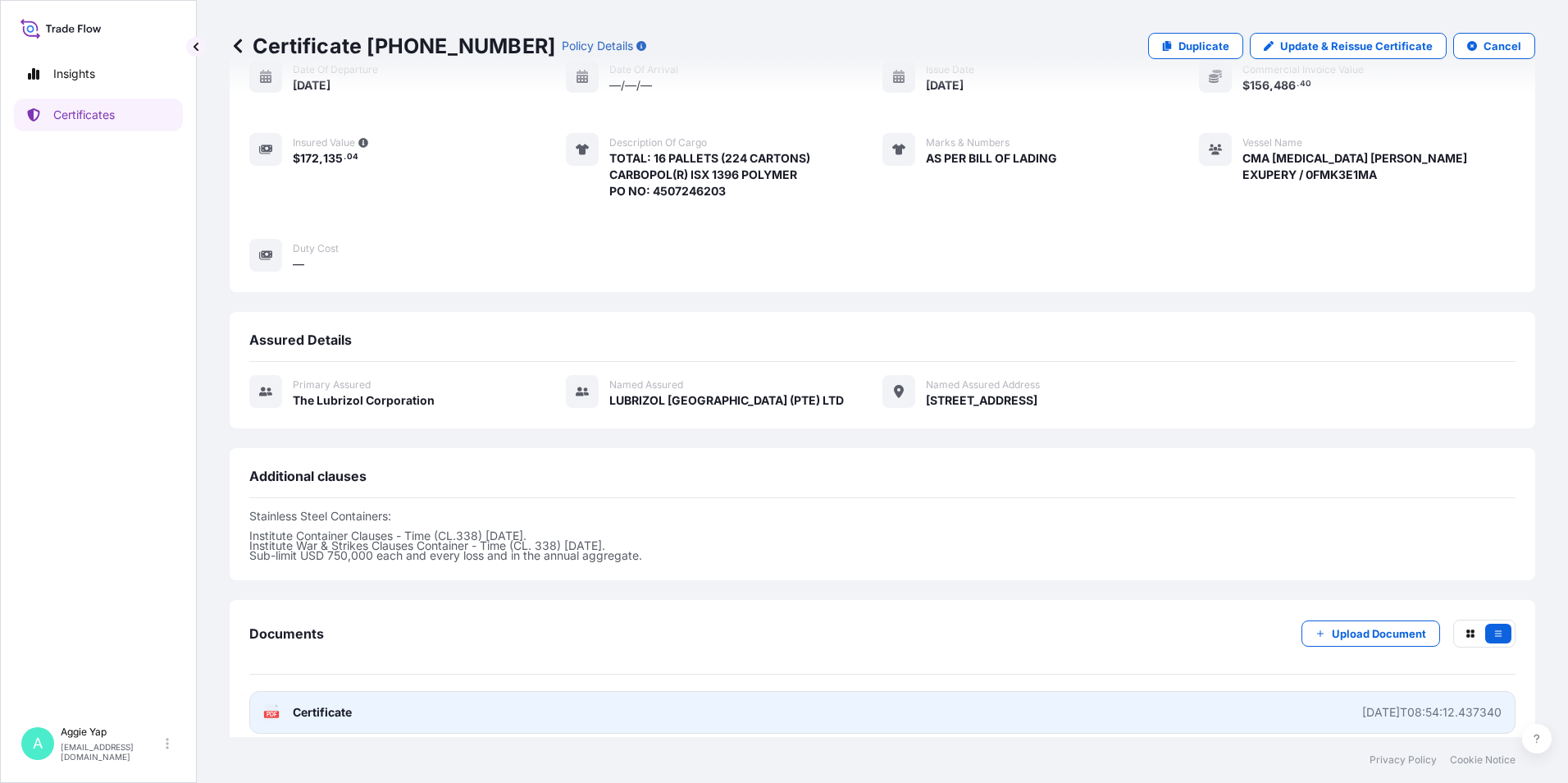
click at [368, 701] on link "PDF Certificate [DATE]T08:54:12.437340" at bounding box center [882, 711] width 1266 height 43
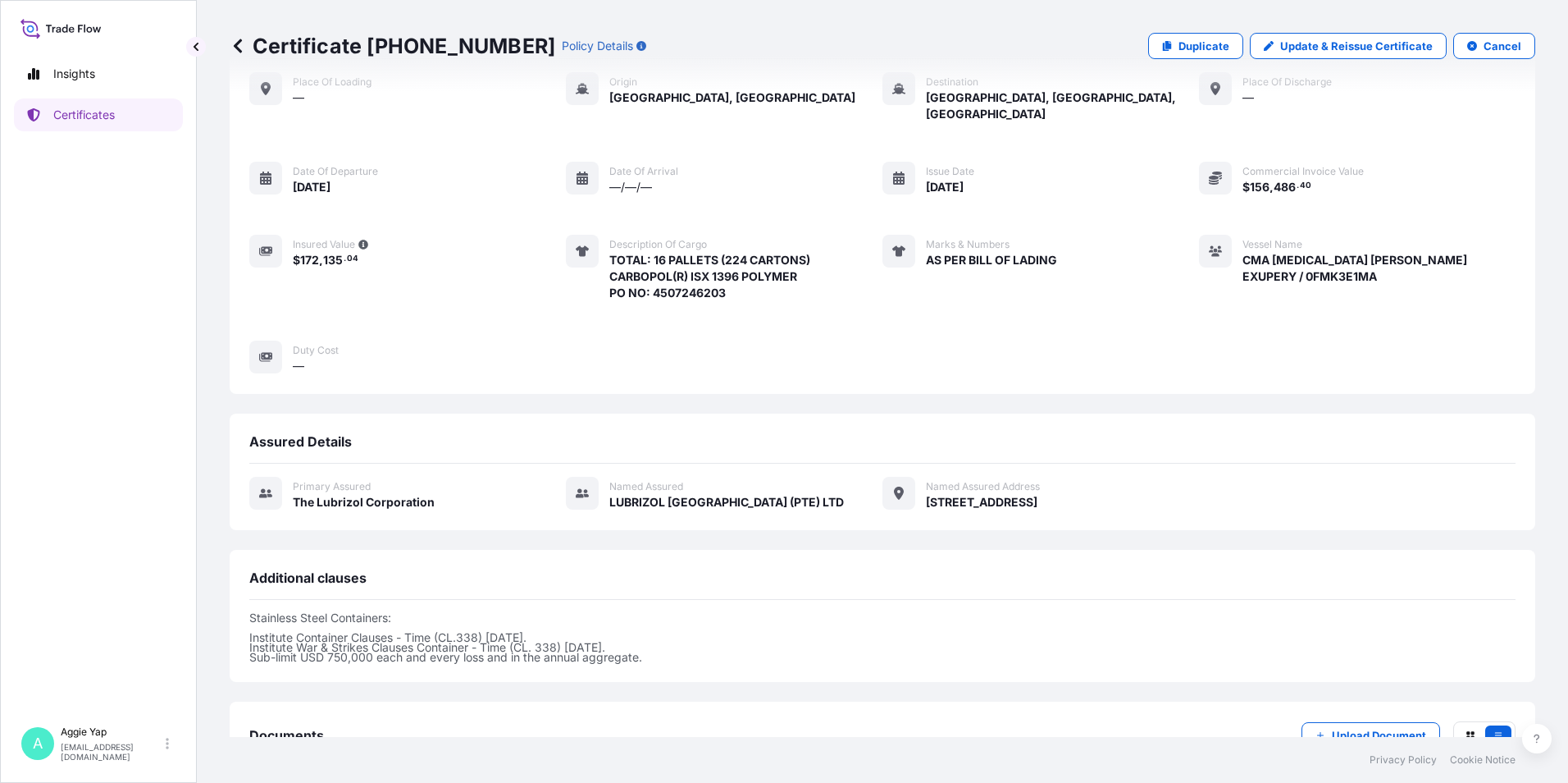
scroll to position [0, 0]
